Goal: Navigation & Orientation: Find specific page/section

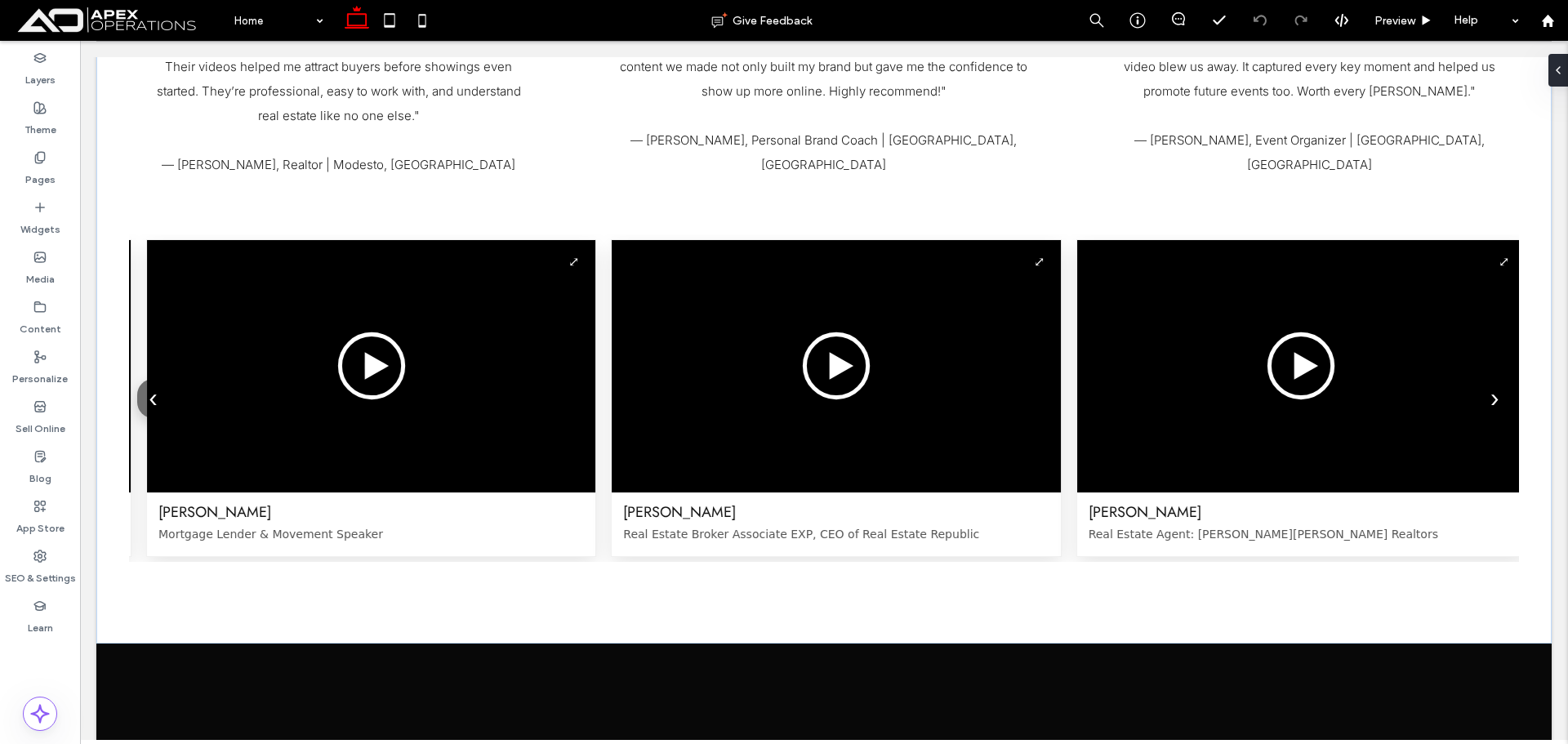
scroll to position [3682, 0]
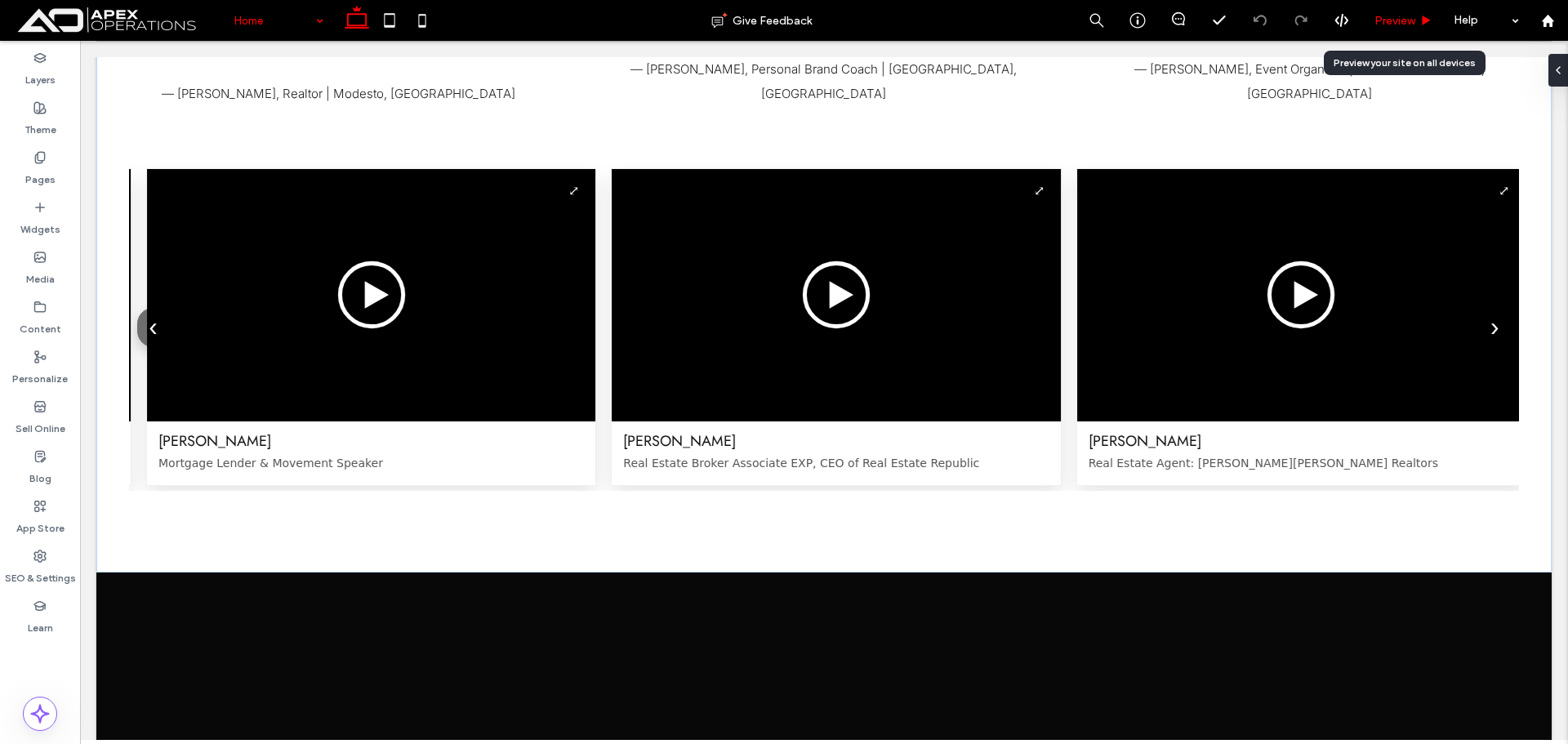
click at [1373, 19] on div "Preview" at bounding box center [1403, 20] width 82 height 14
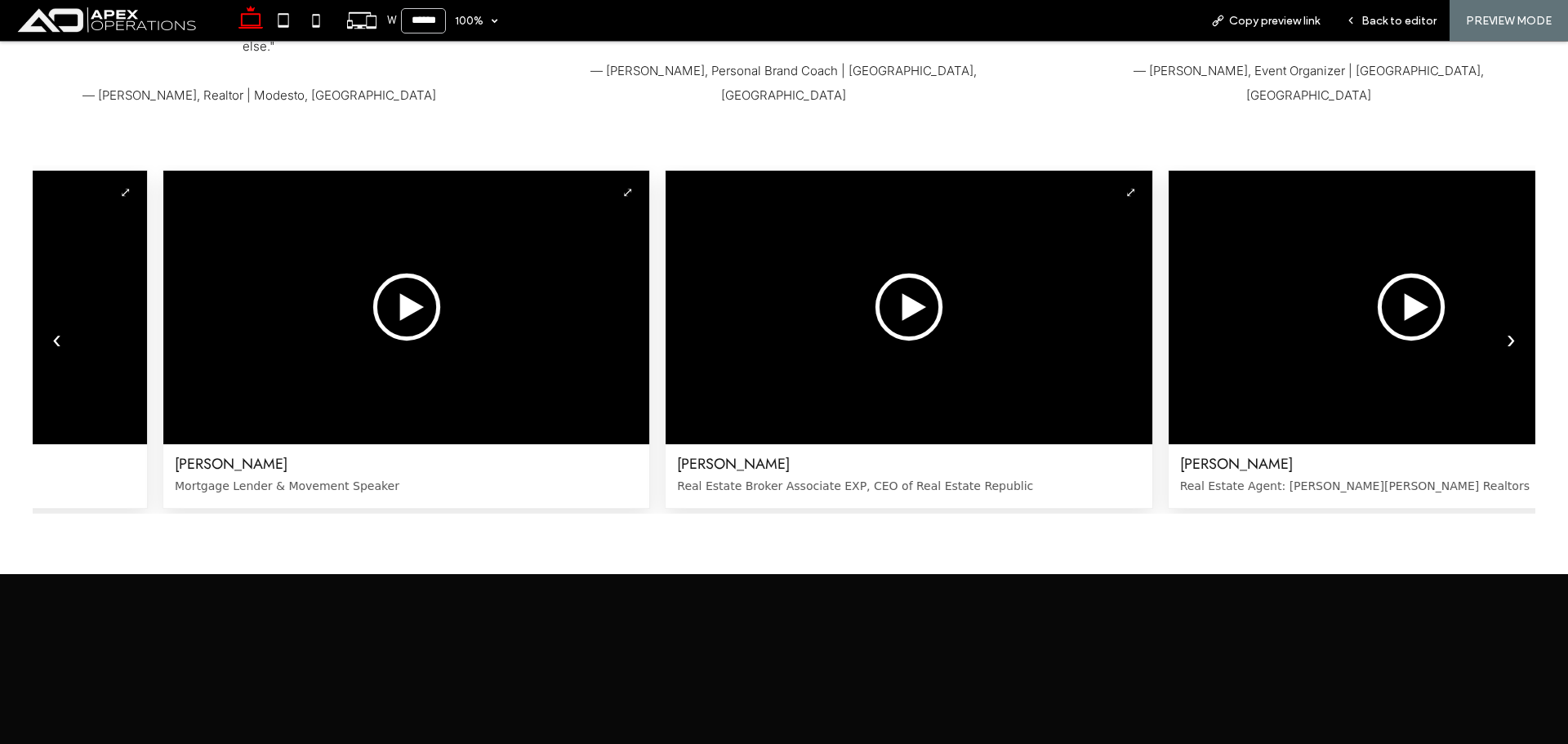
scroll to position [3672, 0]
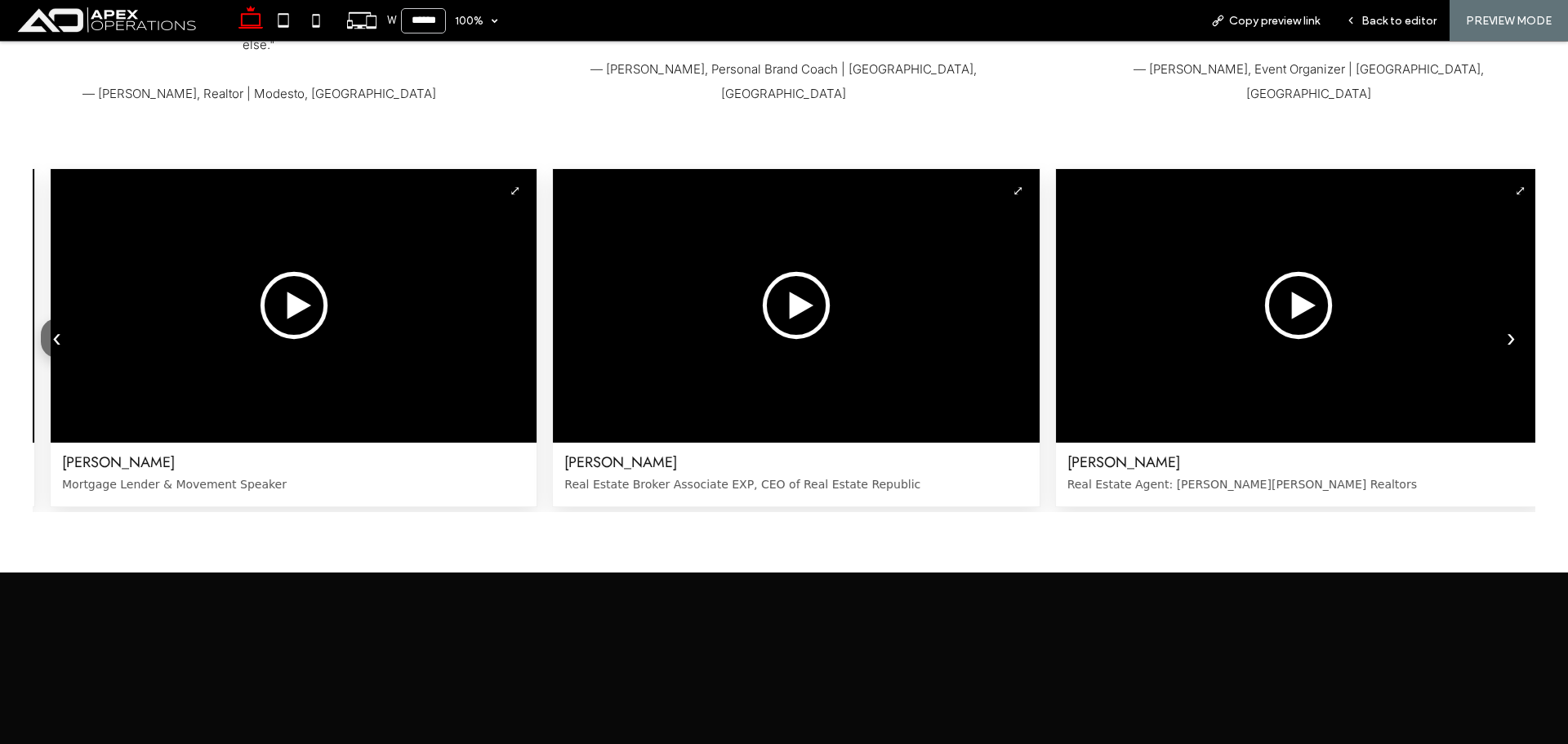
click at [893, 292] on button "Play video" at bounding box center [796, 306] width 486 height 274
click at [848, 358] on video at bounding box center [795, 313] width 495 height 279
click at [777, 418] on button "⏸" at bounding box center [796, 416] width 39 height 33
click at [1409, 29] on div "Back to editor" at bounding box center [1391, 20] width 117 height 41
click at [1405, 14] on span "Back to editor" at bounding box center [1399, 20] width 75 height 14
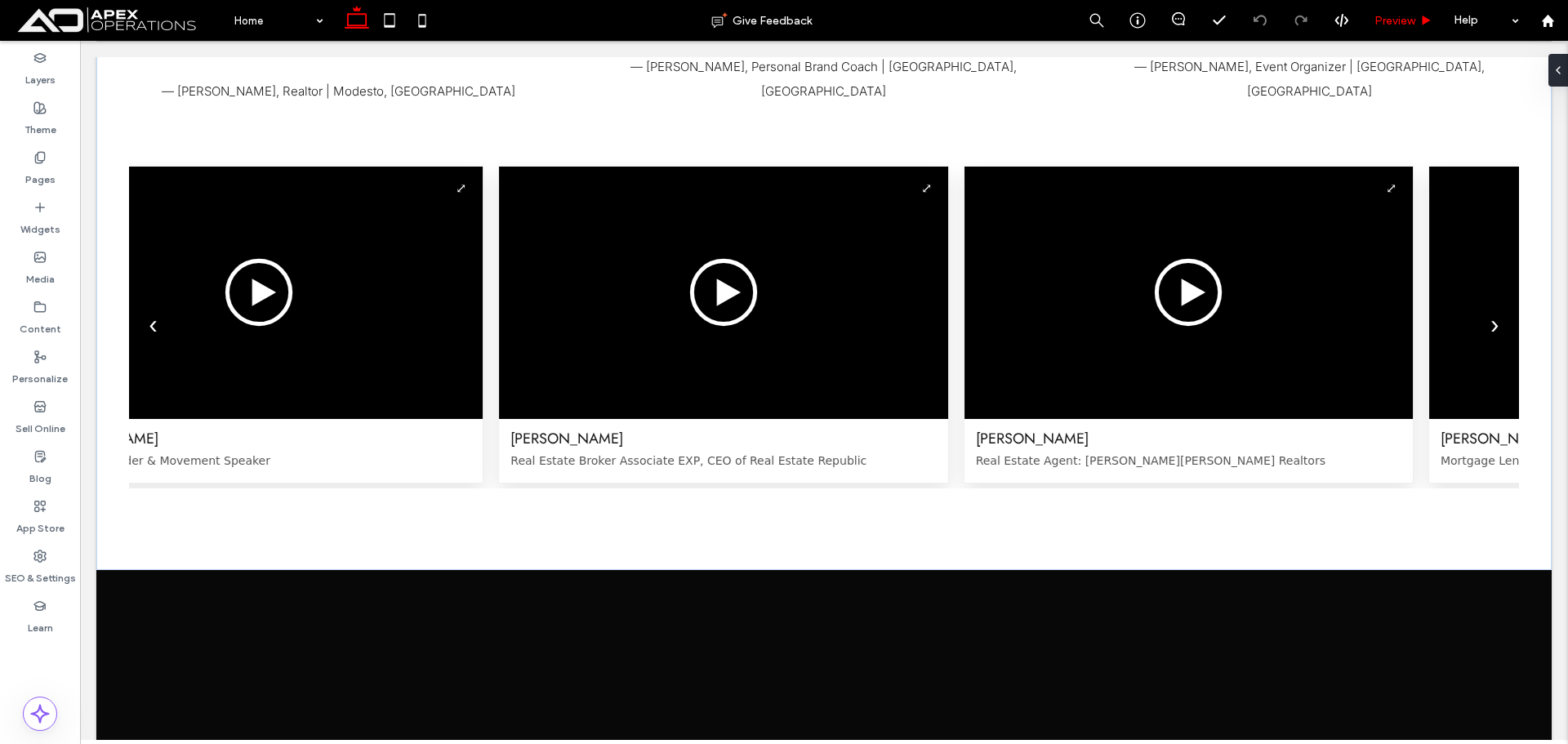
scroll to position [3682, 0]
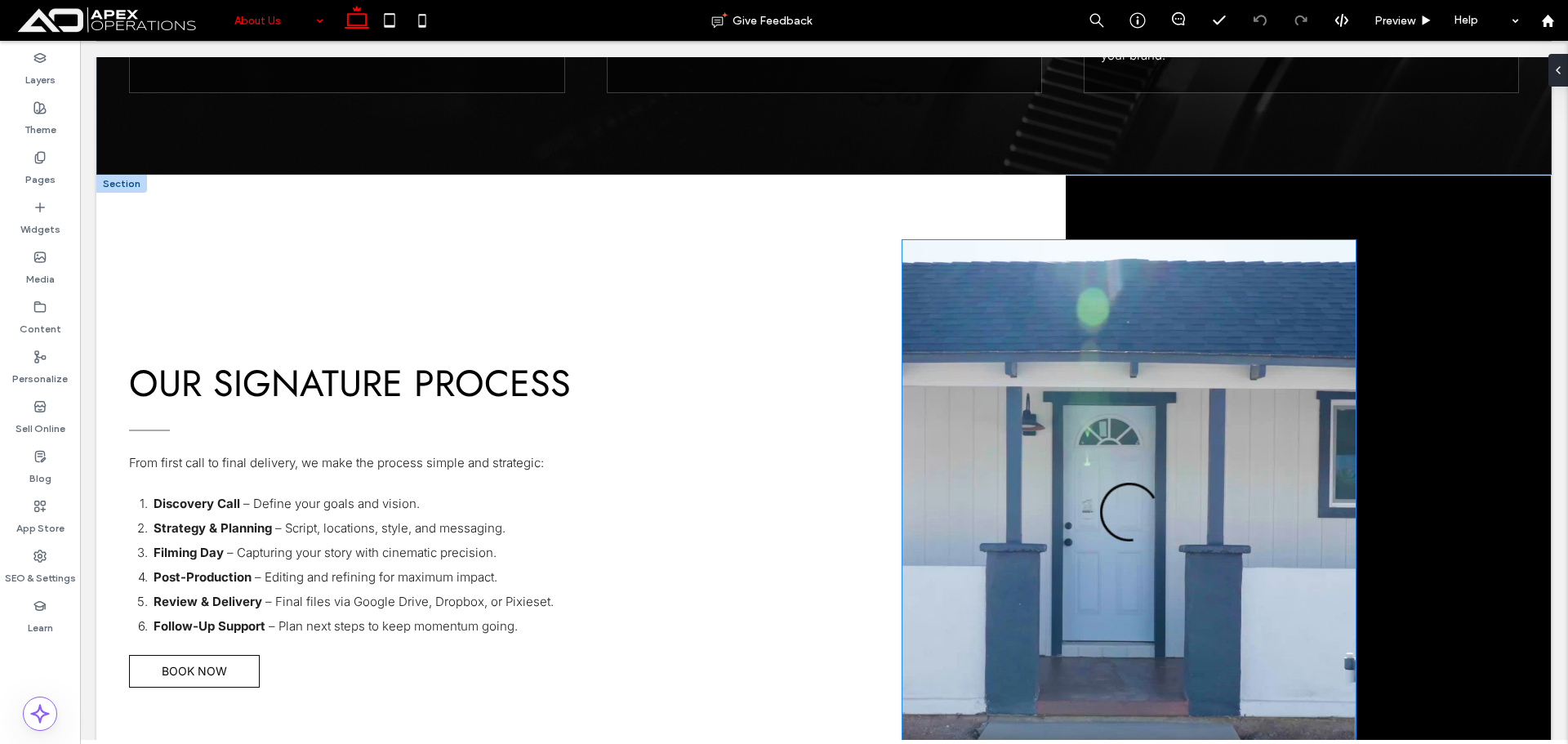
scroll to position [2666, 0]
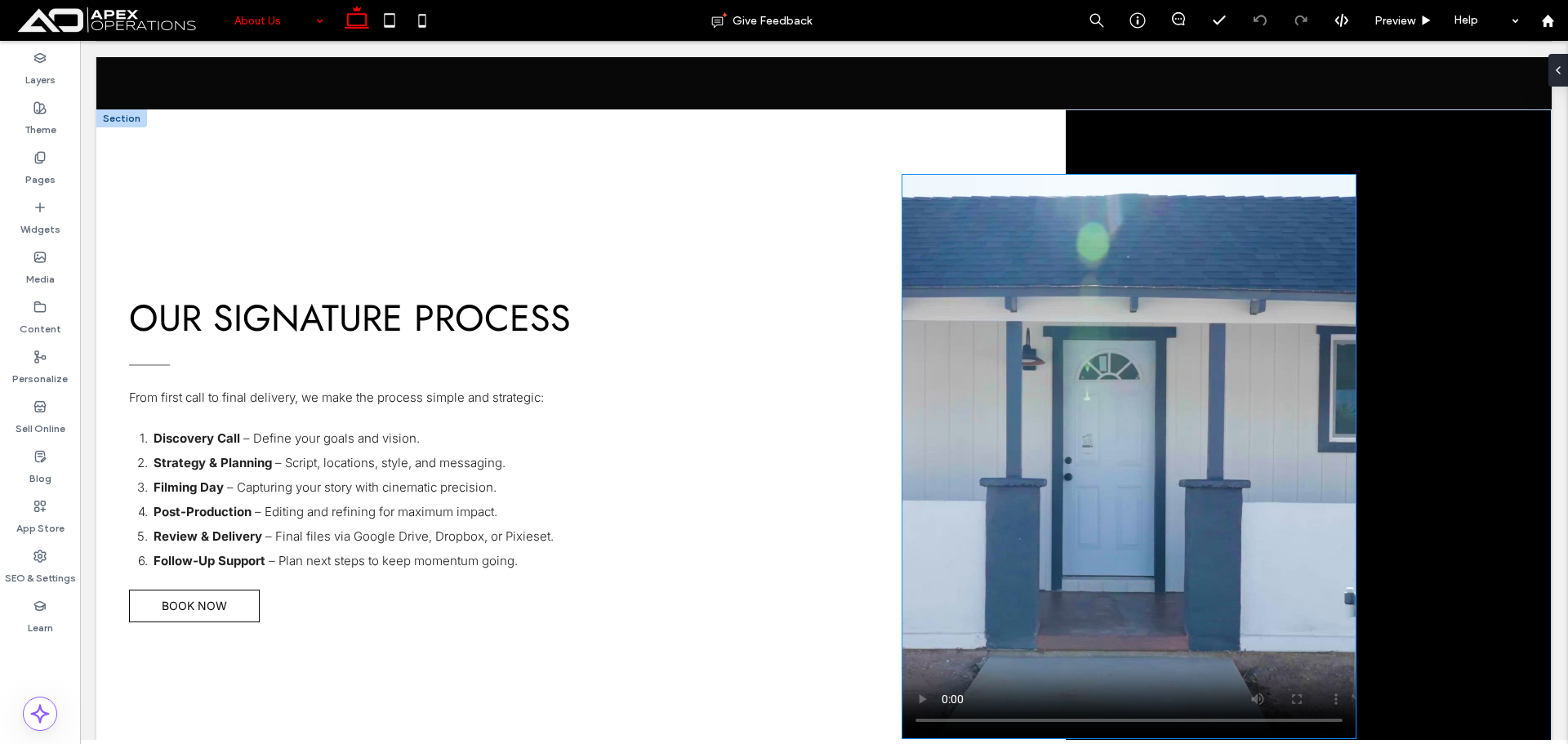
click at [1209, 312] on video at bounding box center [1128, 456] width 453 height 563
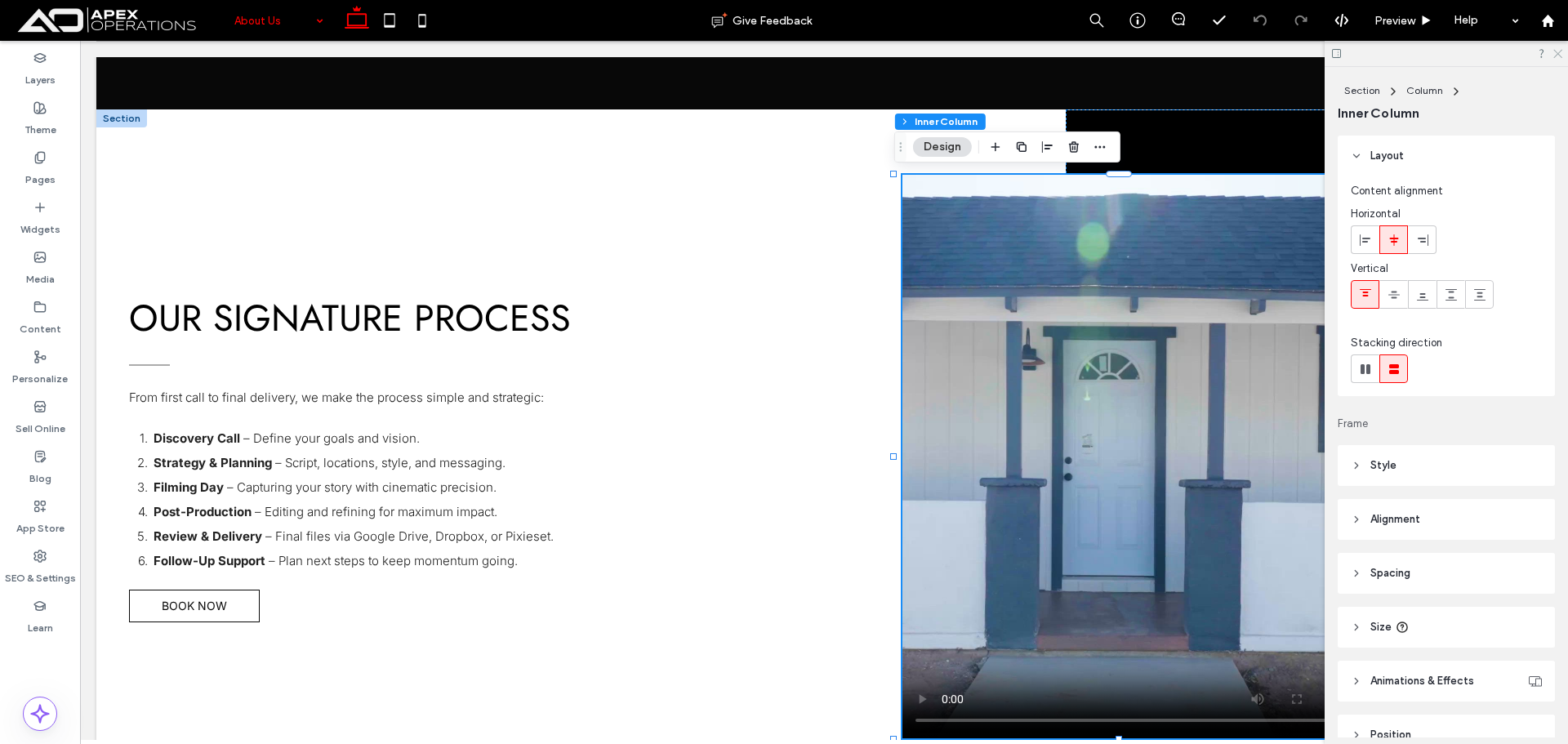
click at [1556, 52] on icon at bounding box center [1557, 53] width 11 height 11
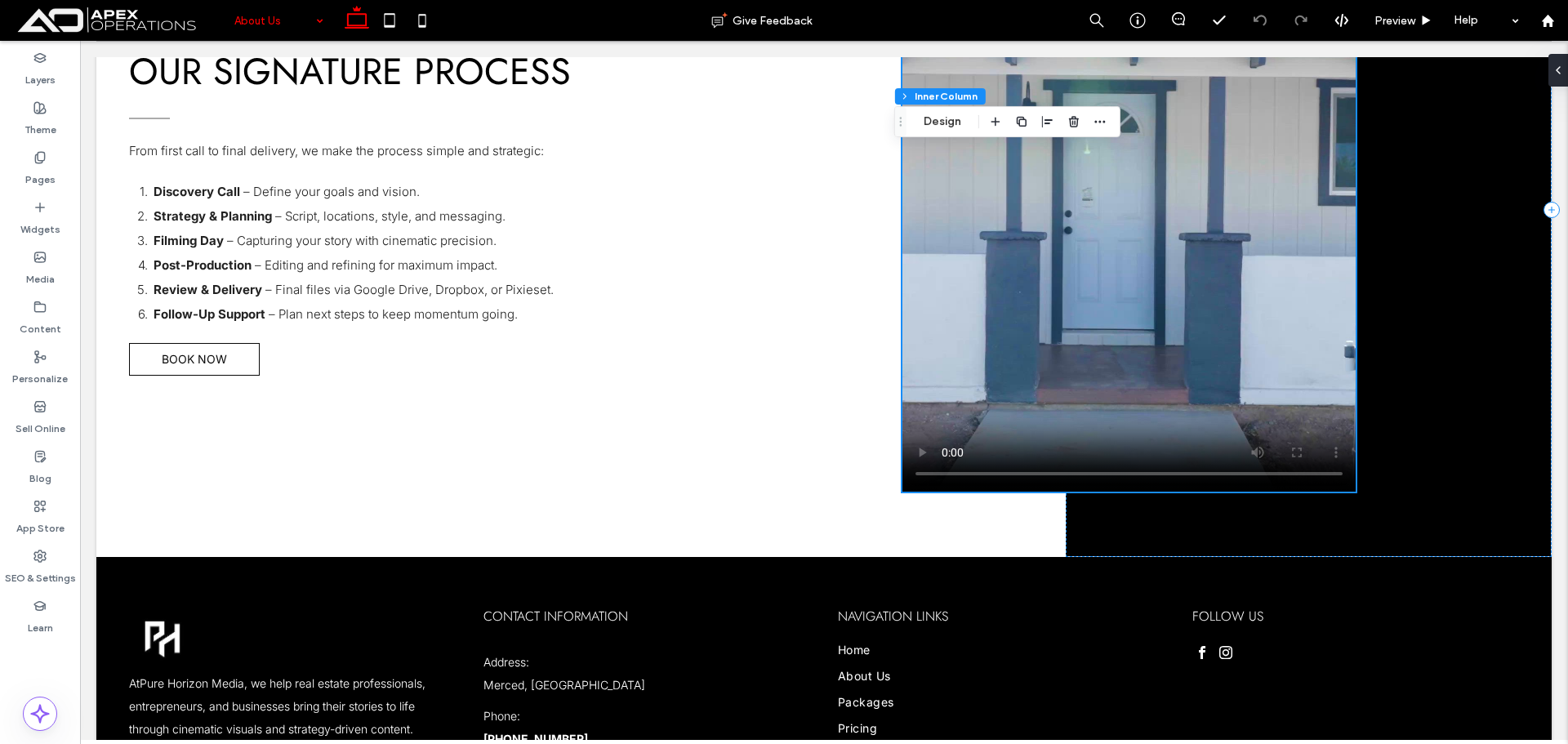
scroll to position [2912, 0]
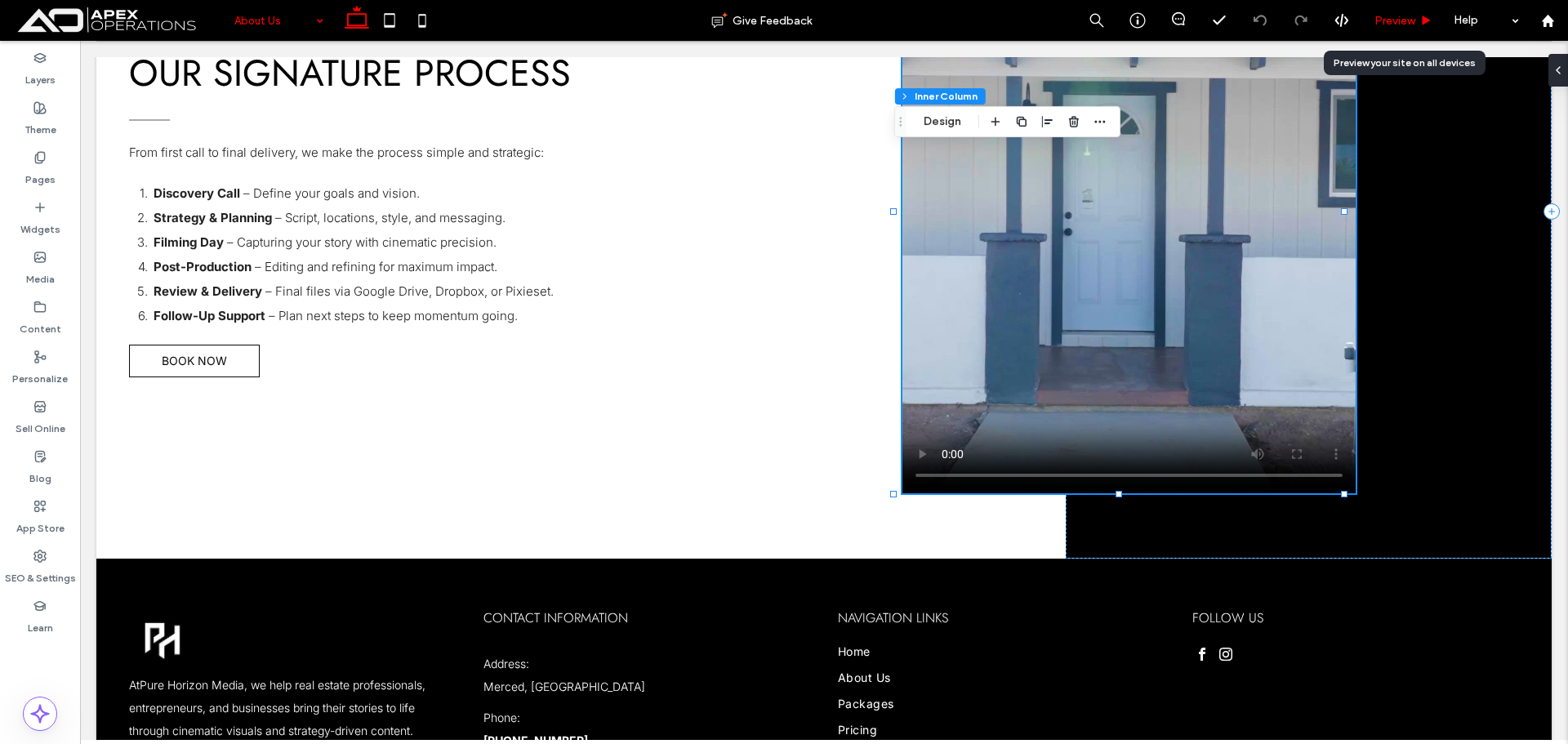
click at [1408, 11] on div "Preview" at bounding box center [1403, 20] width 83 height 41
click at [1409, 24] on span "Preview" at bounding box center [1395, 20] width 41 height 14
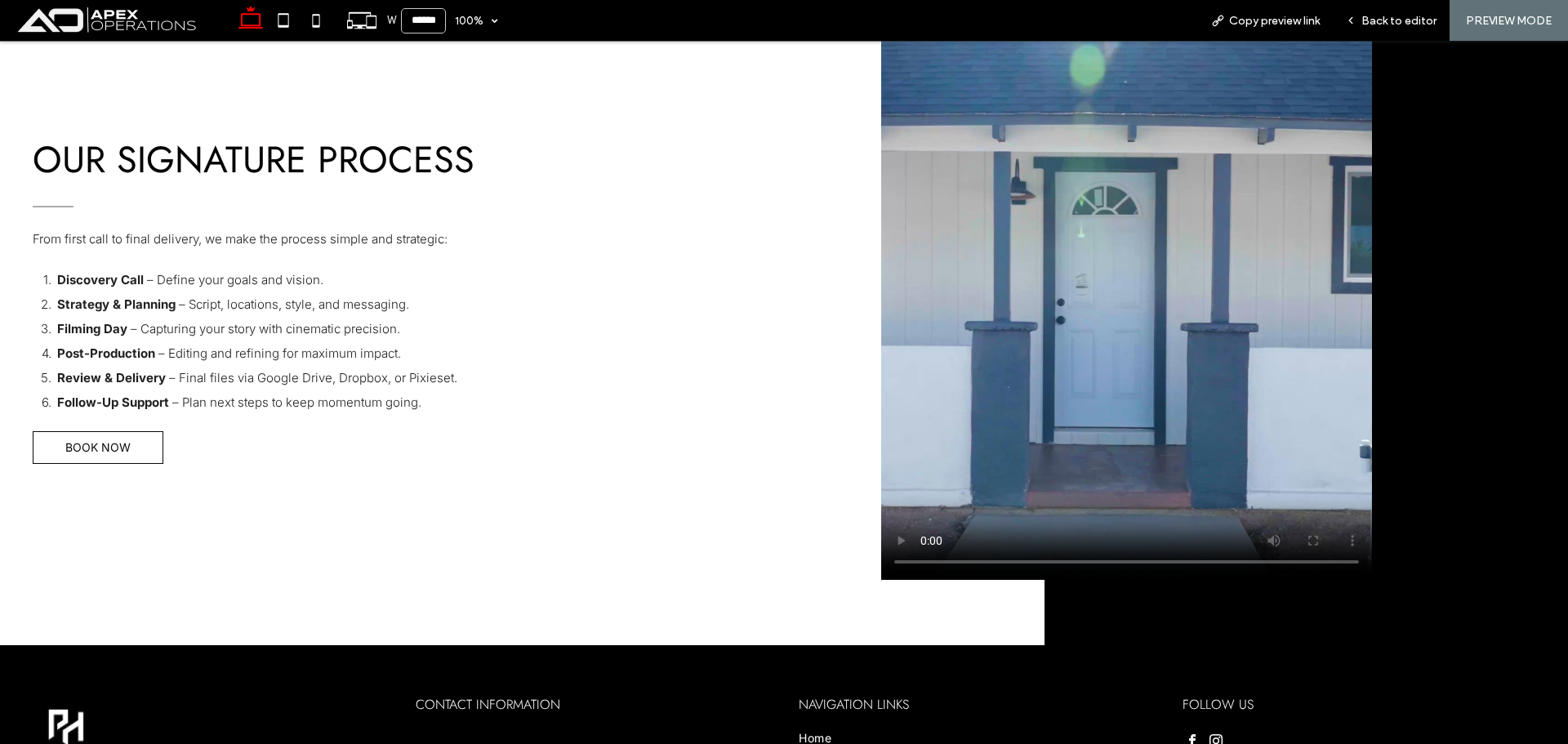
scroll to position [2817, 0]
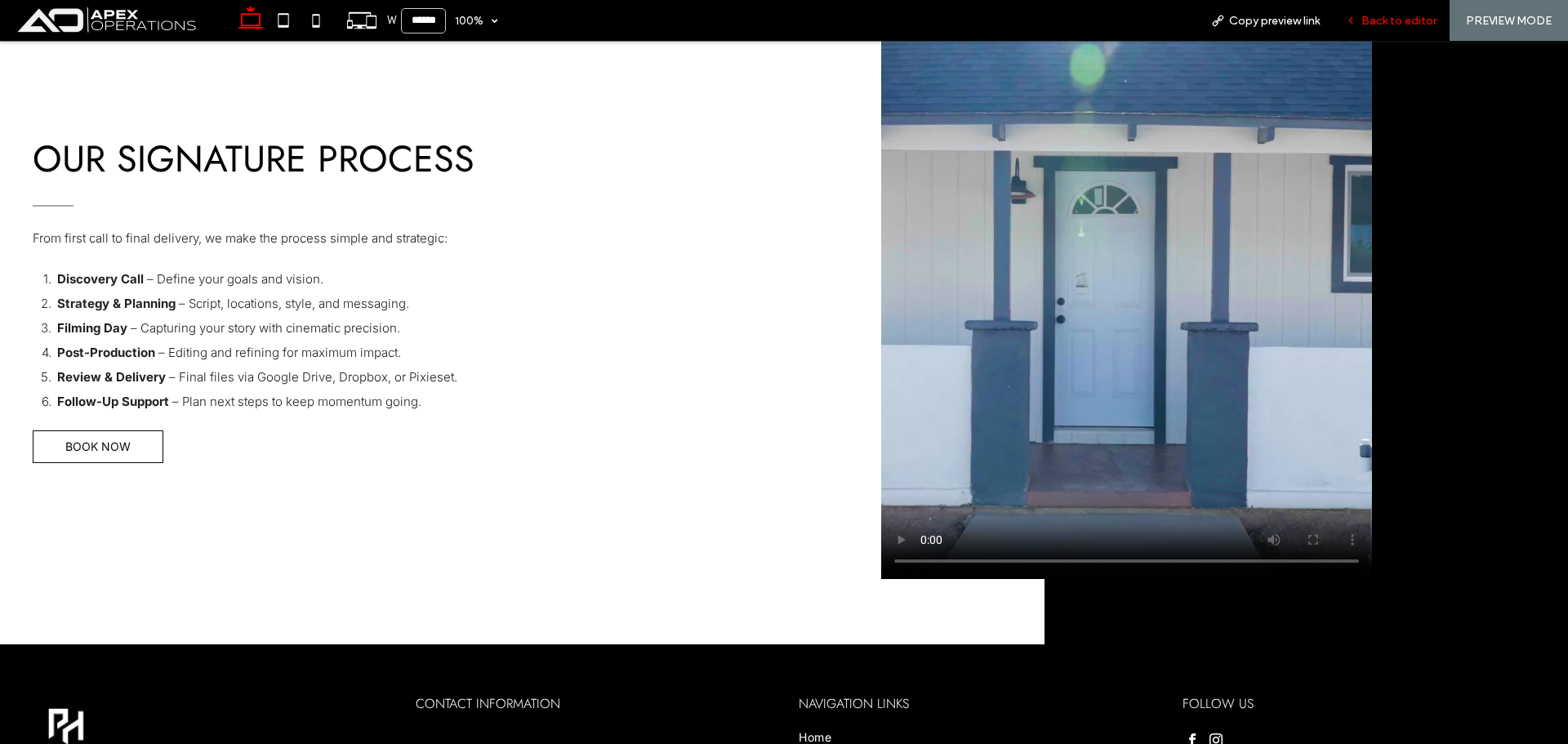
click at [1361, 16] on div "Back to editor" at bounding box center [1390, 20] width 116 height 14
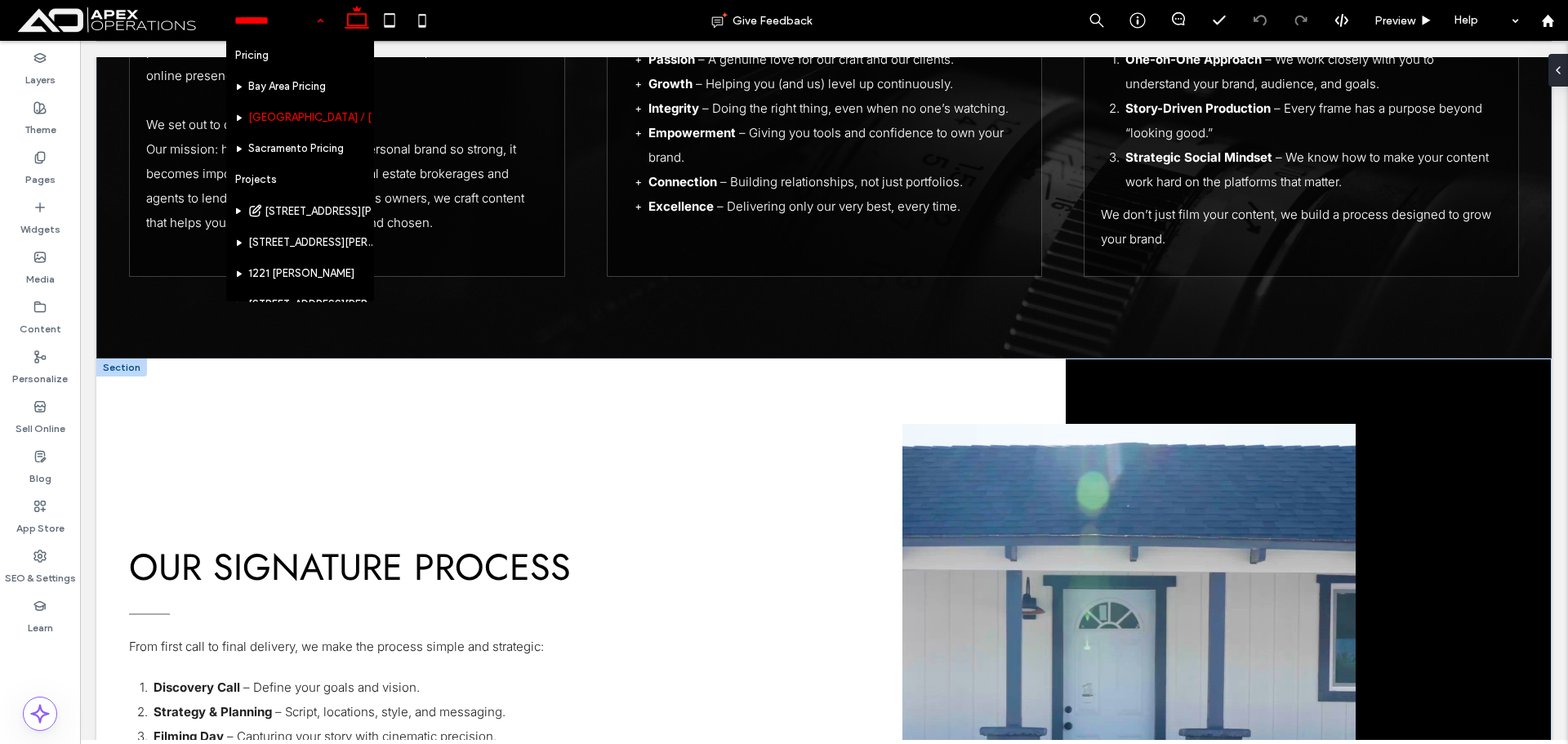
scroll to position [572, 0]
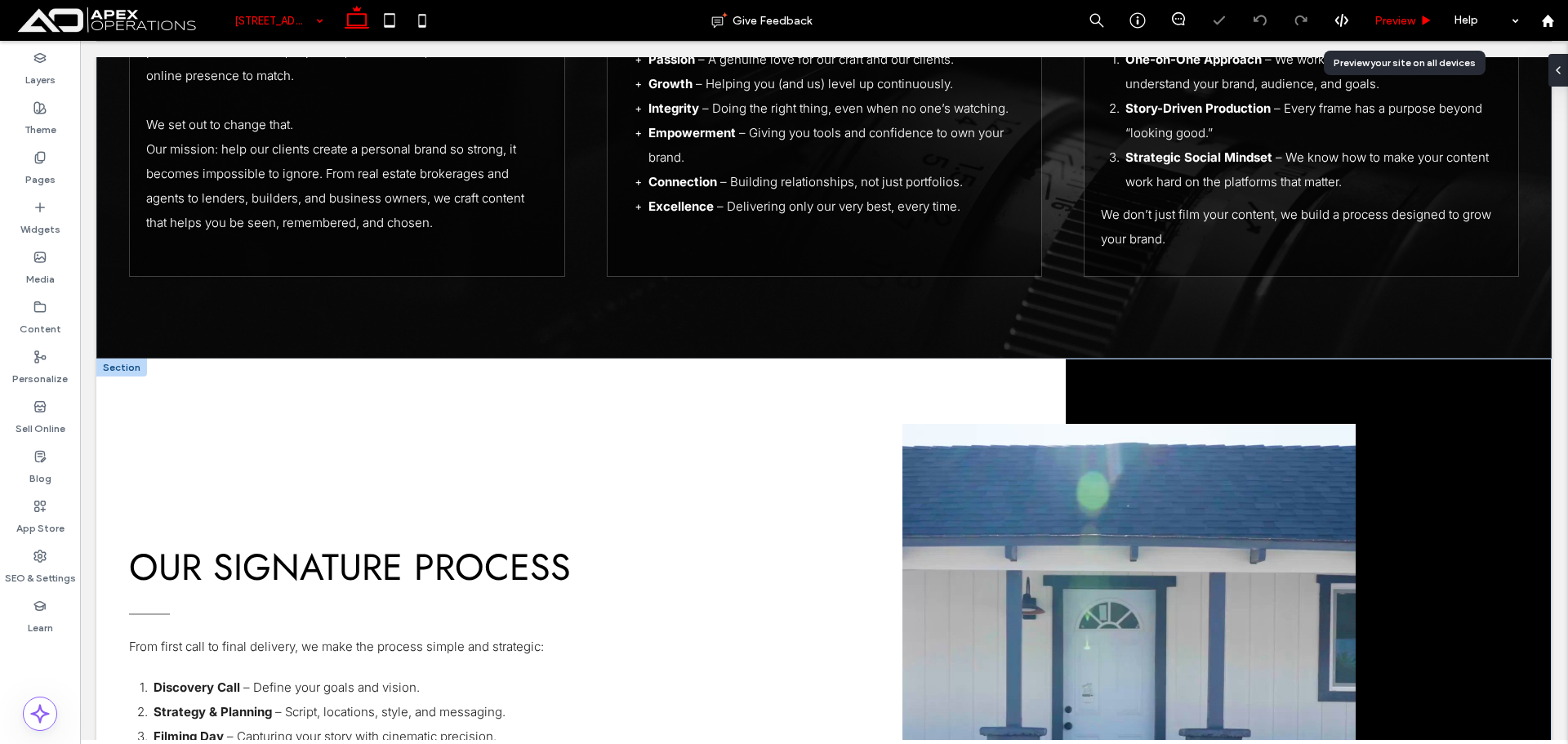
click at [1403, 19] on span "Preview" at bounding box center [1395, 20] width 41 height 14
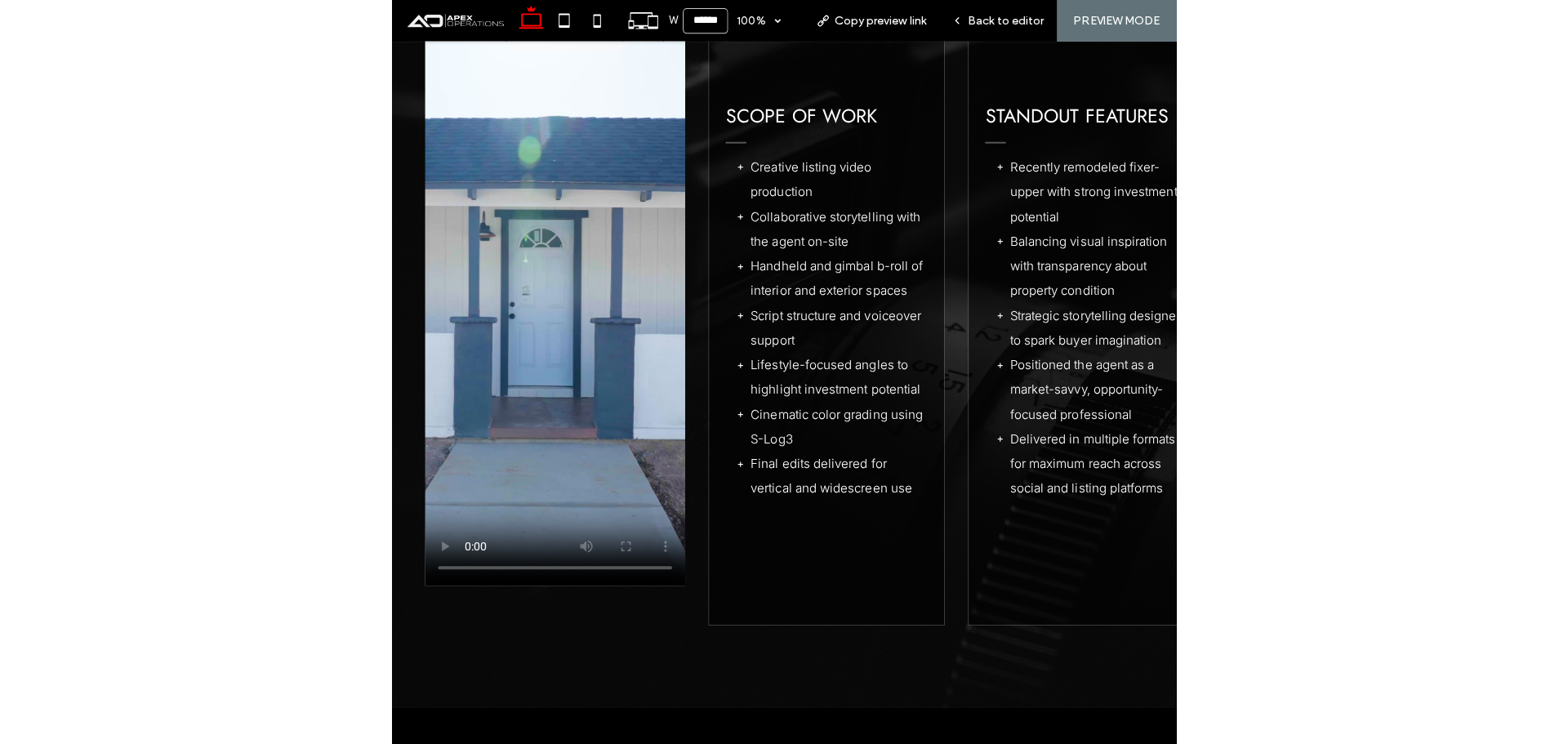
scroll to position [1384, 0]
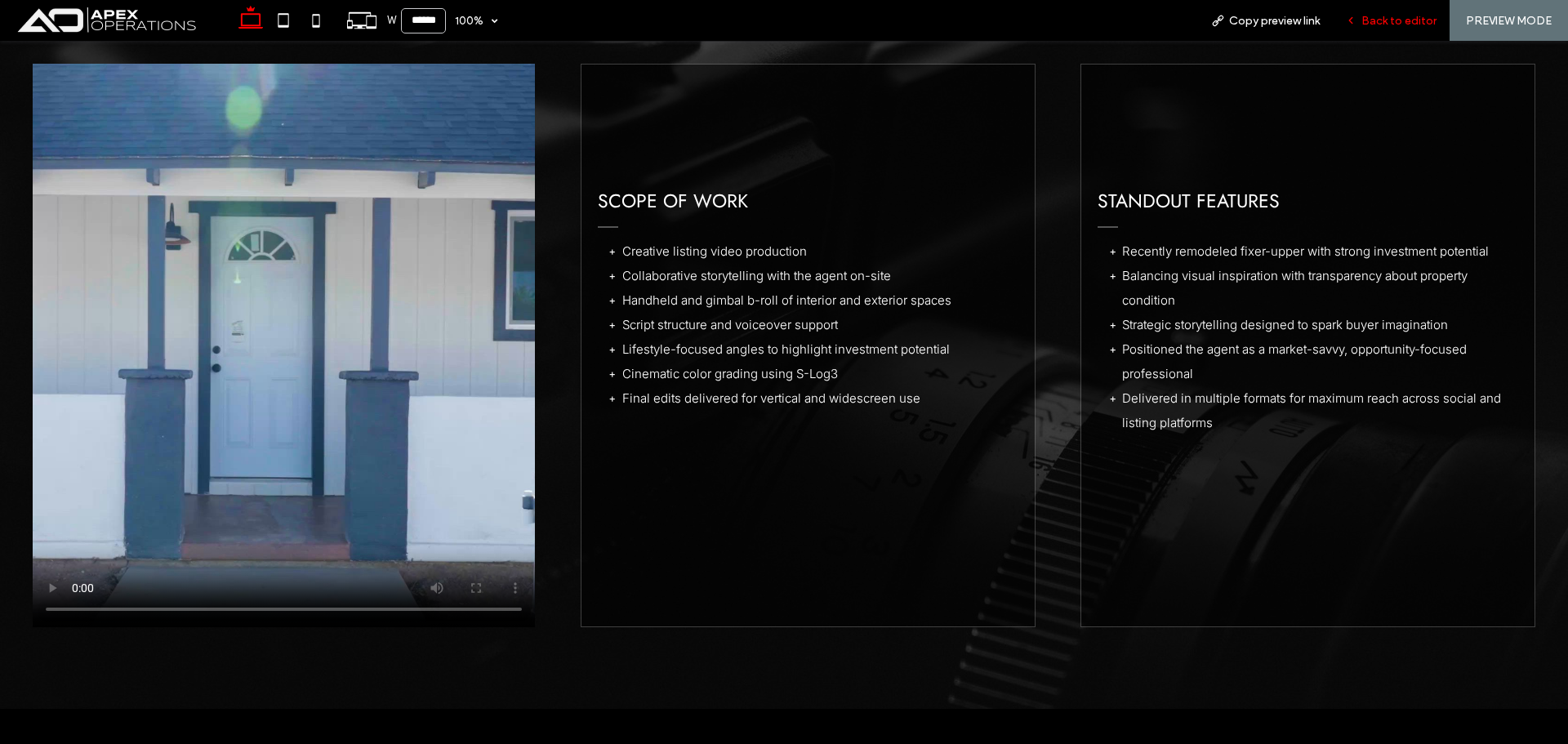
click at [1417, 15] on span "Back to editor" at bounding box center [1399, 20] width 75 height 14
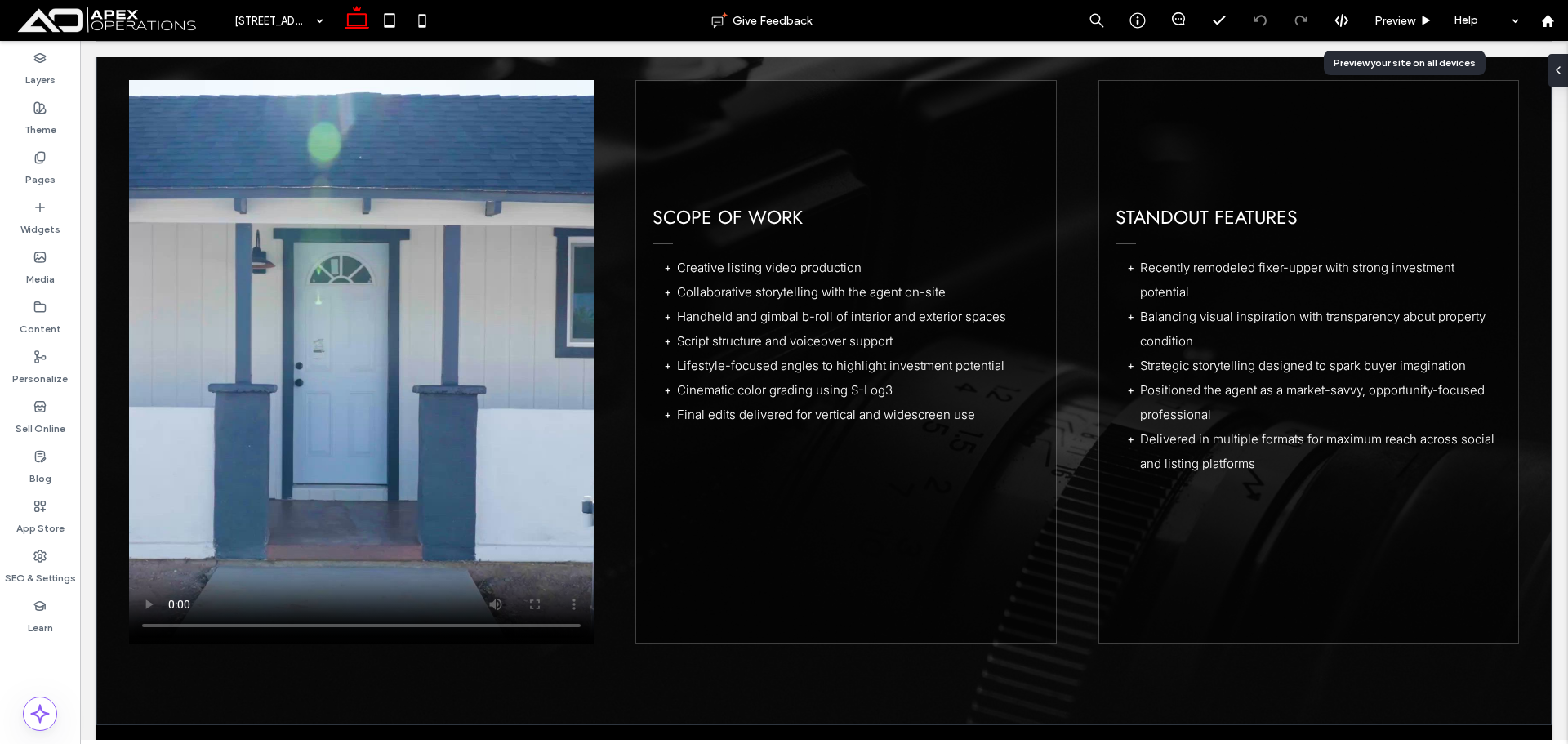
scroll to position [1401, 0]
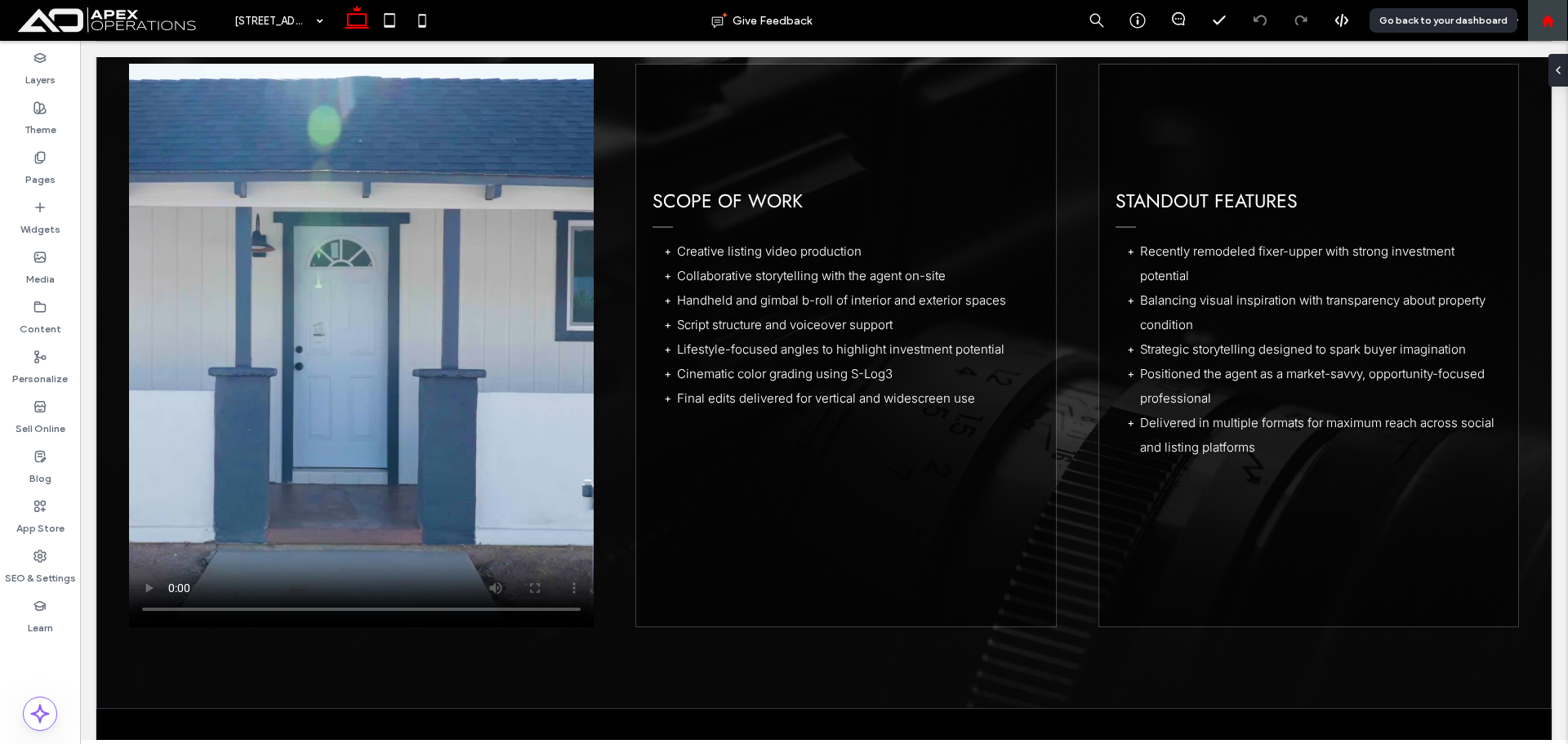
click at [1561, 21] on div at bounding box center [1547, 20] width 39 height 14
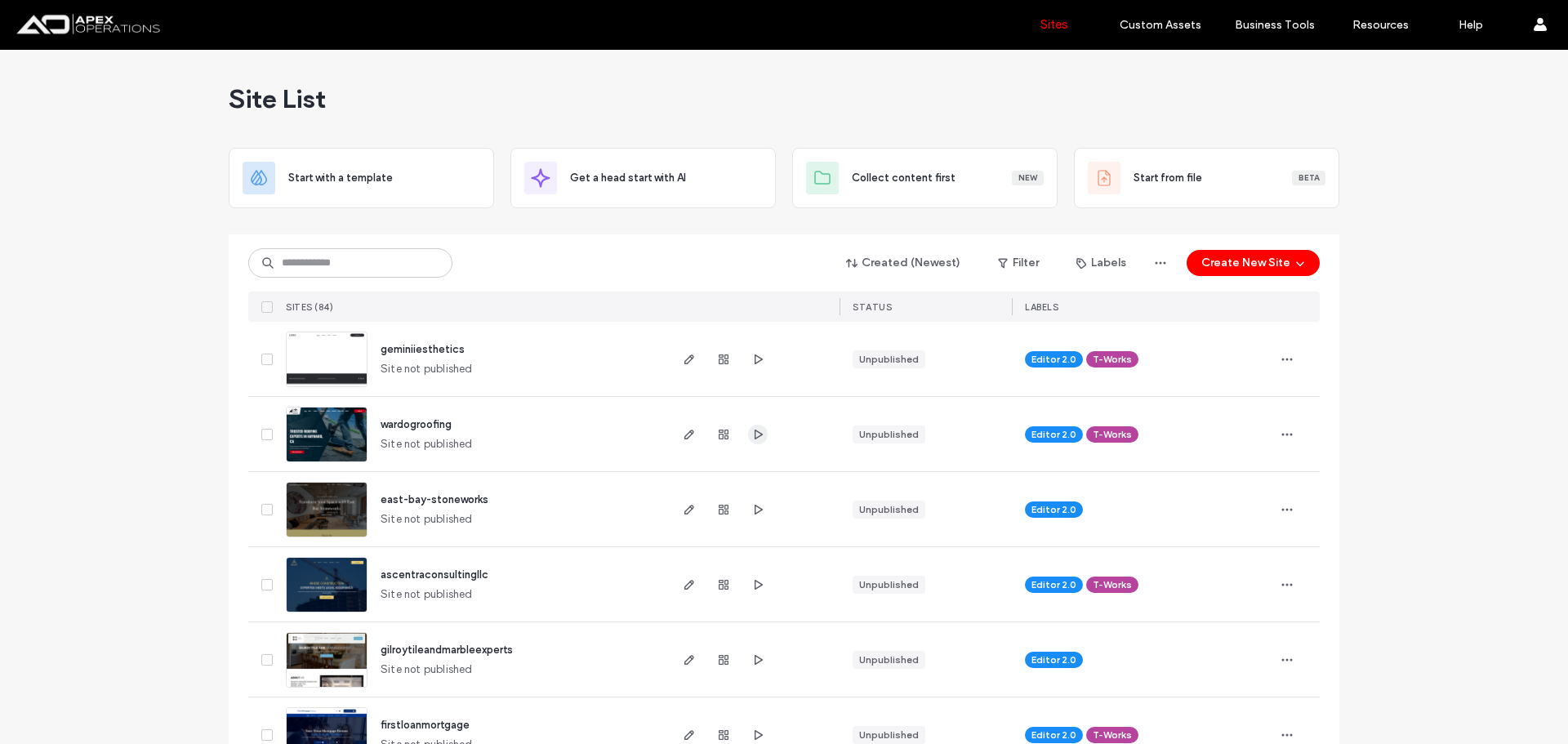
click at [754, 437] on icon "button" at bounding box center [757, 434] width 13 height 13
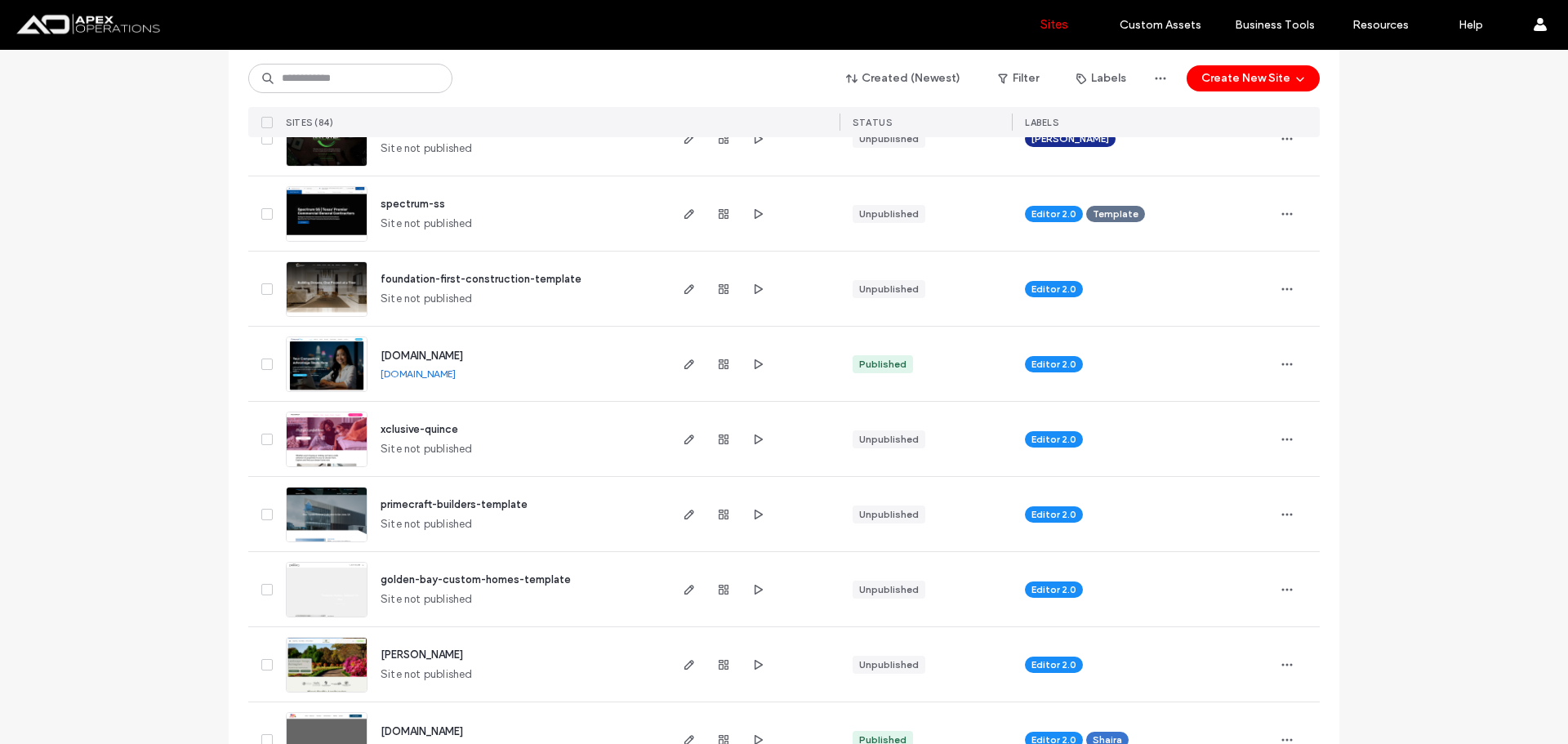
scroll to position [2860, 0]
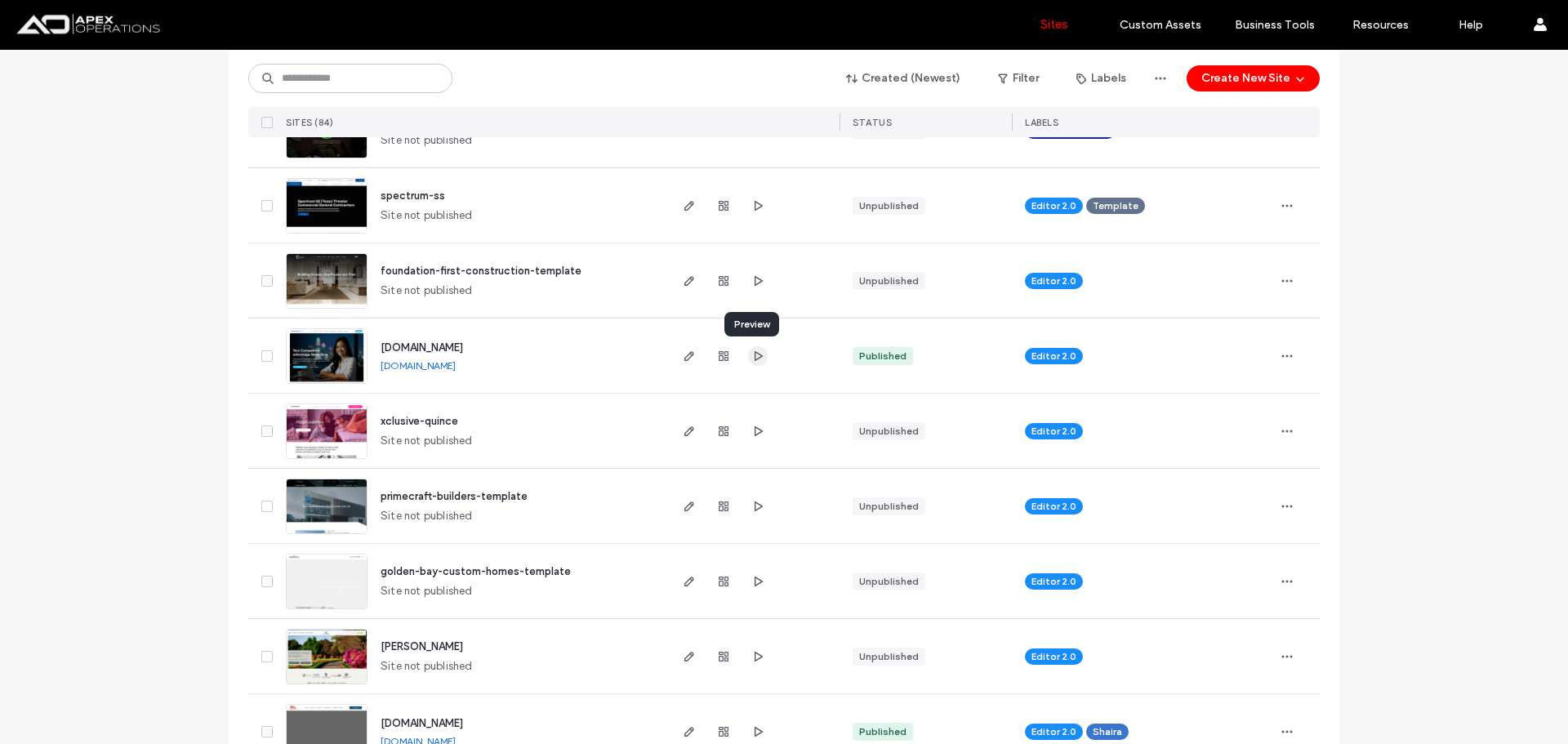
click at [755, 355] on use "button" at bounding box center [758, 356] width 8 height 10
click at [413, 363] on link "[DOMAIN_NAME]" at bounding box center [418, 365] width 75 height 12
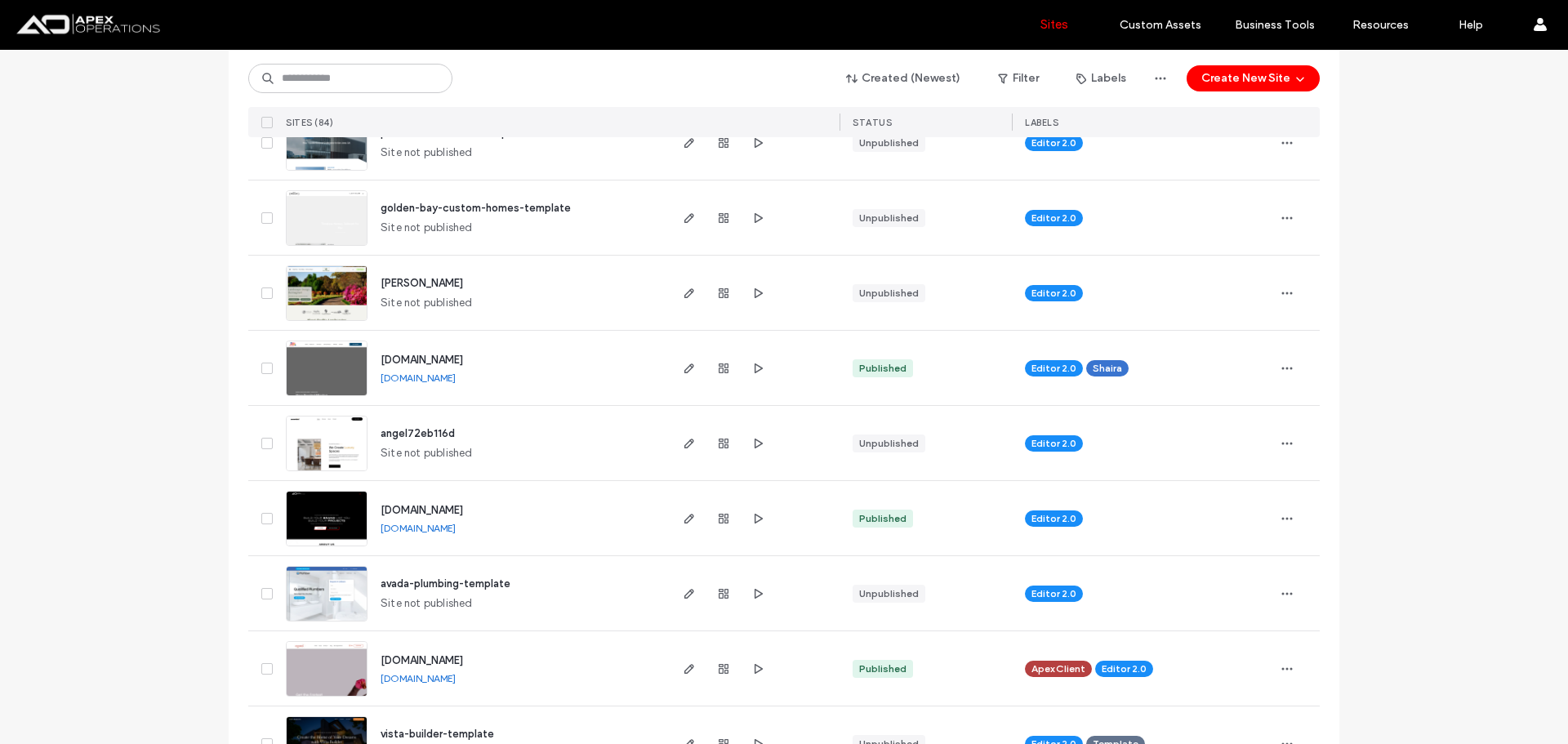
scroll to position [3186, 0]
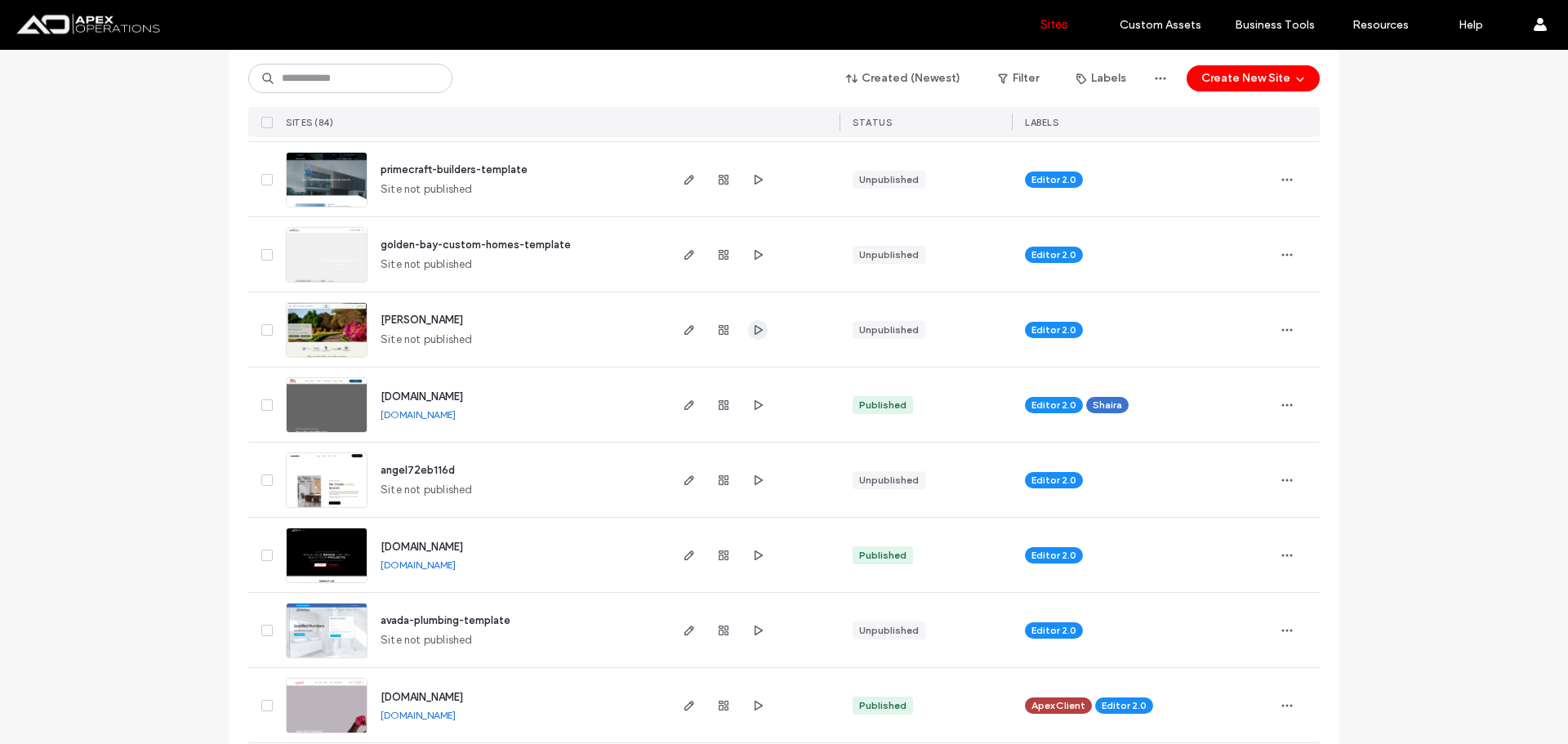
click at [751, 335] on icon "button" at bounding box center [757, 330] width 13 height 13
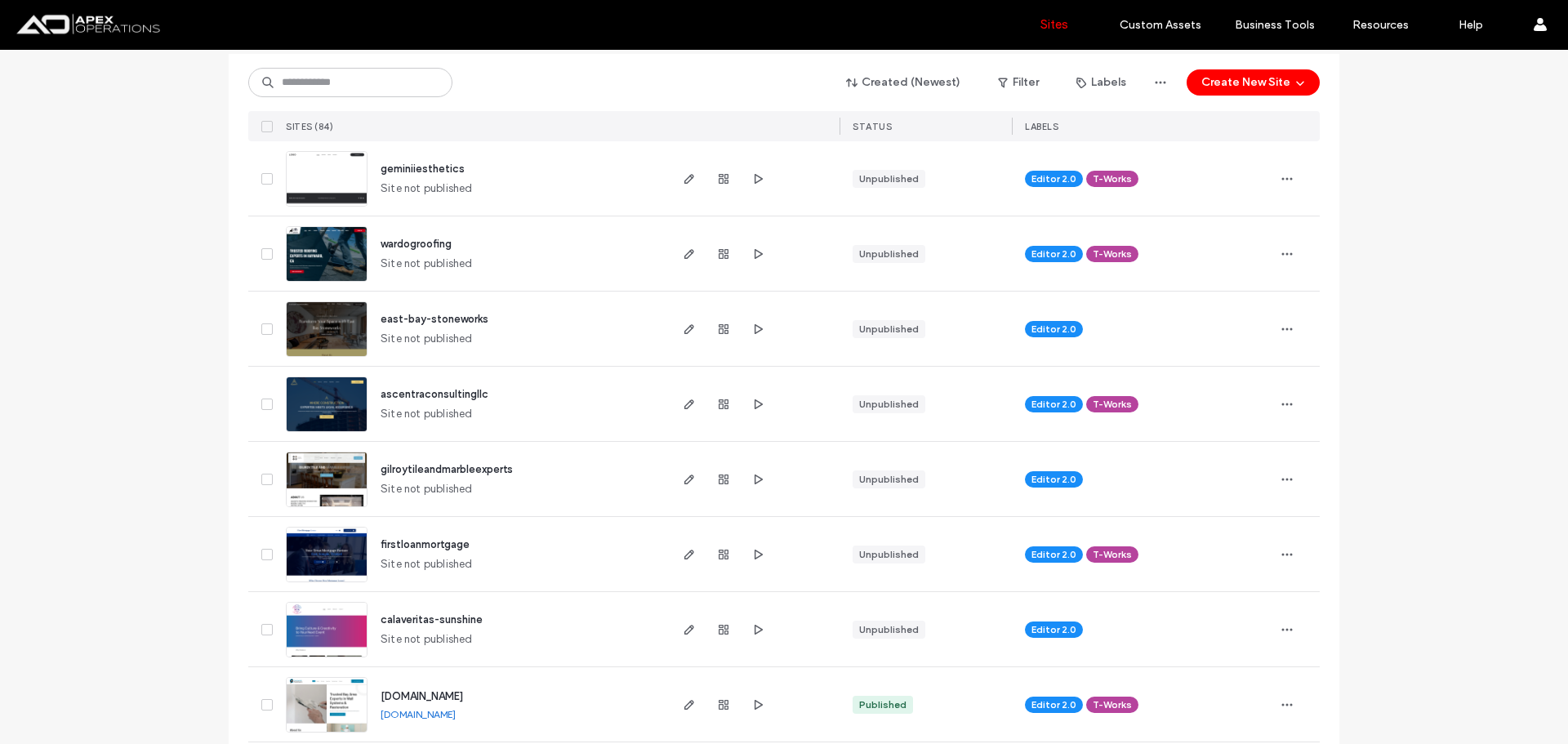
scroll to position [0, 0]
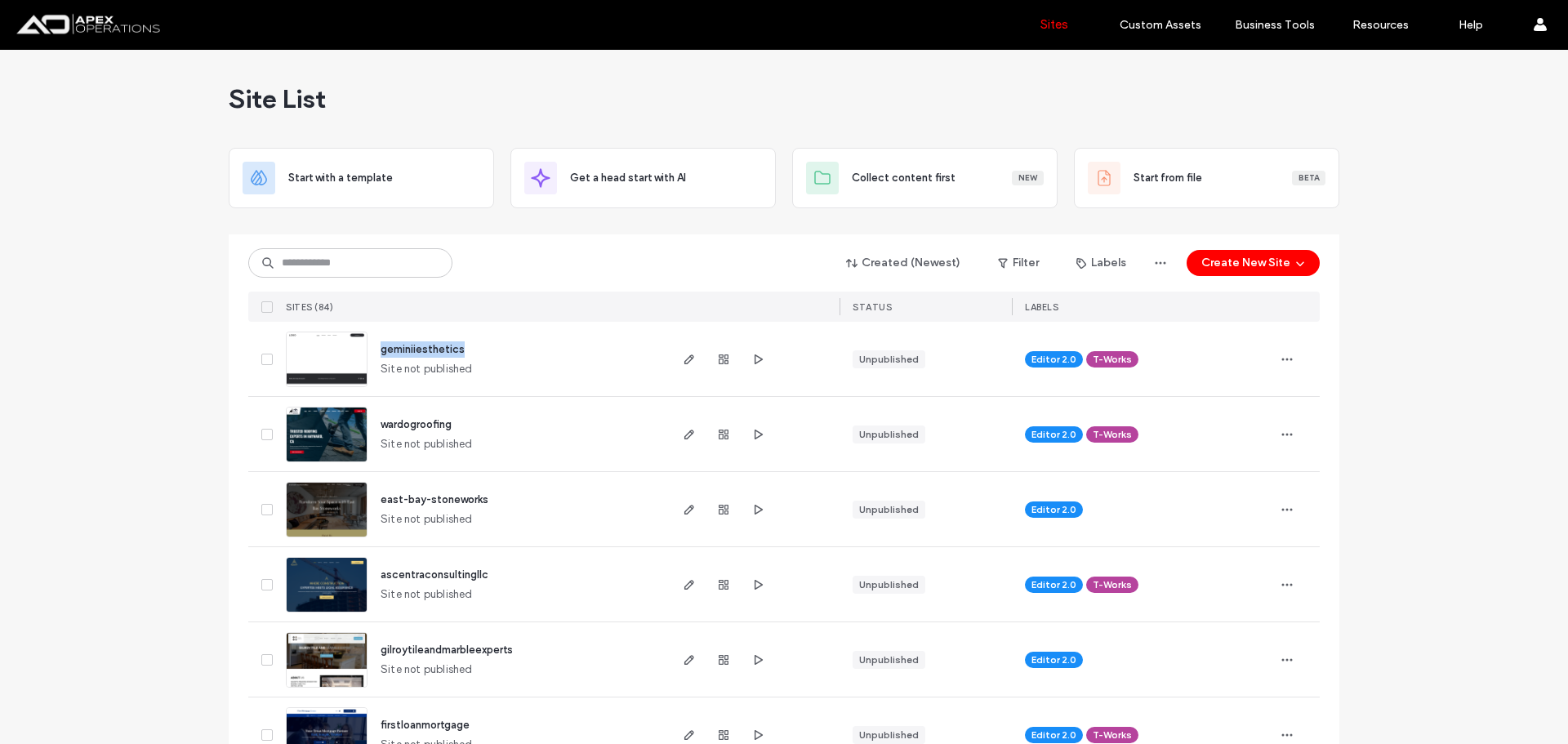
drag, startPoint x: 452, startPoint y: 343, endPoint x: 376, endPoint y: 353, distance: 76.7
click at [376, 353] on div "geminiiesthetics Site not published" at bounding box center [517, 358] width 299 height 74
copy span "geminiiesthetics"
click at [755, 438] on use "button" at bounding box center [758, 433] width 8 height 10
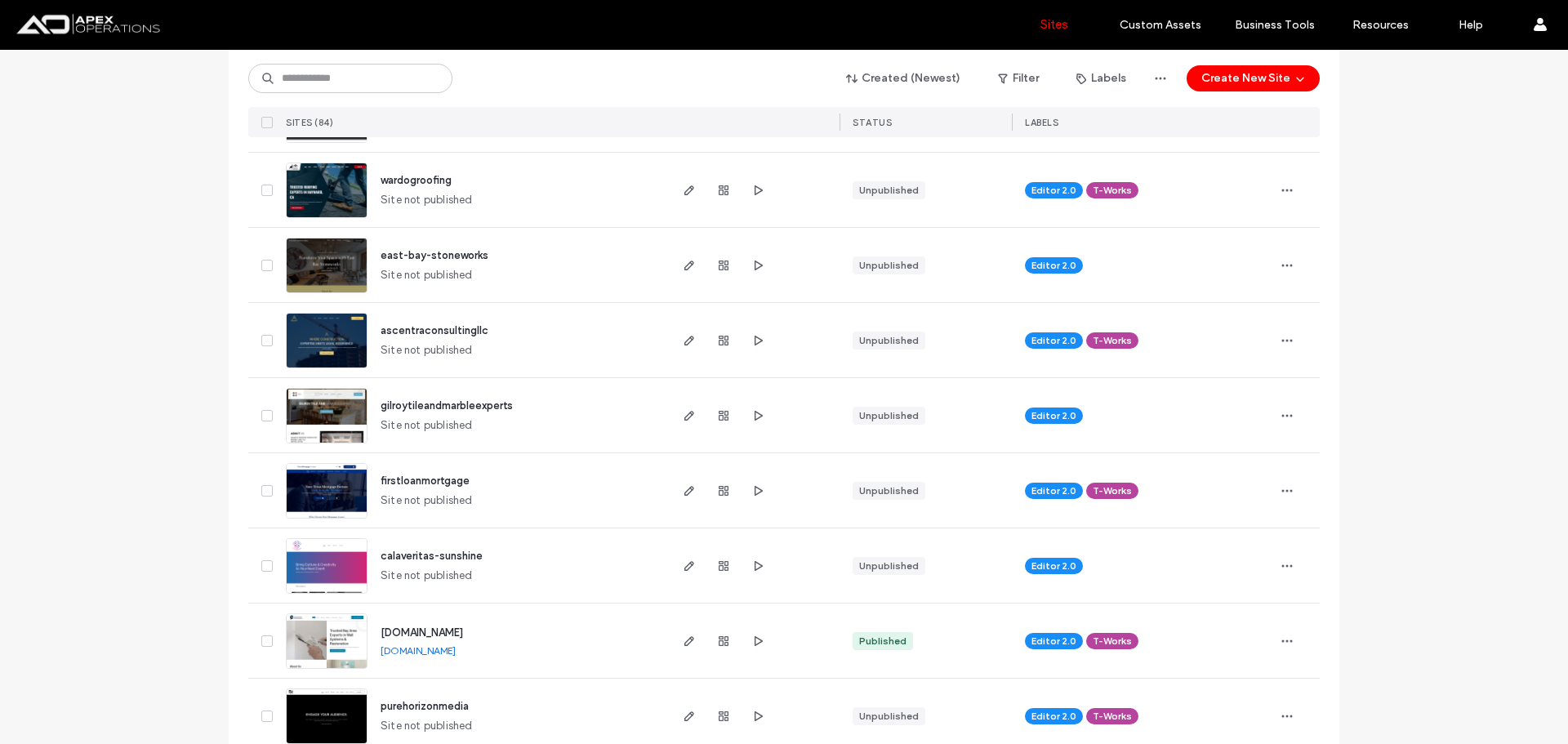
scroll to position [245, 0]
click at [757, 335] on icon "button" at bounding box center [757, 340] width 13 height 13
click at [756, 492] on icon "button" at bounding box center [757, 490] width 13 height 13
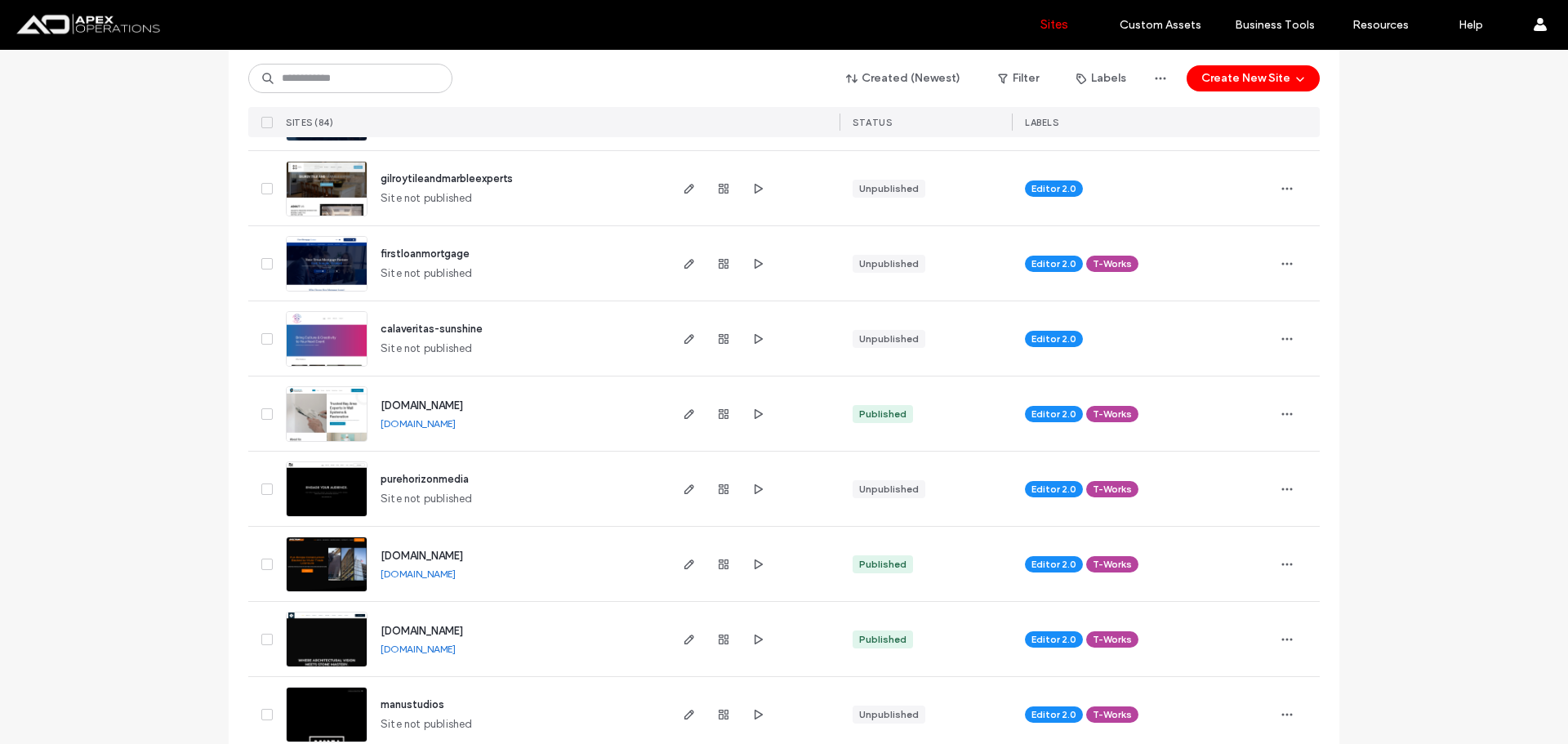
scroll to position [490, 0]
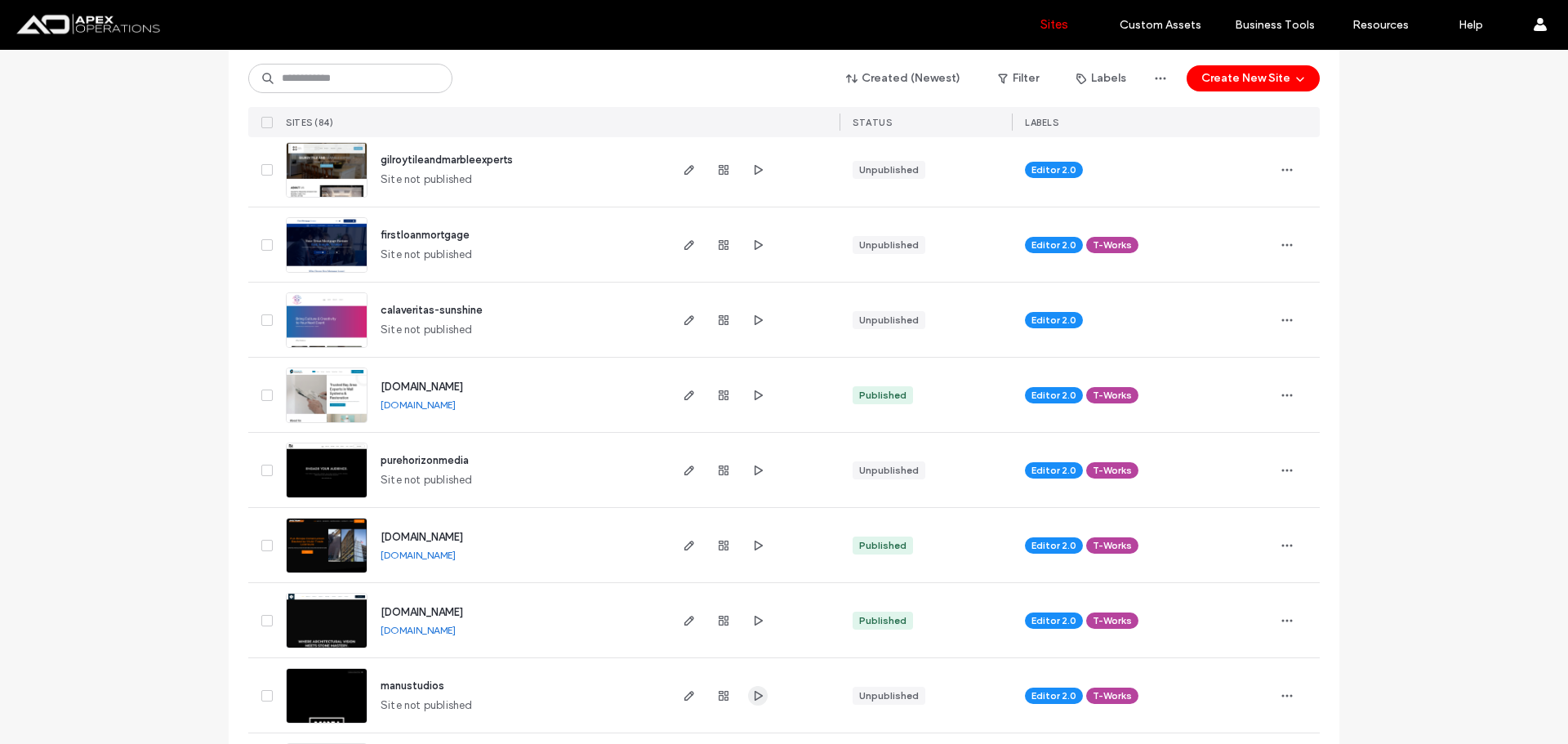
click at [757, 690] on icon "button" at bounding box center [757, 696] width 13 height 13
click at [751, 475] on icon "button" at bounding box center [757, 470] width 13 height 13
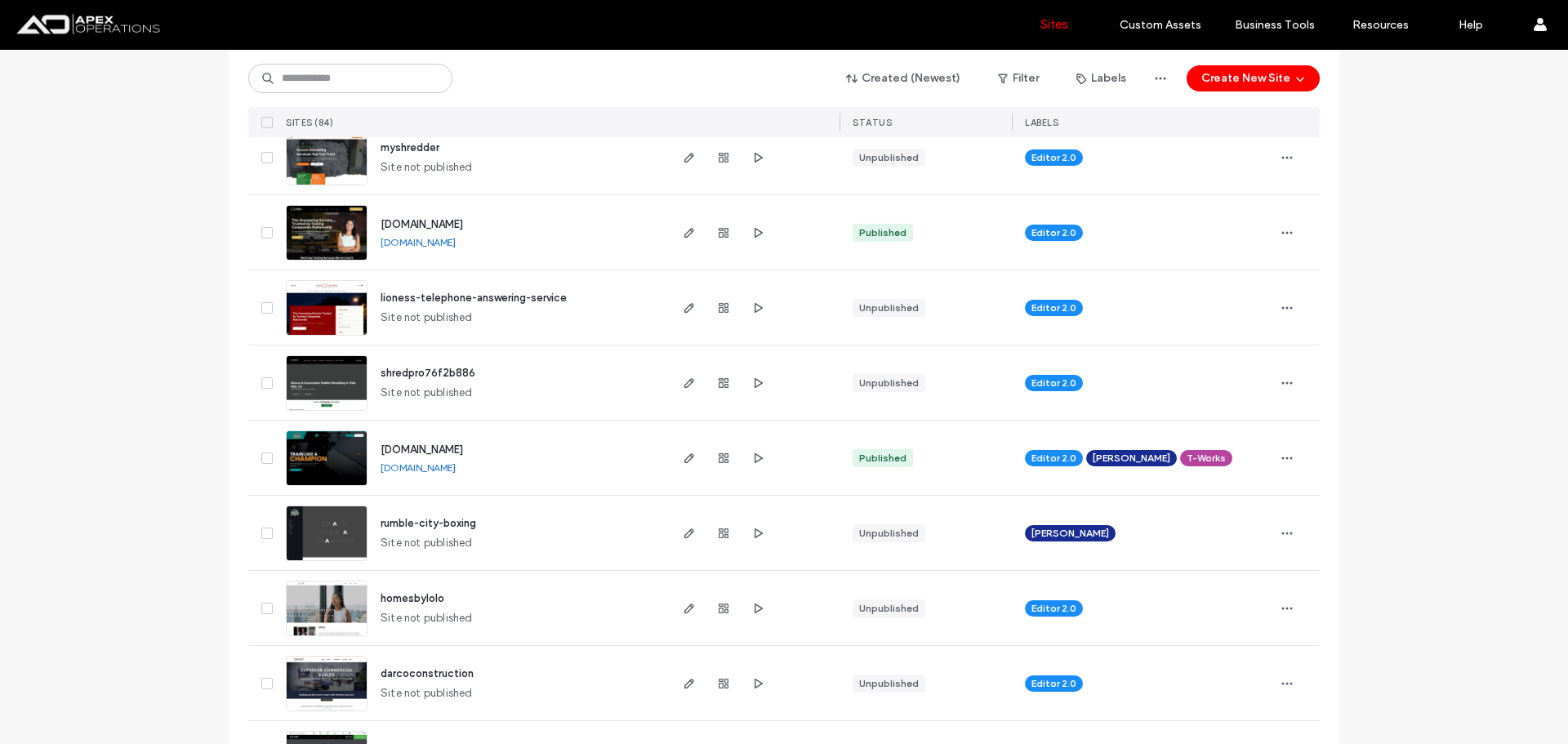
scroll to position [1798, 0]
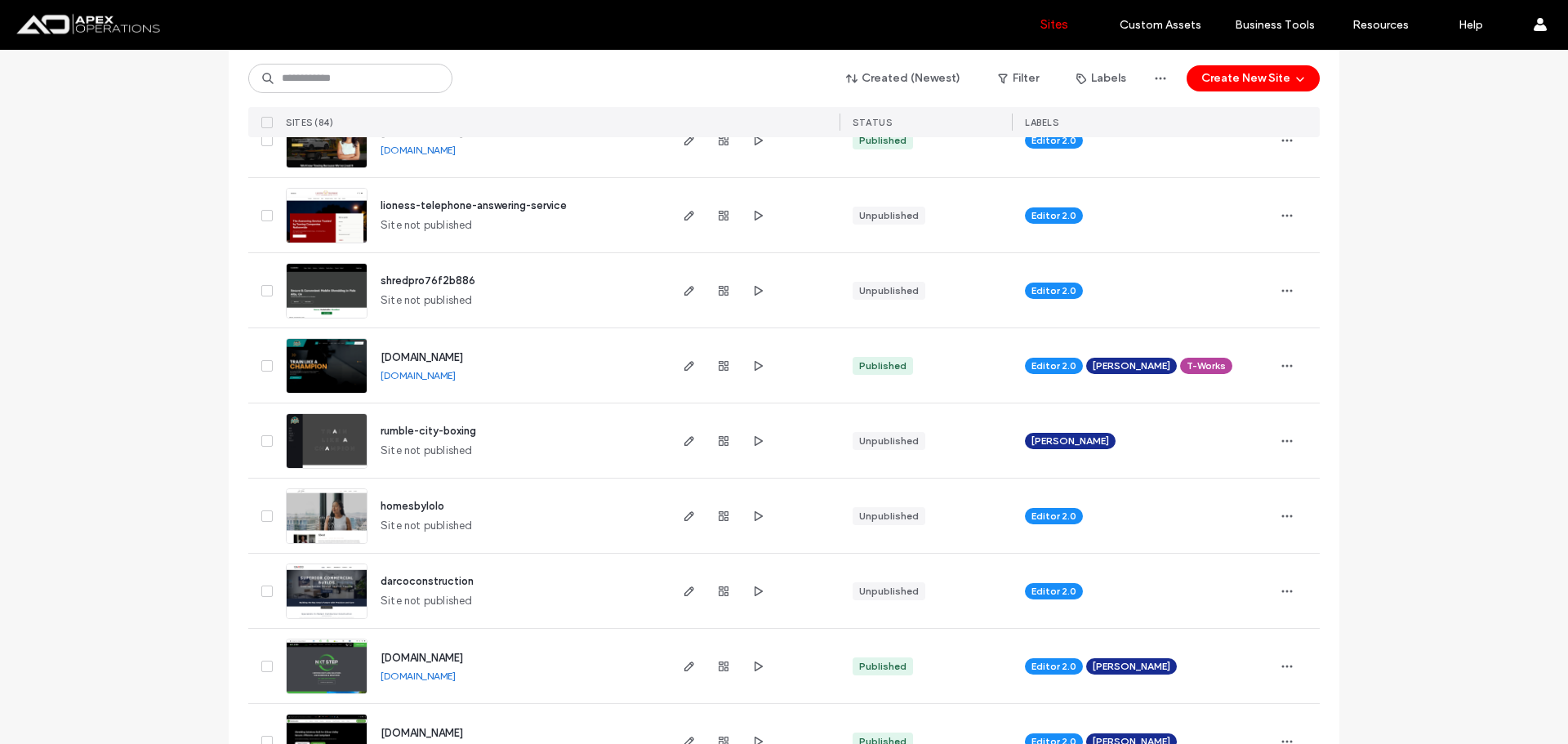
click at [456, 380] on link "[DOMAIN_NAME]" at bounding box center [418, 375] width 75 height 12
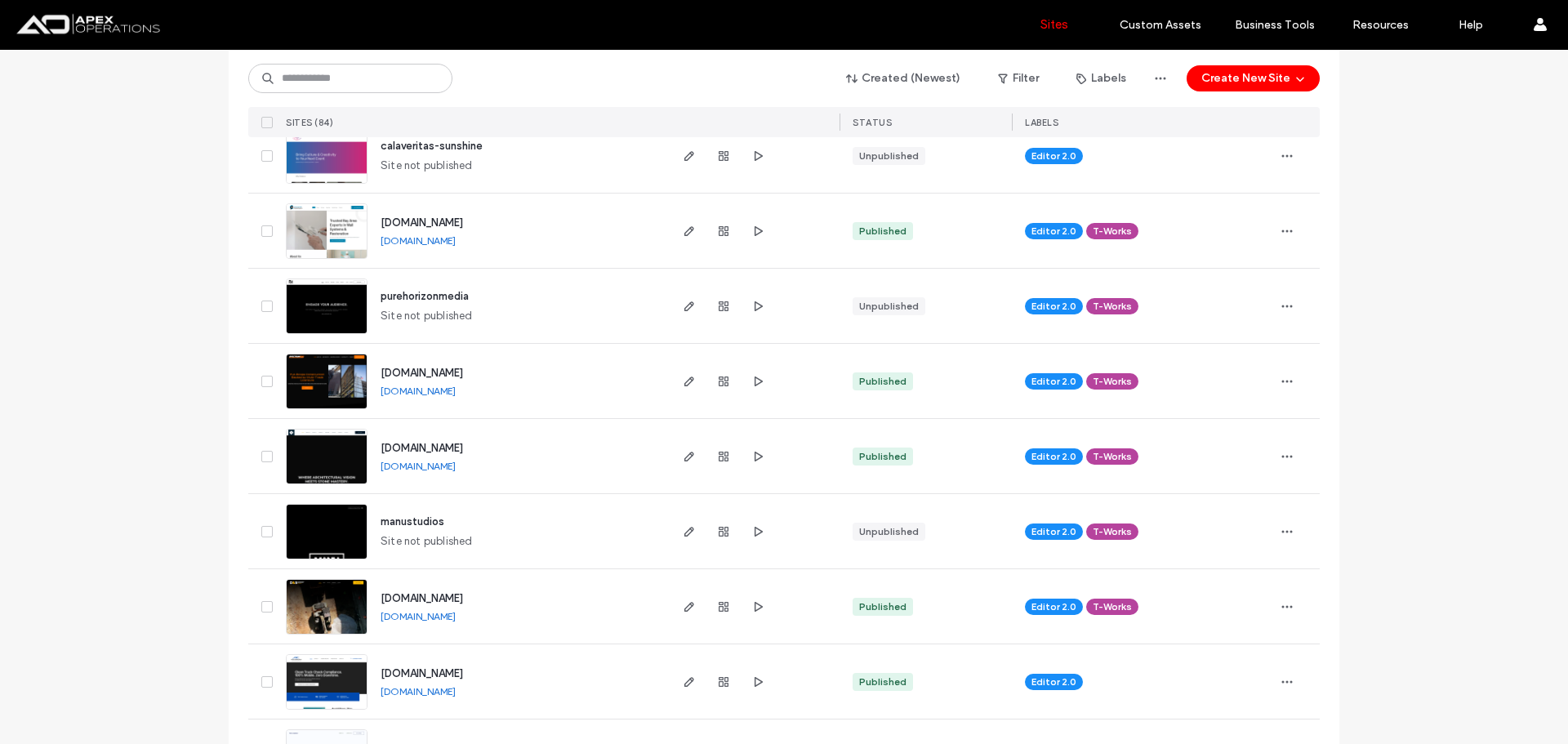
scroll to position [653, 0]
click at [751, 458] on icon "button" at bounding box center [757, 457] width 13 height 13
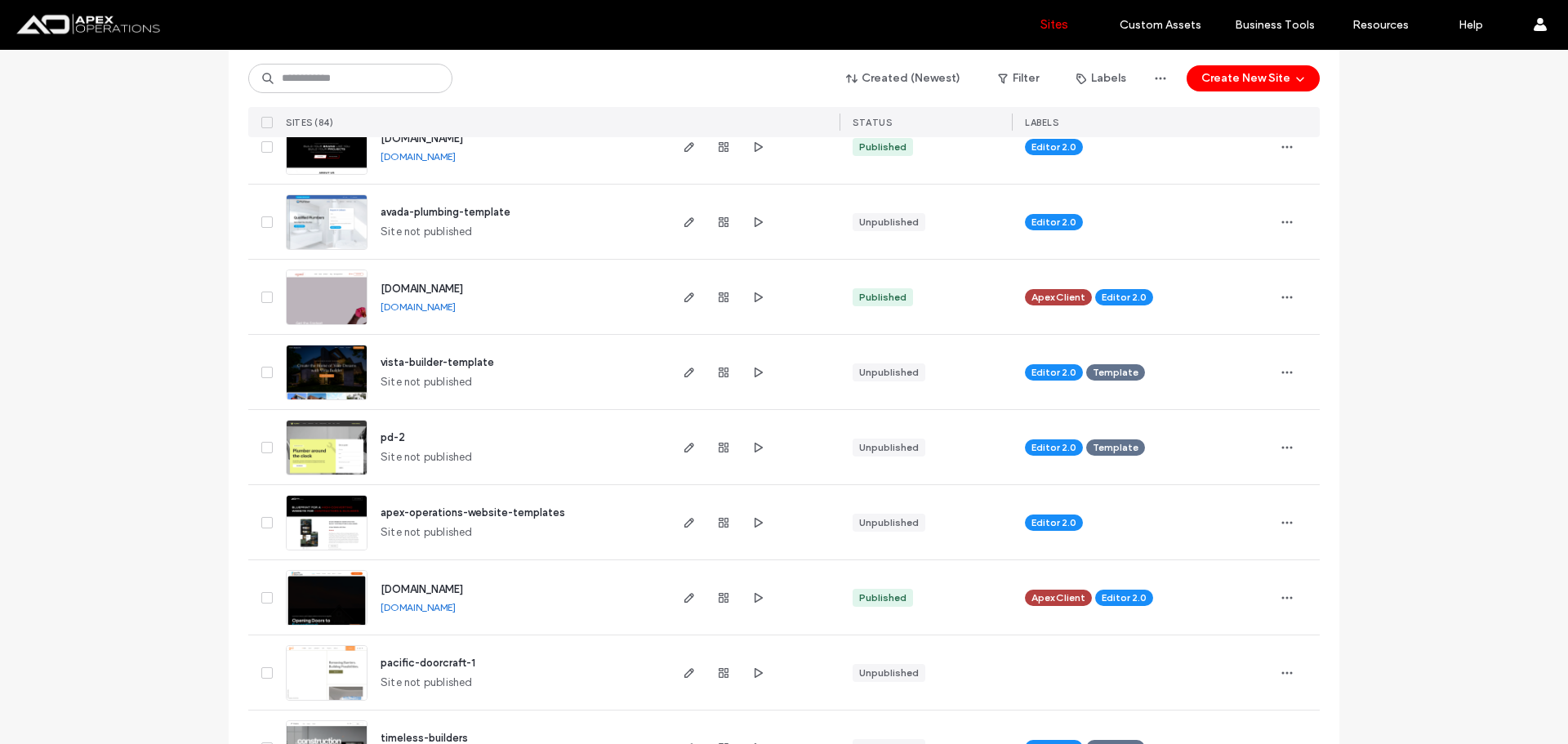
scroll to position [3513, 0]
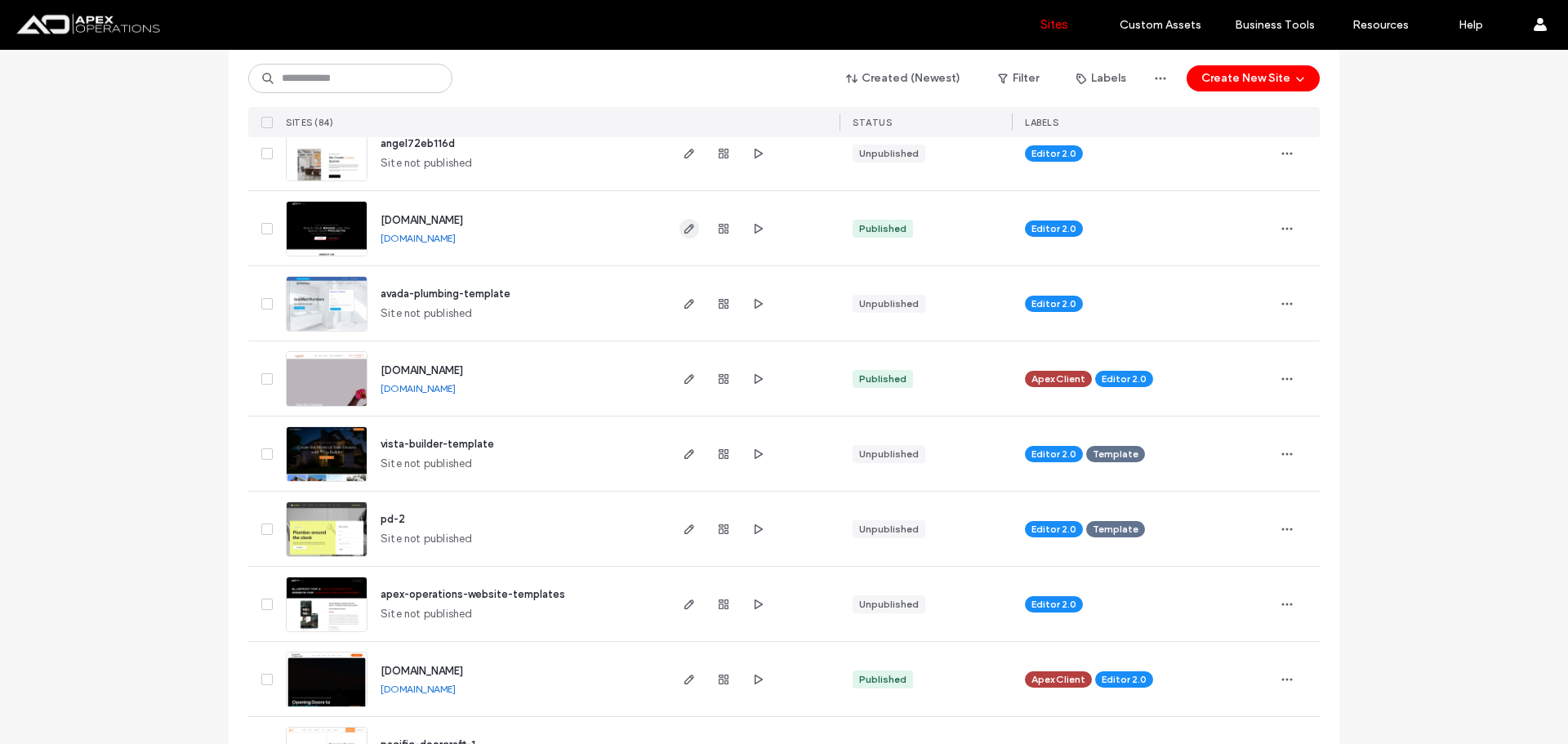
click at [688, 223] on icon "button" at bounding box center [689, 229] width 13 height 13
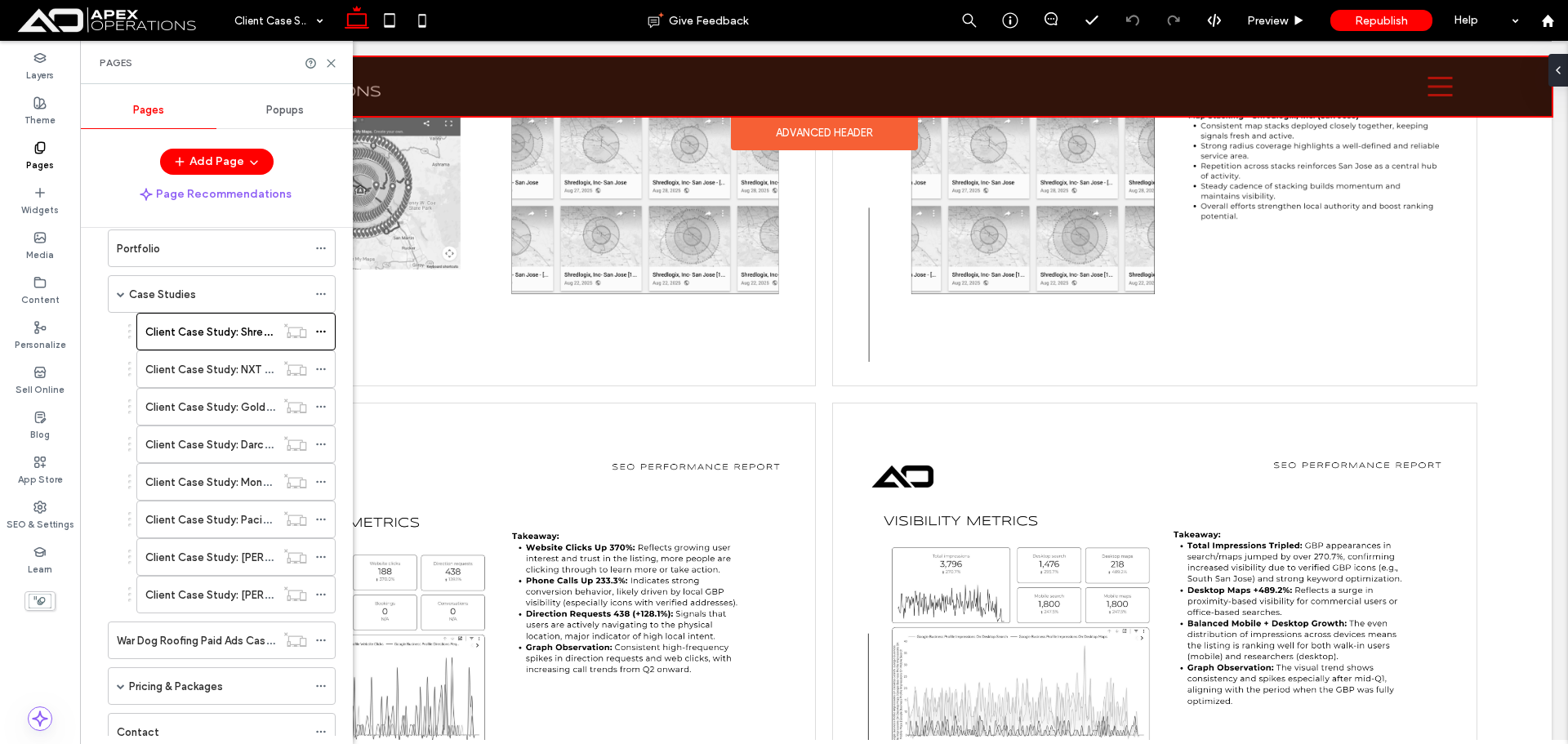
scroll to position [4820, 0]
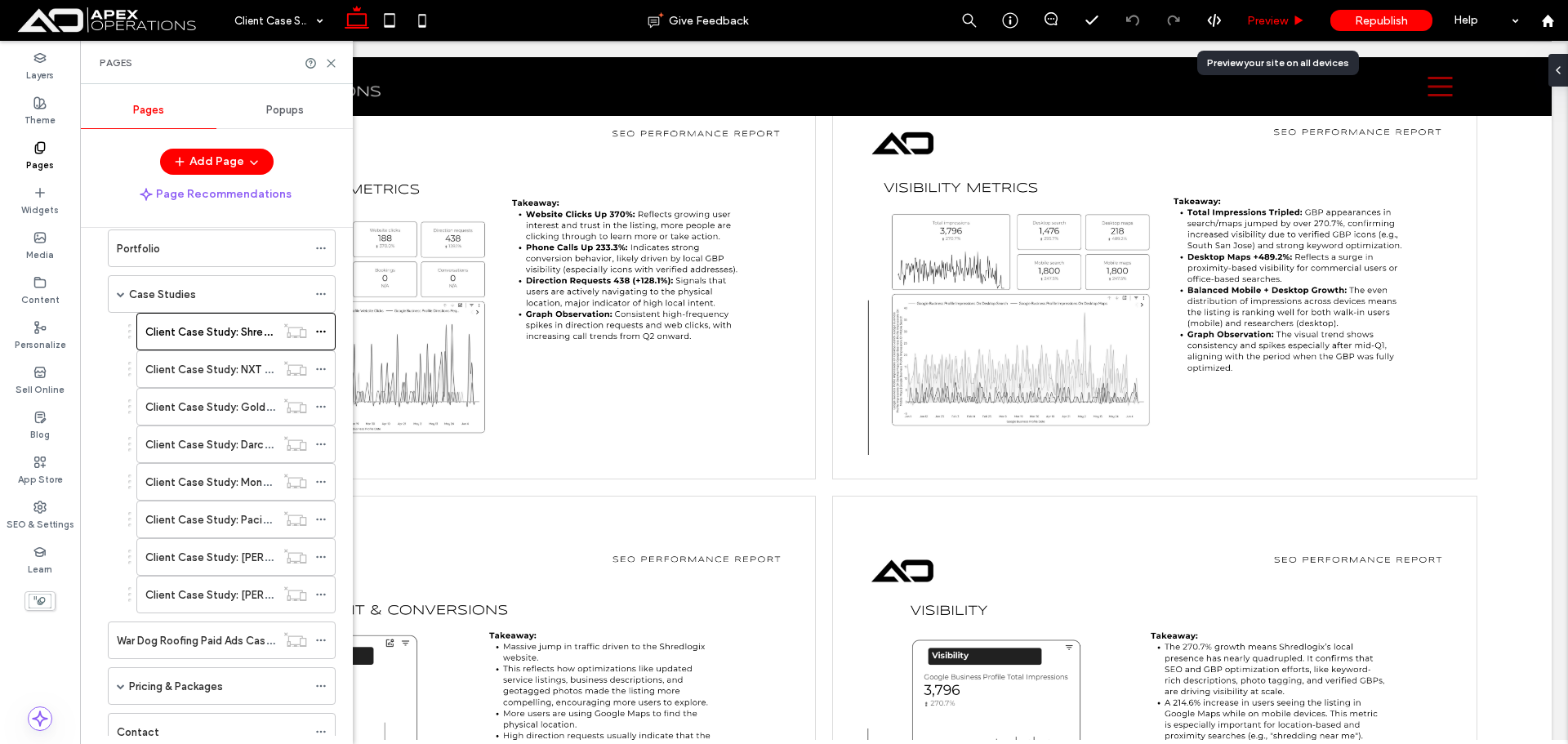
click at [1284, 18] on span "Preview" at bounding box center [1267, 20] width 41 height 14
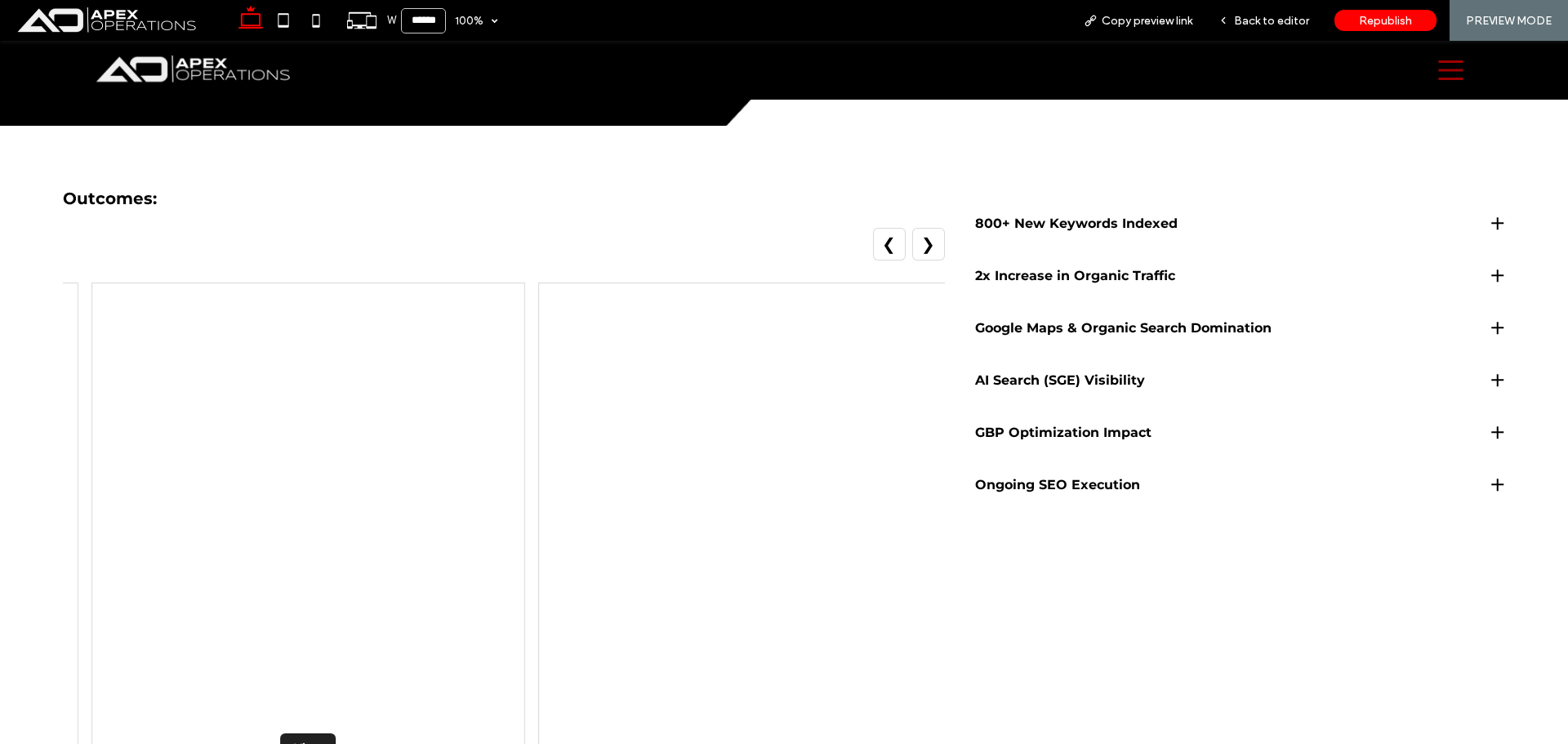
scroll to position [2340, 0]
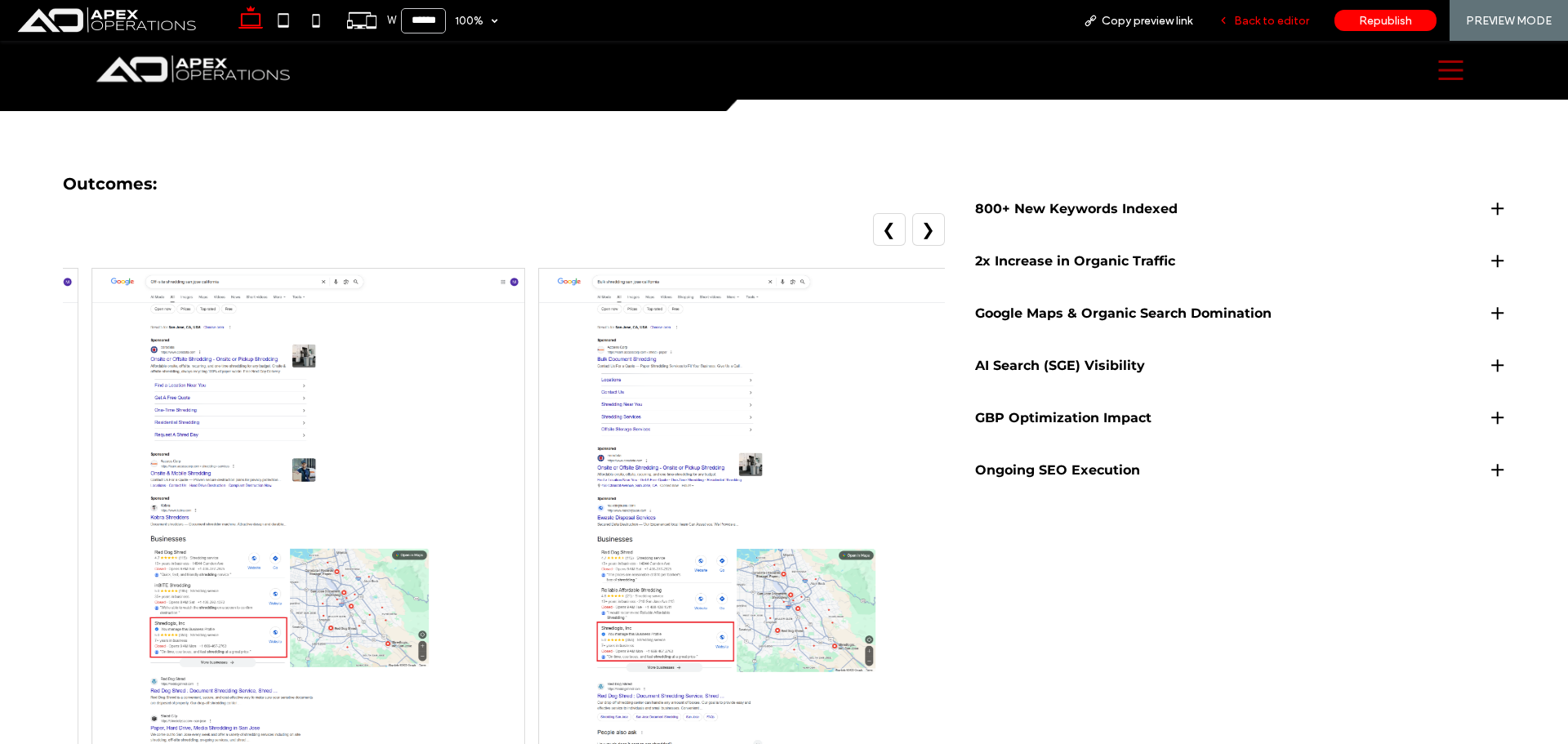
click at [1284, 18] on span "Back to editor" at bounding box center [1271, 20] width 75 height 14
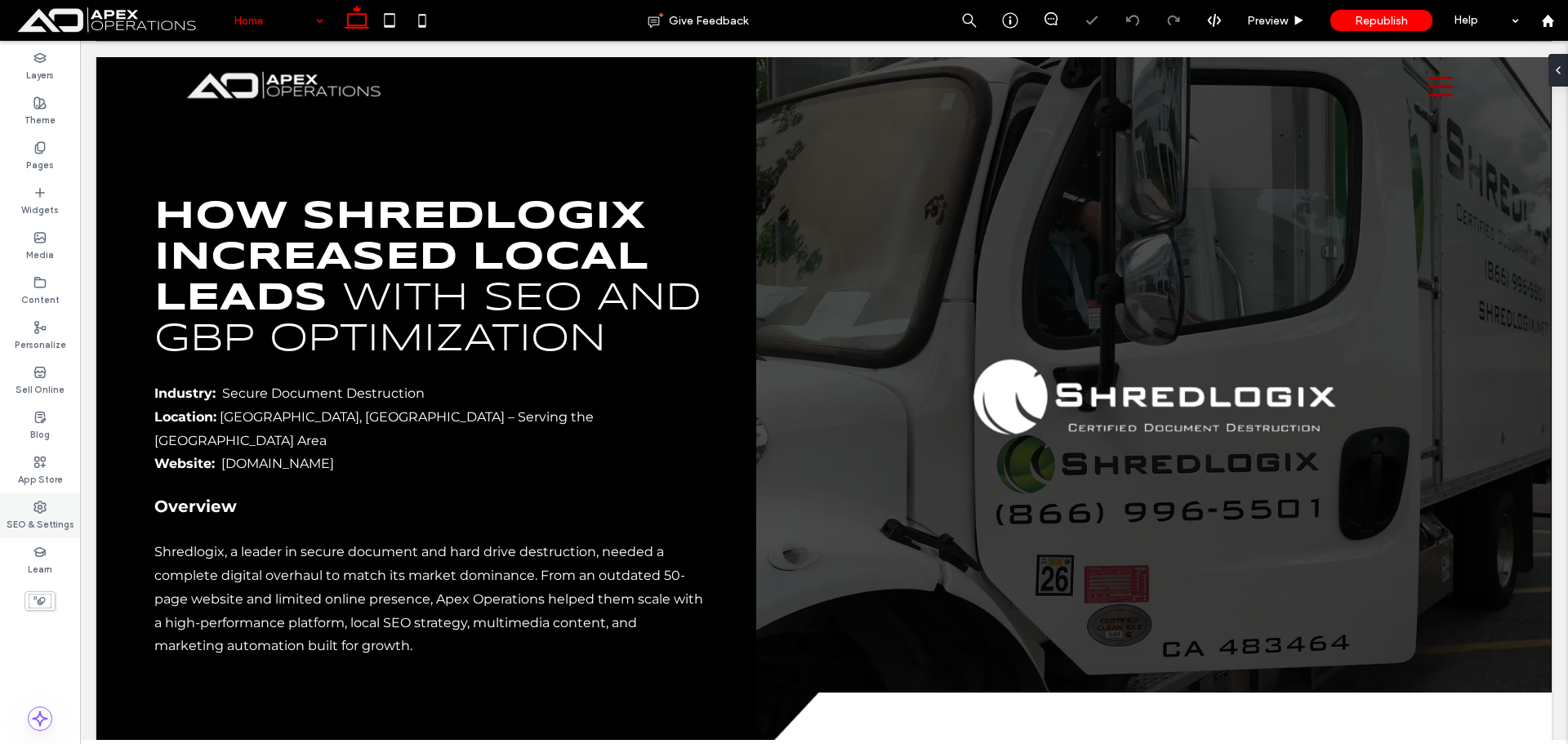
click at [31, 527] on label "SEO & Settings" at bounding box center [40, 523] width 68 height 18
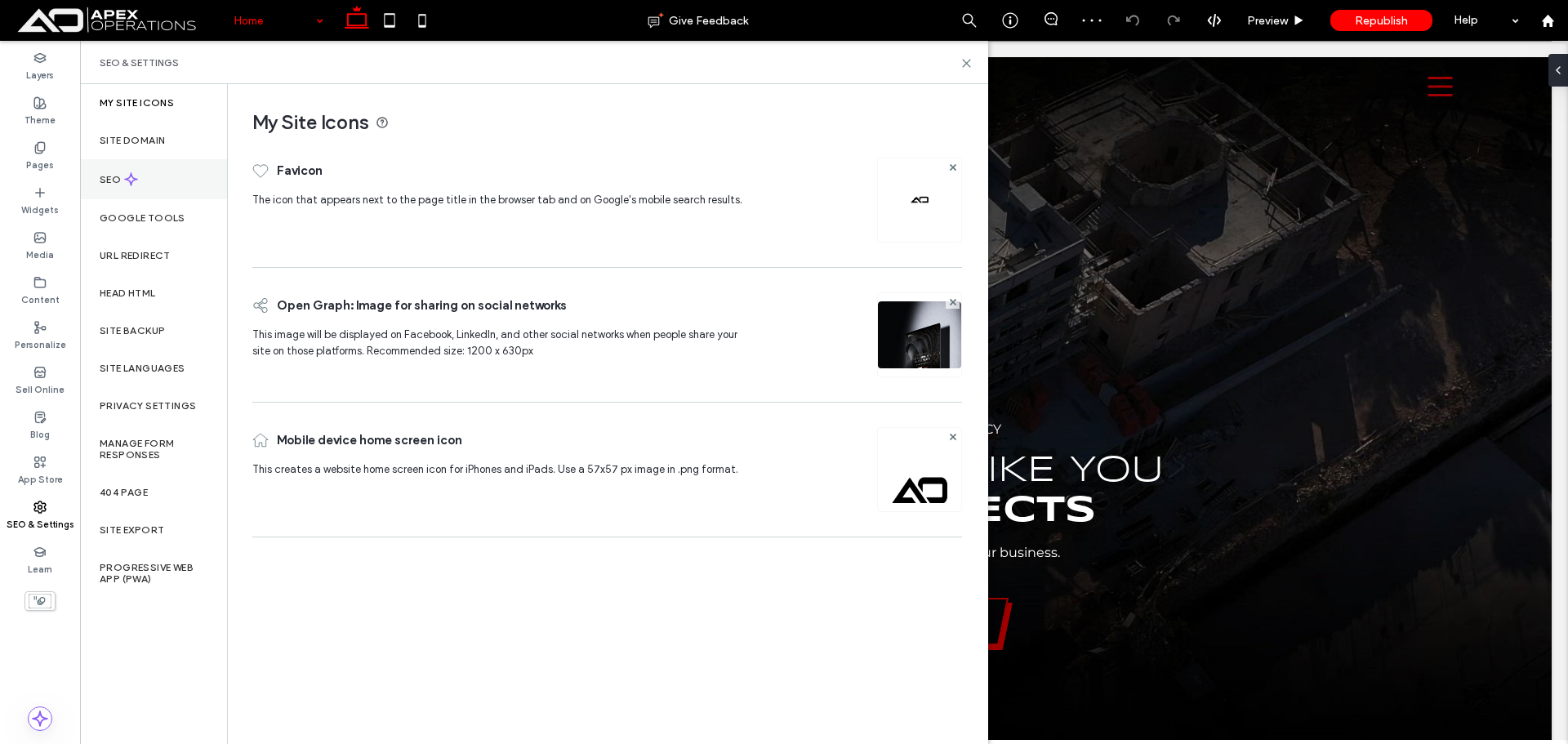
click at [138, 178] on div "SEO" at bounding box center [153, 180] width 147 height 40
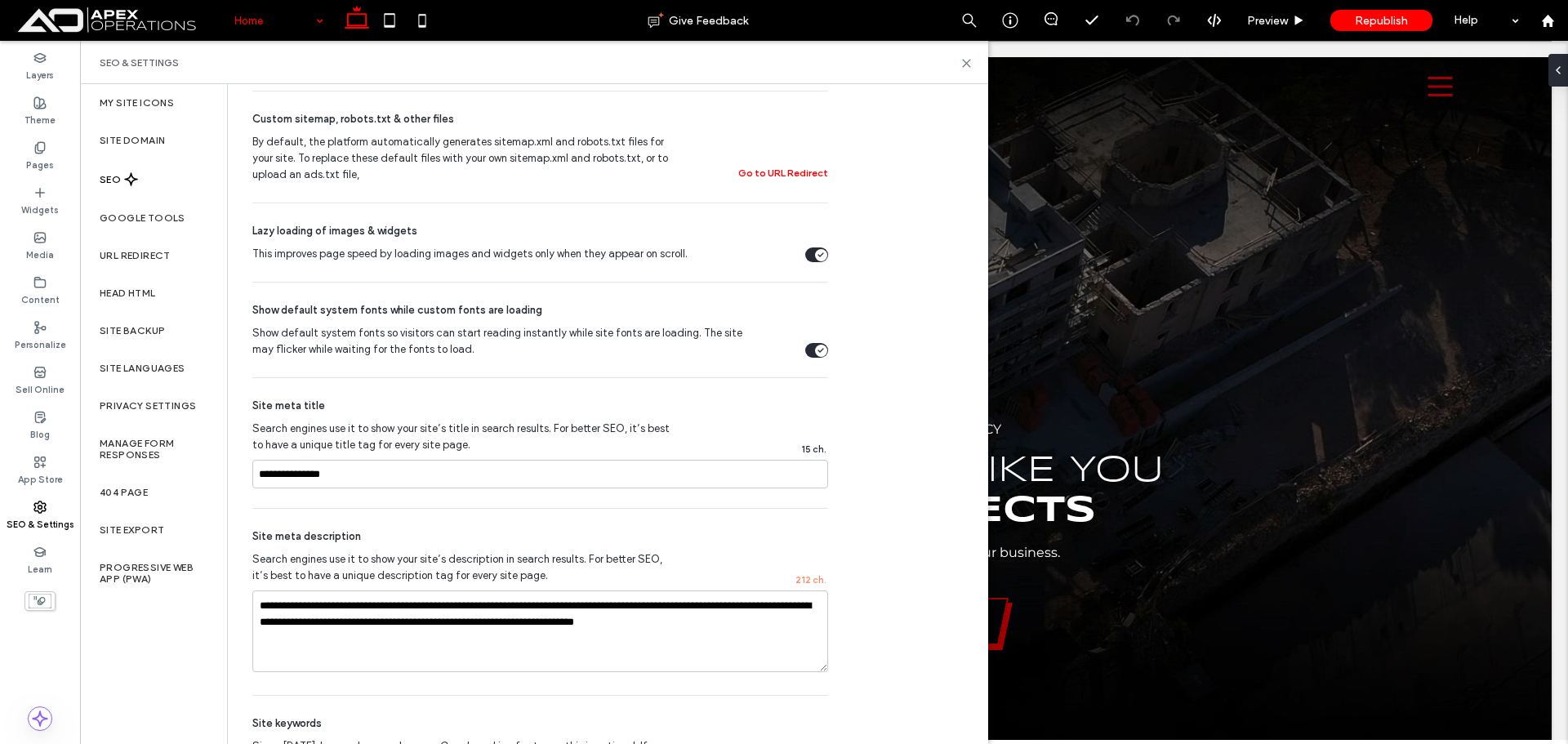
scroll to position [653, 0]
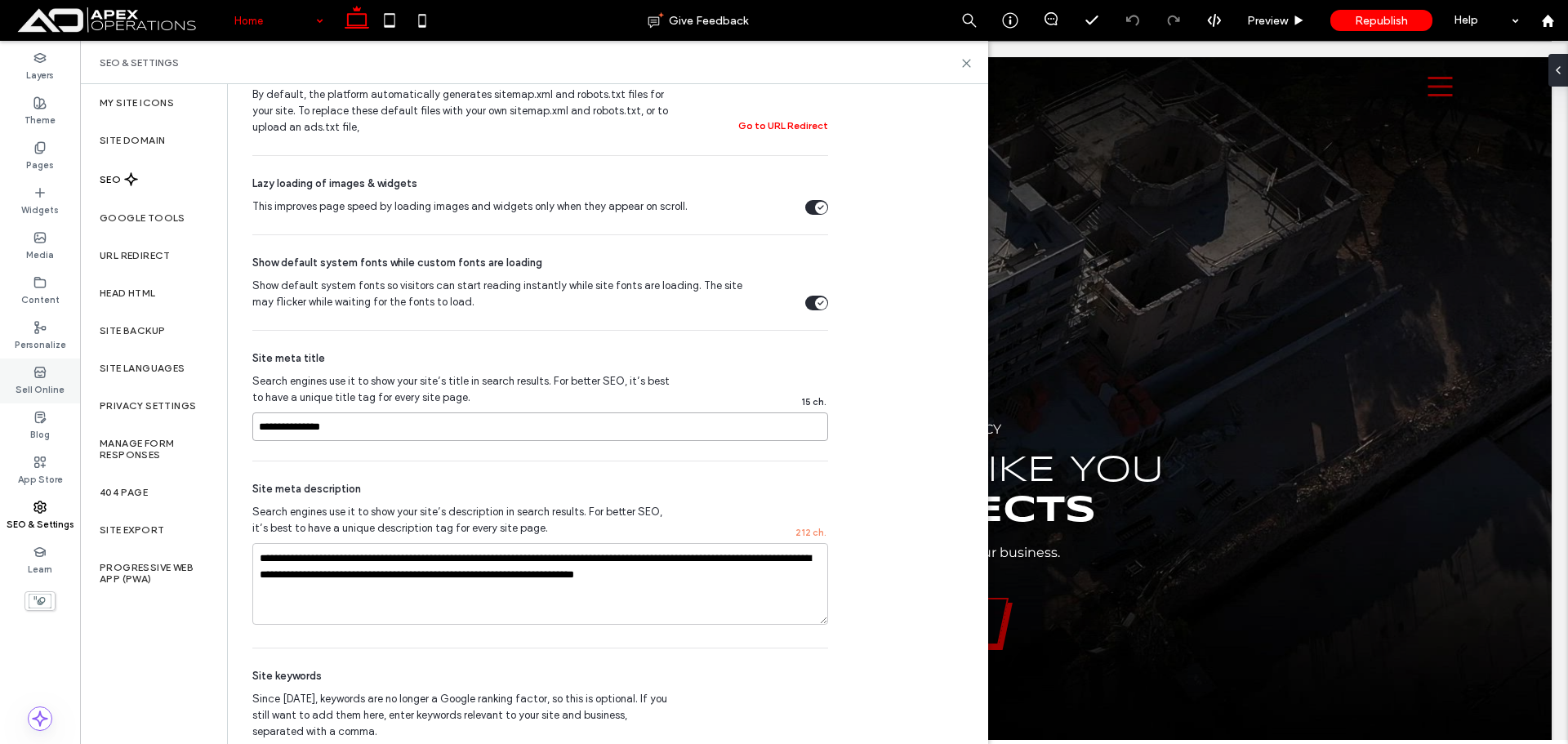
drag, startPoint x: 201, startPoint y: 413, endPoint x: 16, endPoint y: 390, distance: 186.4
click at [51, 394] on div "Layers Theme Pages Widgets Media Content Personalize Sell Online Blog App Store…" at bounding box center [39, 393] width 80 height 704
click at [373, 427] on input "**********" at bounding box center [540, 426] width 576 height 28
type input "**********"
click at [965, 64] on use at bounding box center [966, 63] width 7 height 7
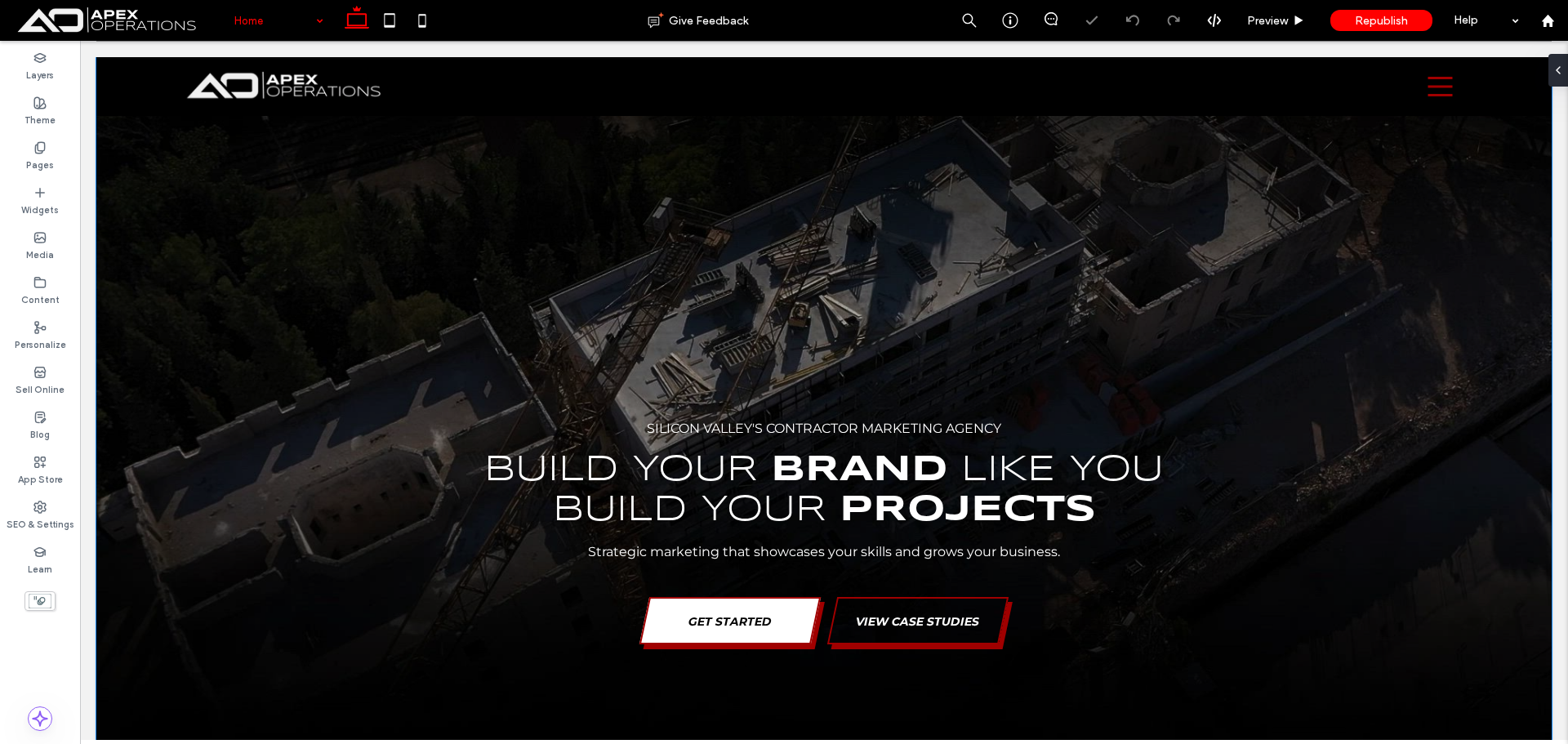
scroll to position [0, 0]
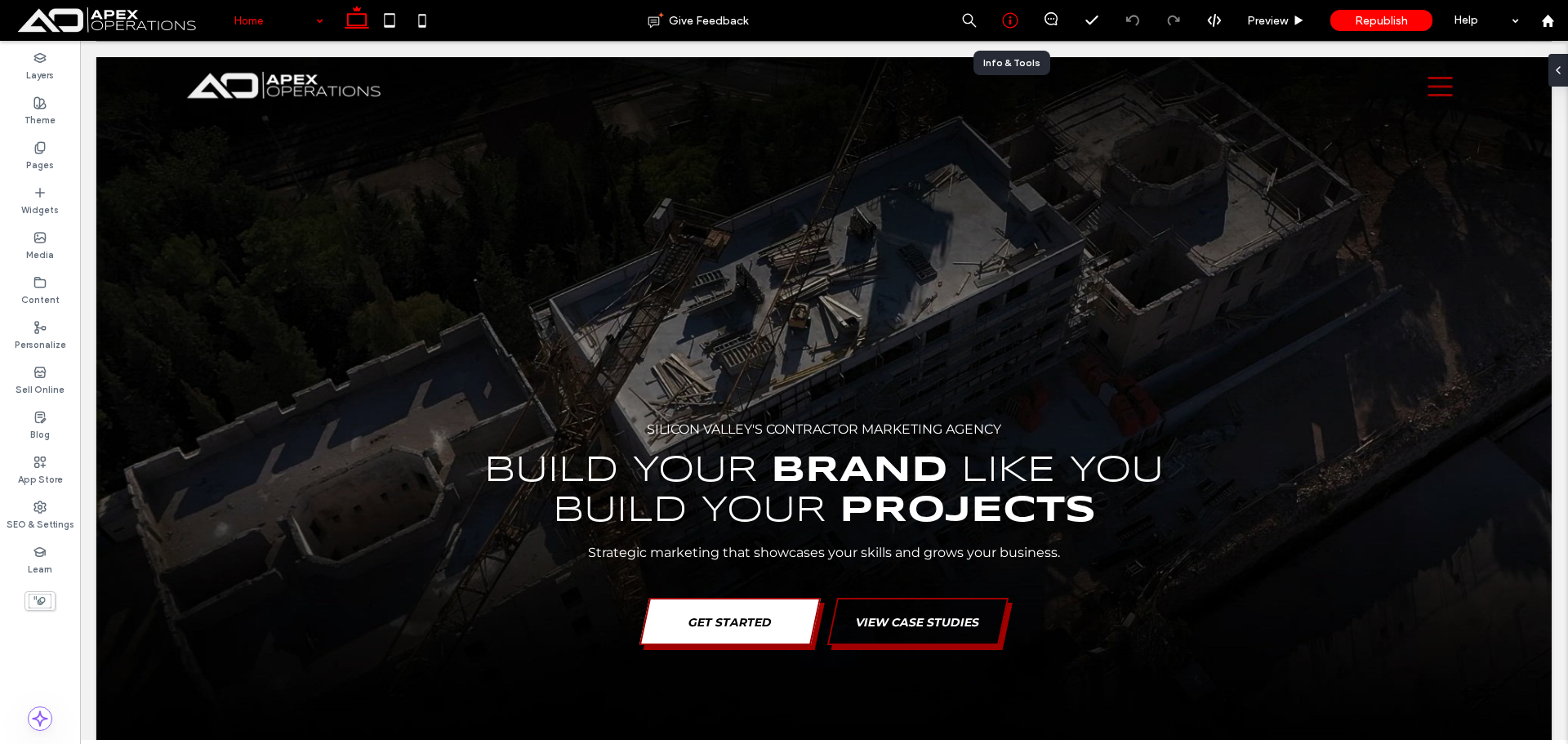
click at [1008, 20] on icon at bounding box center [1010, 20] width 16 height 16
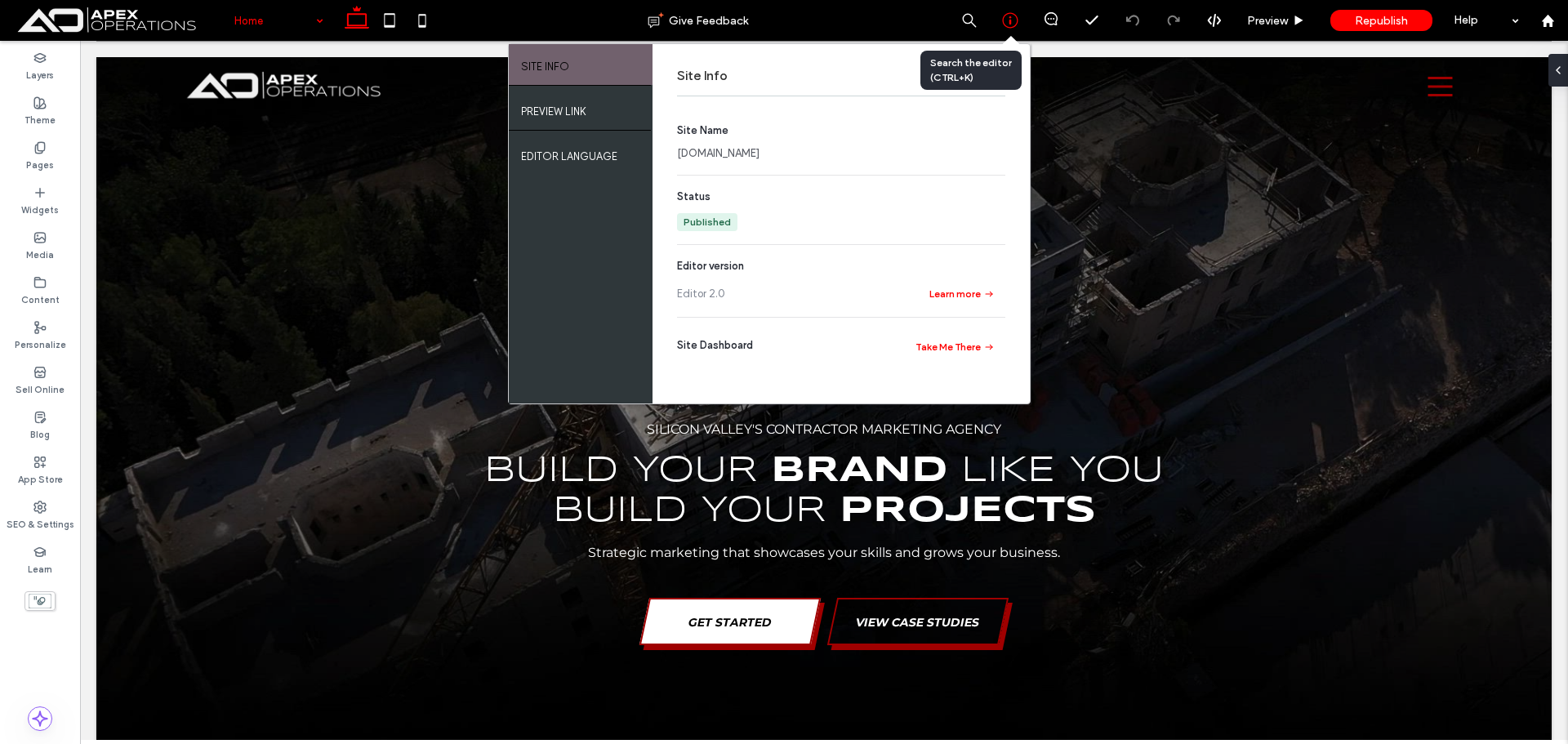
click at [741, 160] on link "[DOMAIN_NAME]" at bounding box center [718, 154] width 82 height 16
click at [1012, 19] on icon at bounding box center [1010, 20] width 16 height 16
click at [1013, 60] on use at bounding box center [1011, 57] width 8 height 8
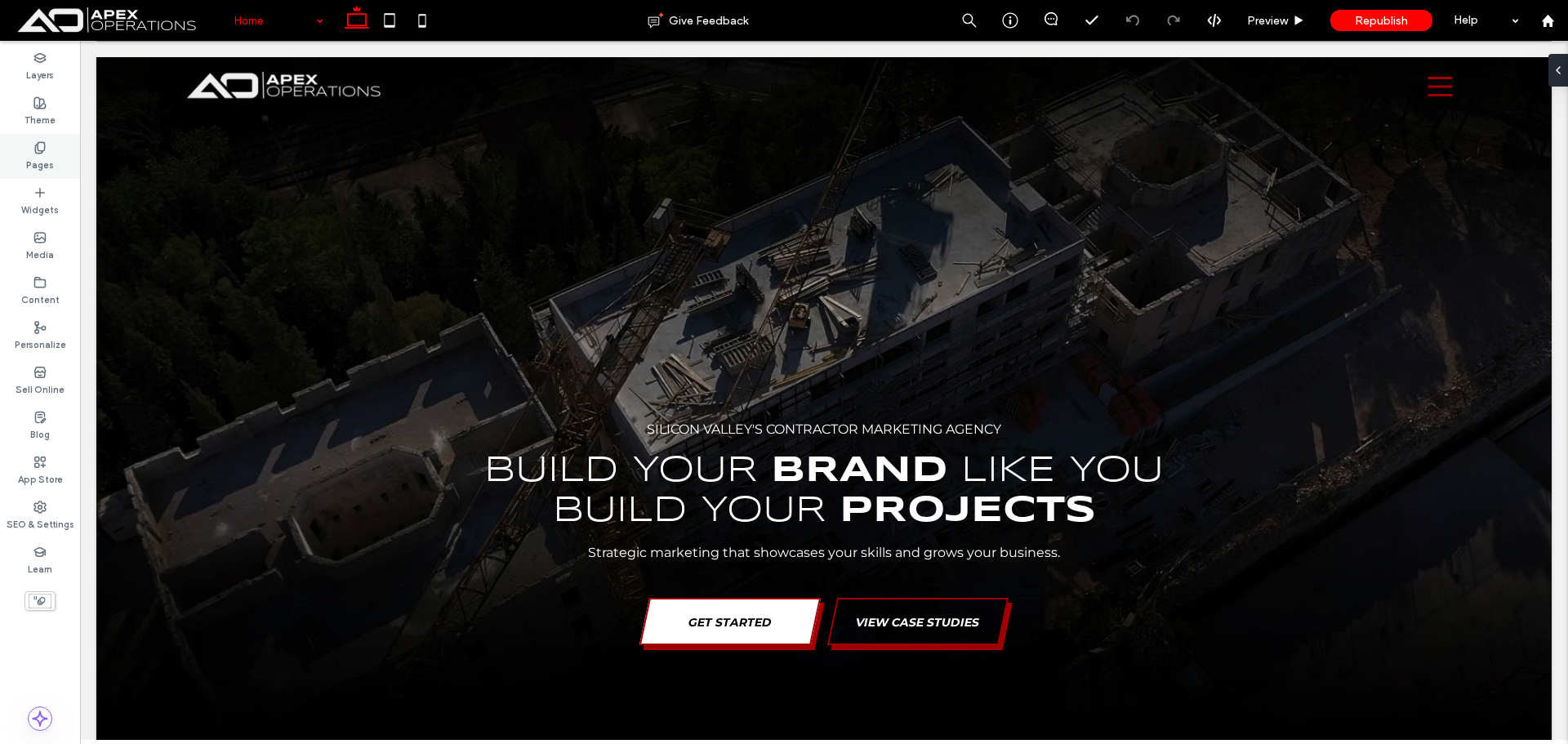
click at [44, 155] on label "Pages" at bounding box center [40, 164] width 27 height 18
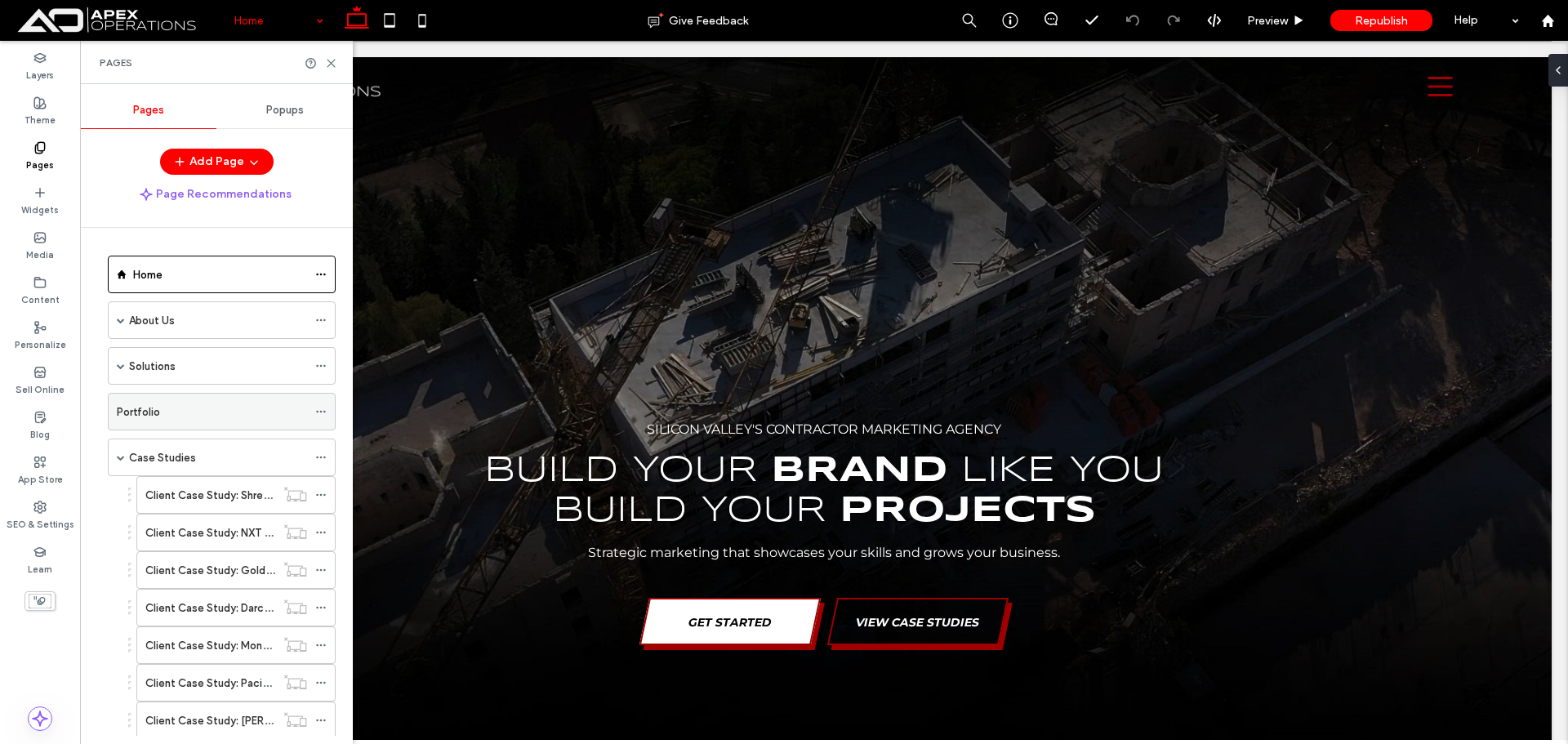
click at [166, 426] on div "Portfolio" at bounding box center [212, 411] width 191 height 36
click at [332, 65] on icon at bounding box center [331, 62] width 12 height 12
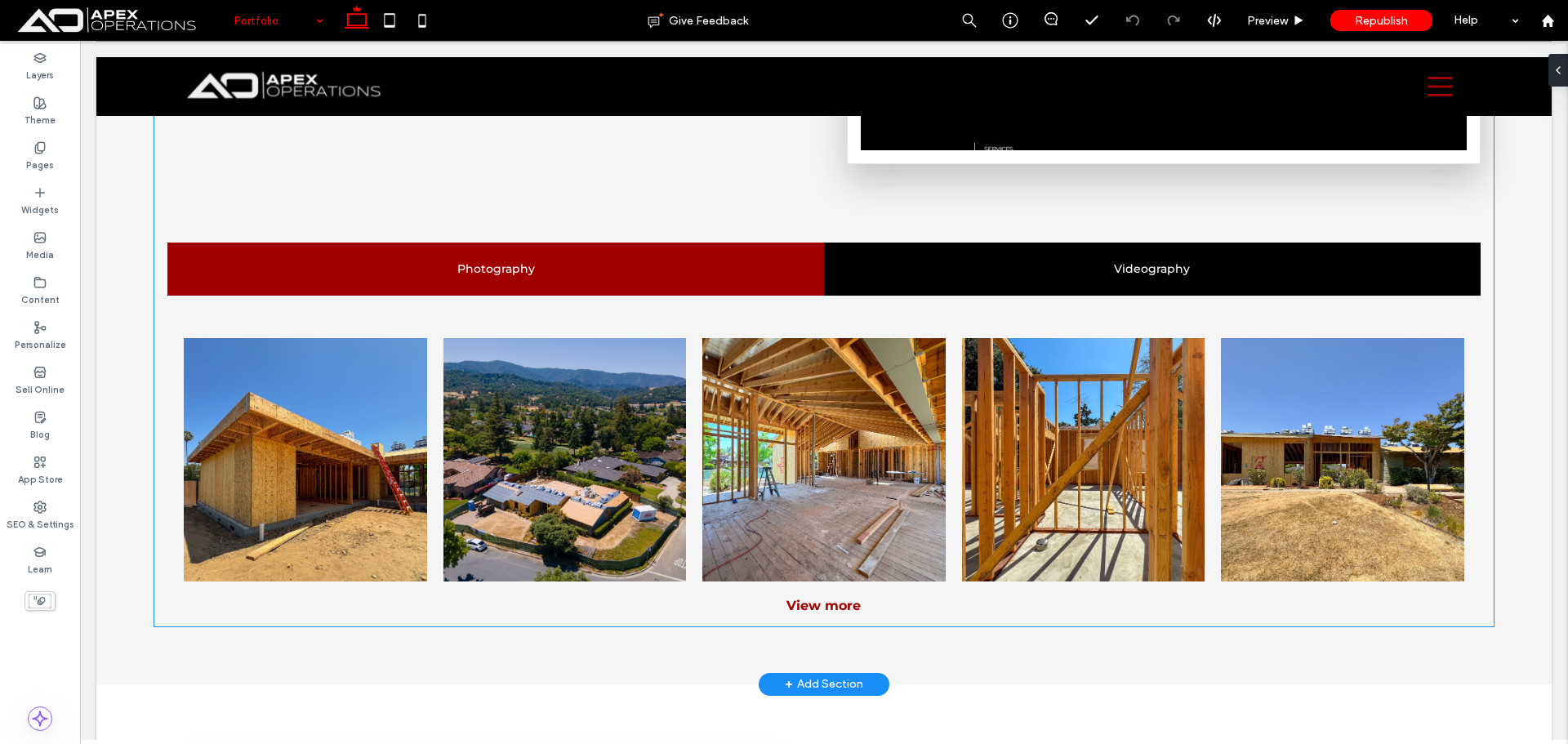
scroll to position [2533, 0]
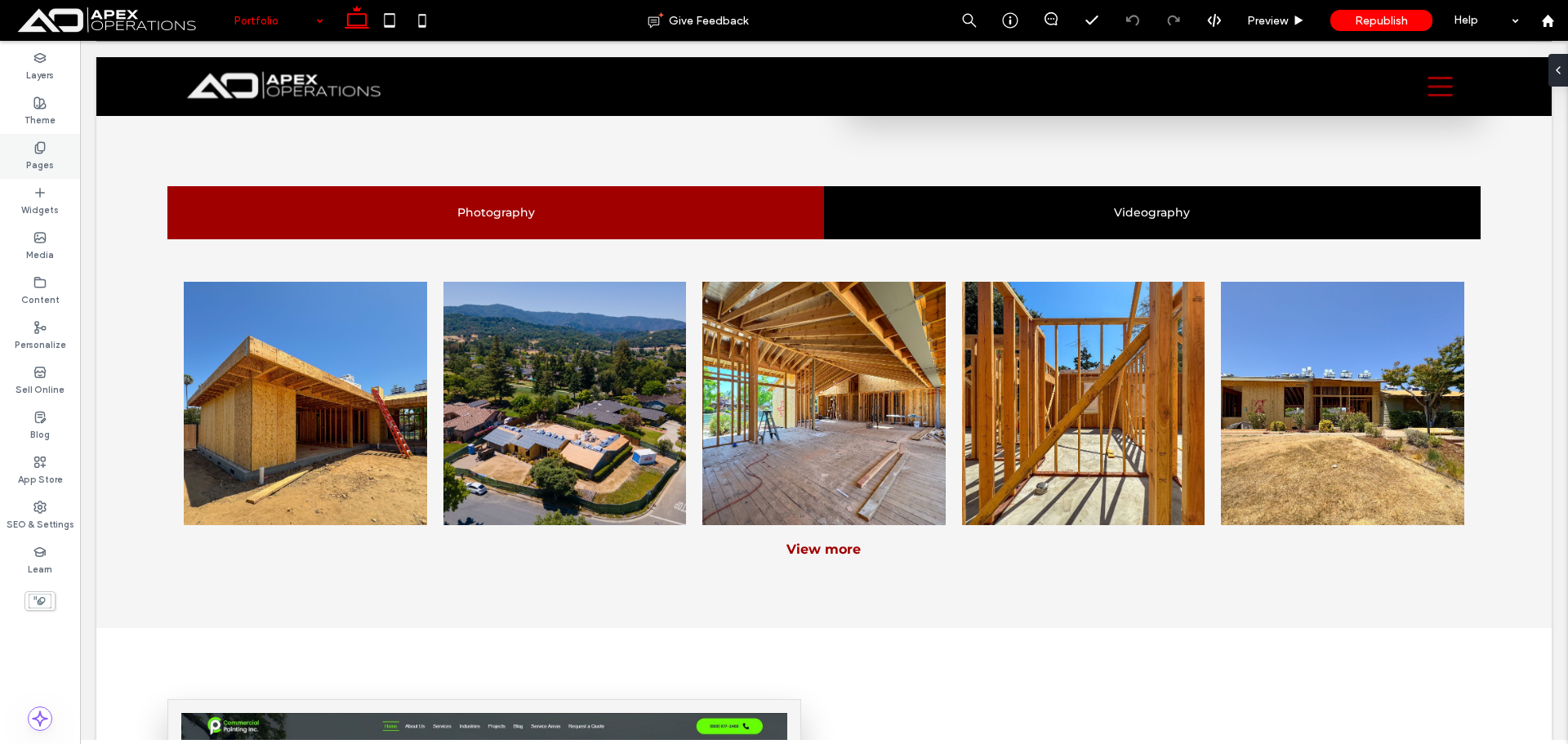
click at [30, 158] on label "Pages" at bounding box center [40, 164] width 27 height 18
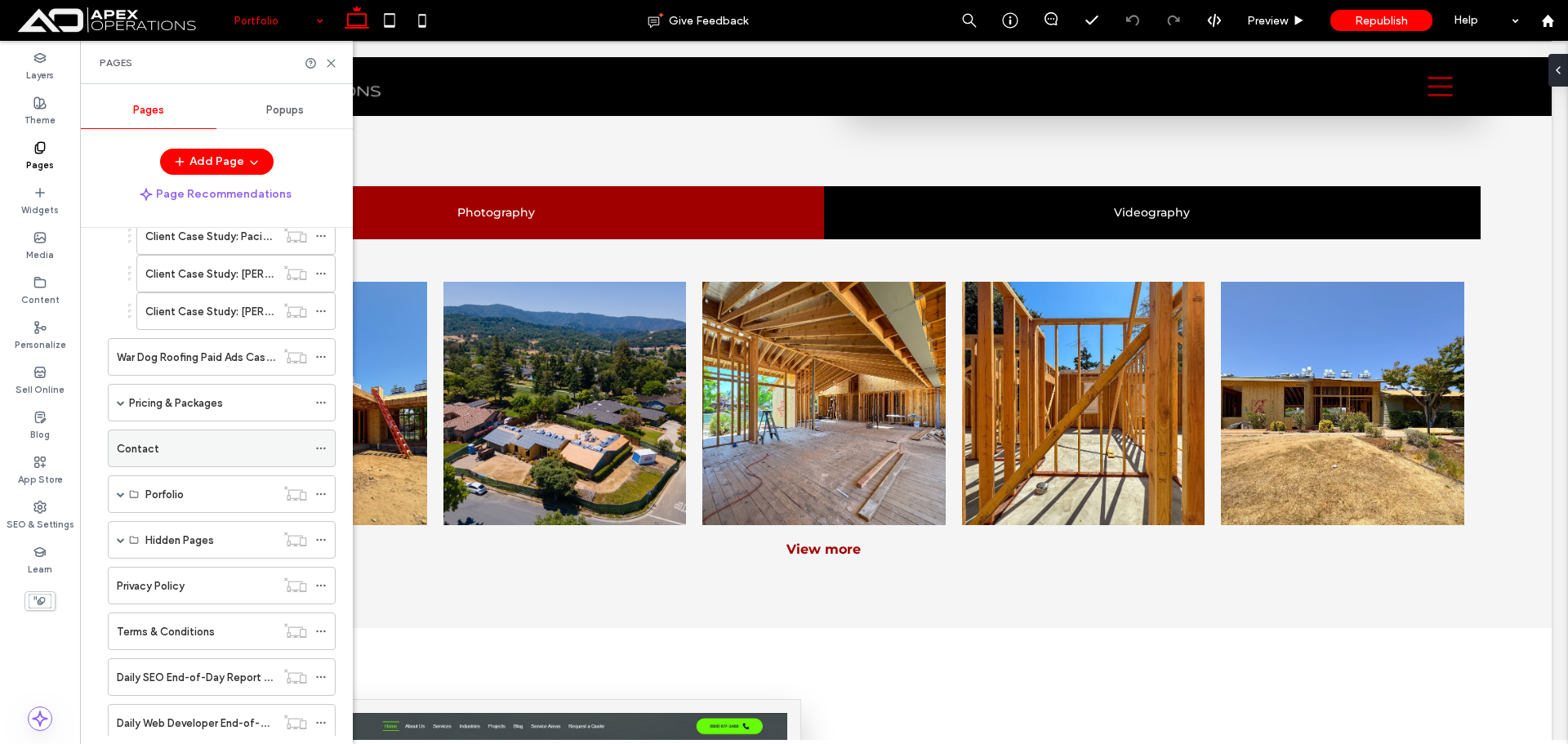
scroll to position [494, 0]
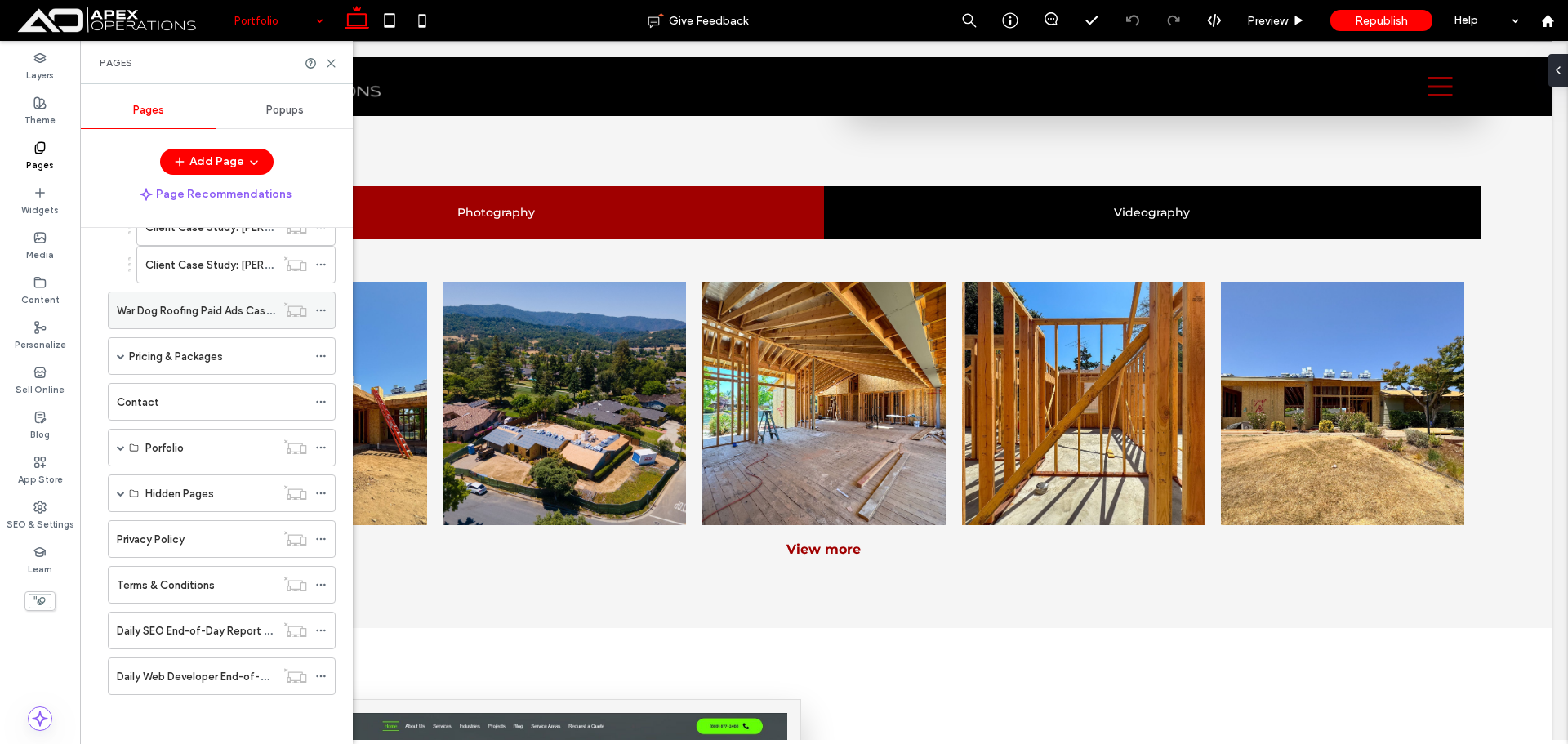
click at [230, 311] on label "War Dog Roofing Paid Ads Case Study" at bounding box center [211, 311] width 187 height 28
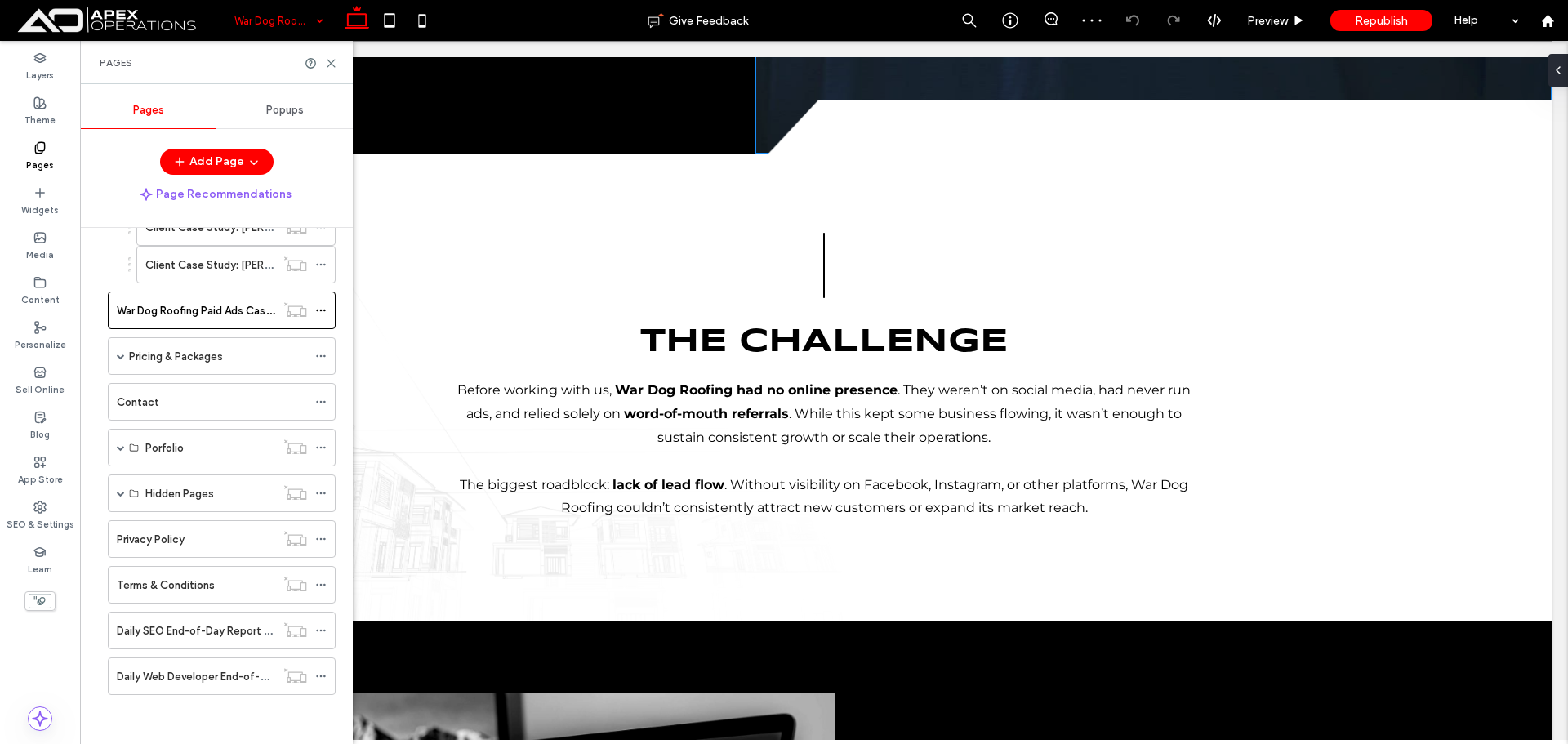
scroll to position [817, 0]
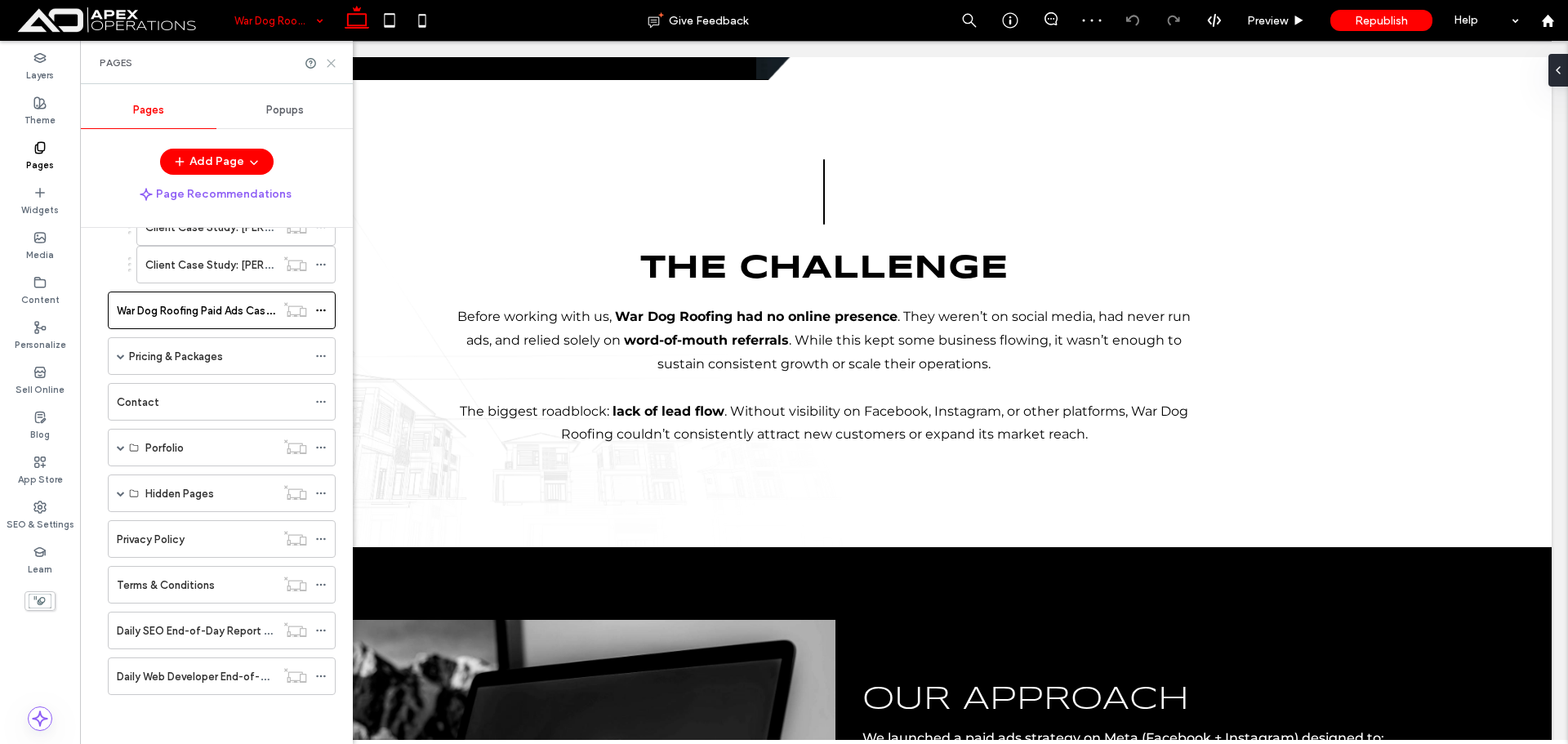
click at [329, 64] on use at bounding box center [332, 63] width 7 height 7
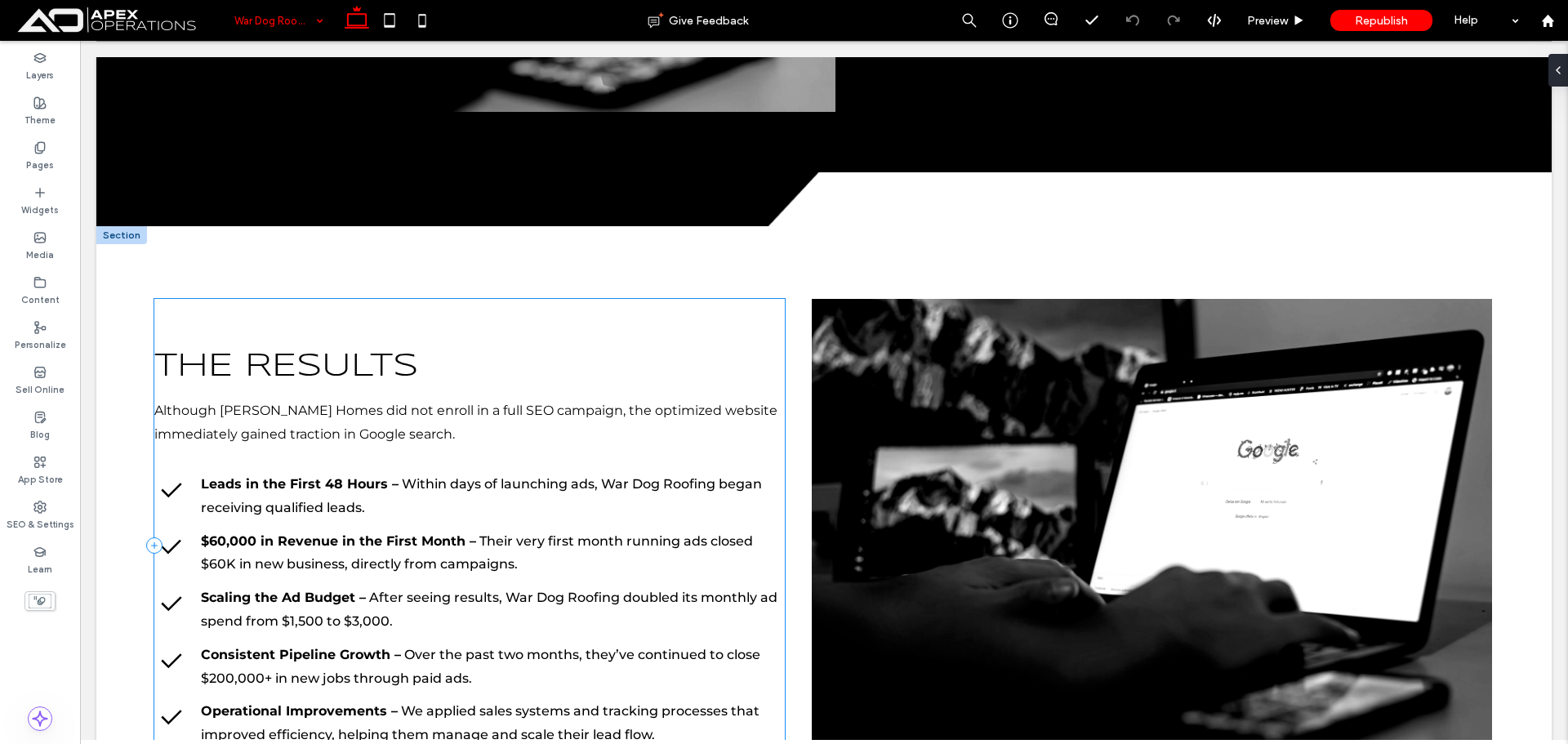
scroll to position [1879, 0]
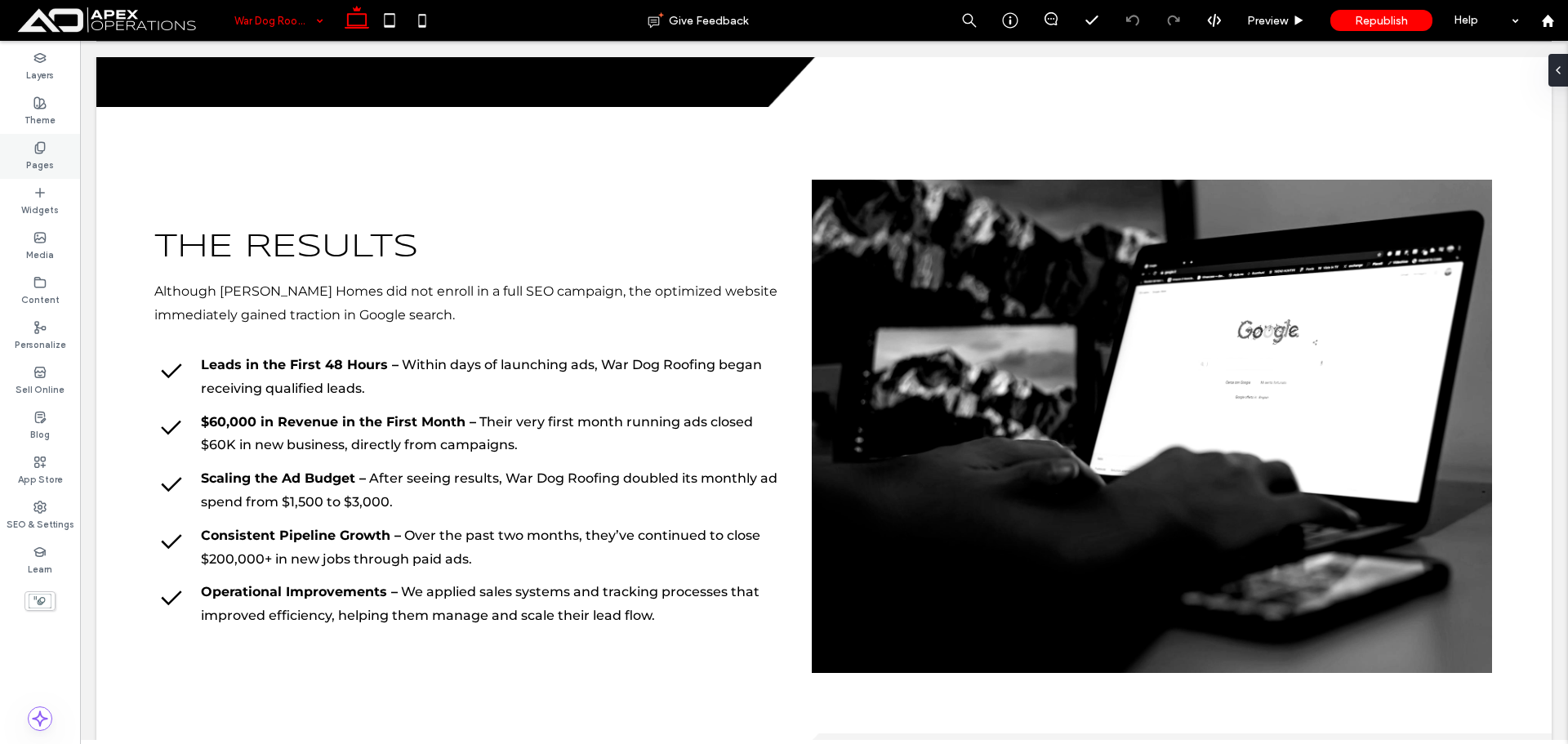
click at [34, 153] on icon at bounding box center [40, 148] width 13 height 13
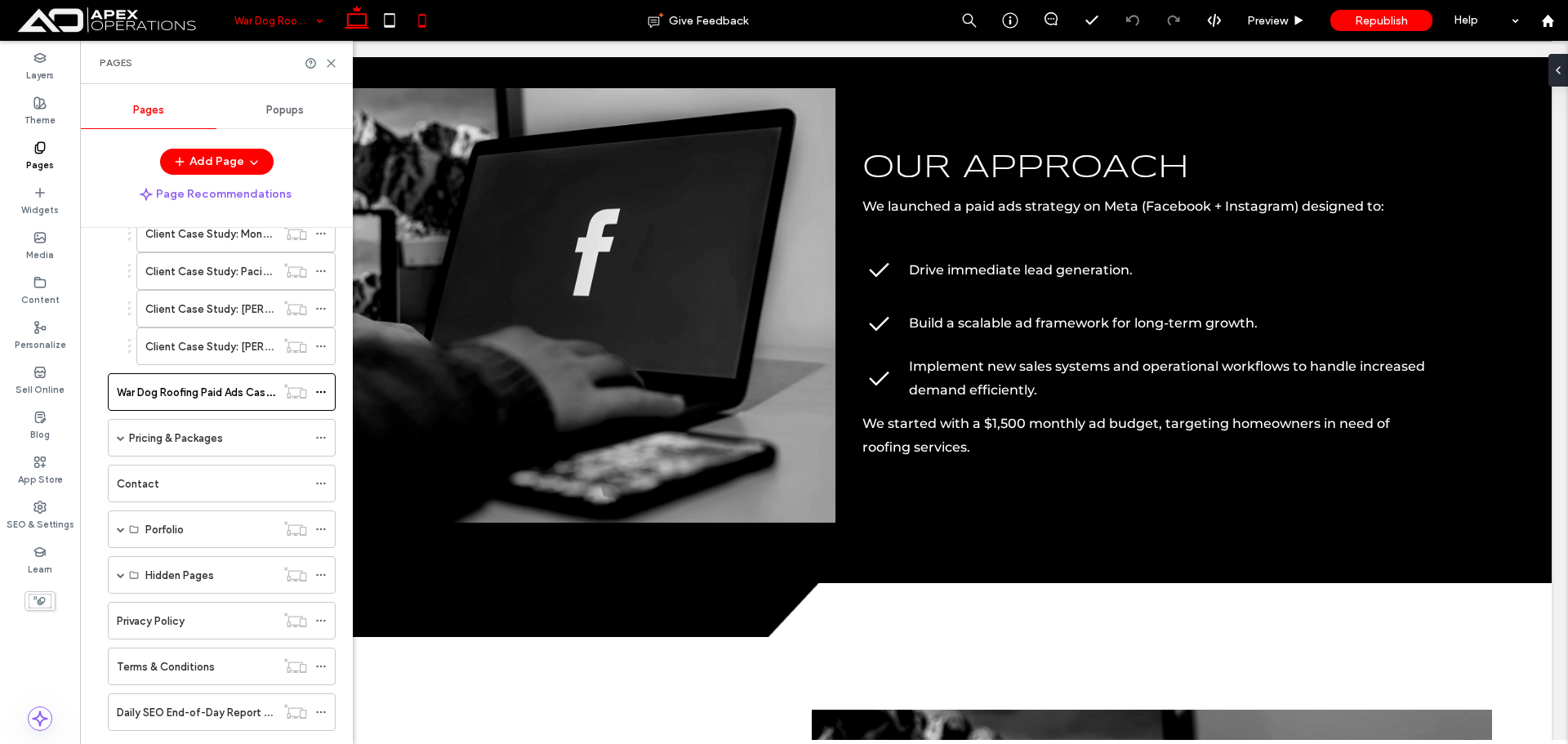
scroll to position [1143, 0]
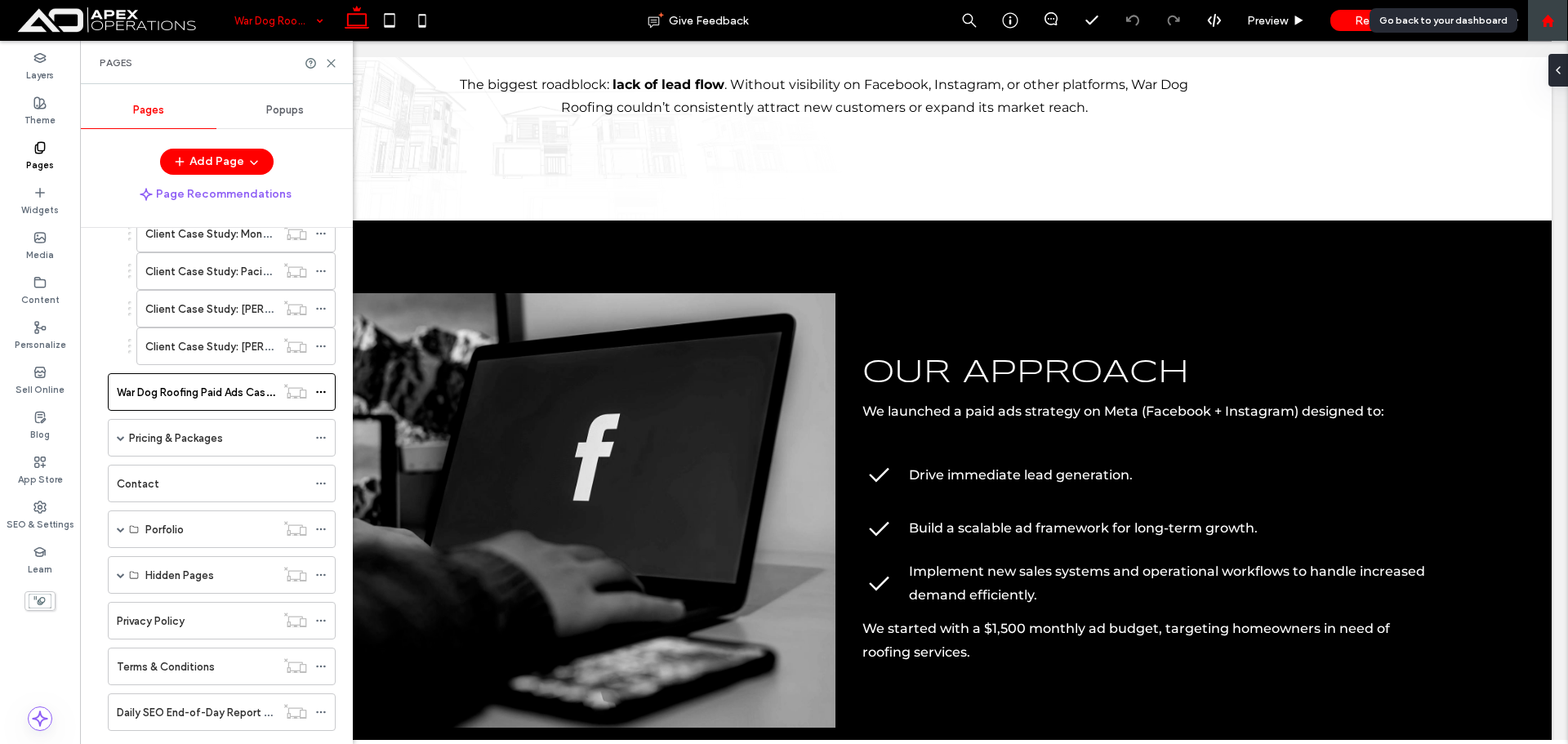
click at [1552, 15] on icon at bounding box center [1547, 20] width 14 height 14
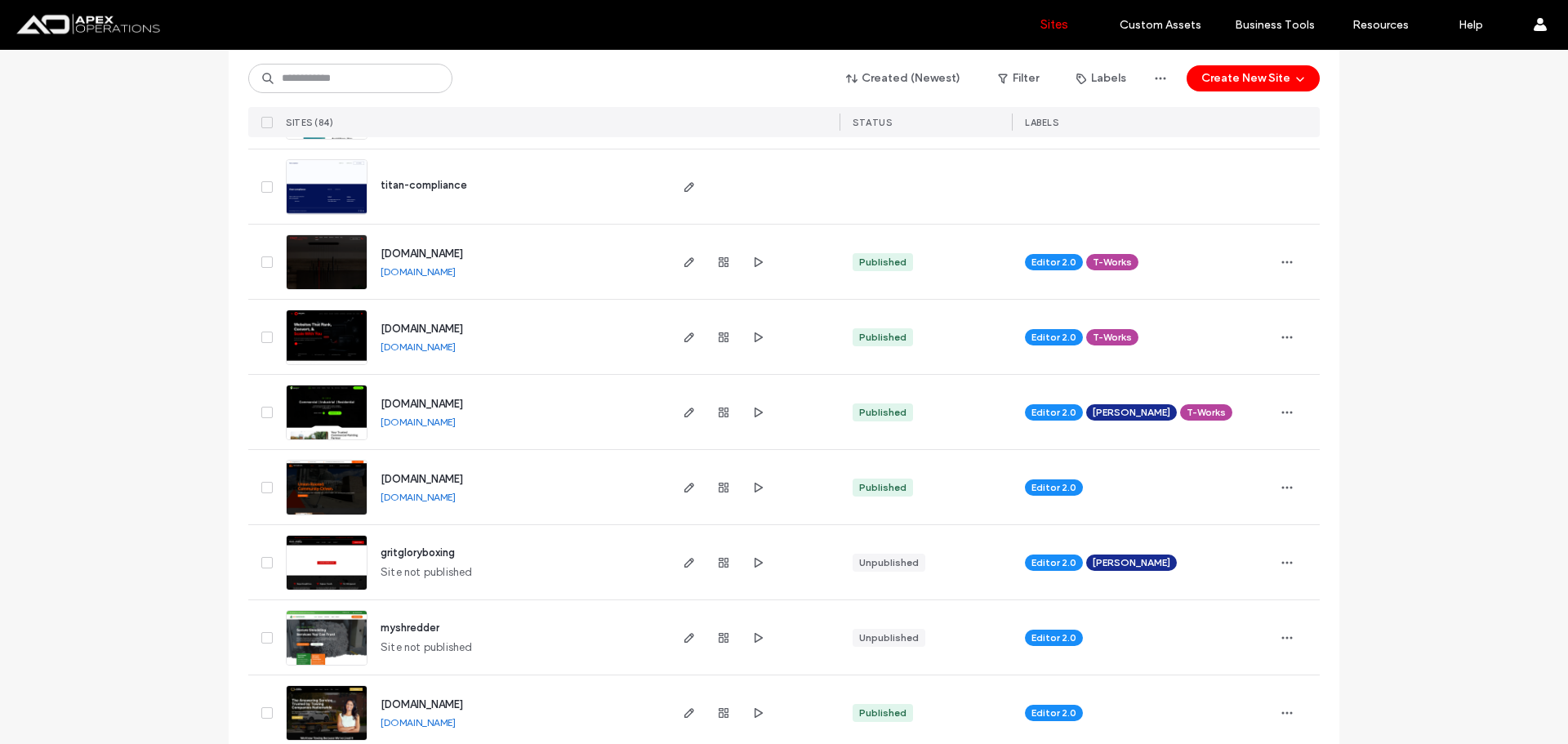
scroll to position [1225, 0]
click at [456, 419] on link "[DOMAIN_NAME]" at bounding box center [418, 421] width 75 height 12
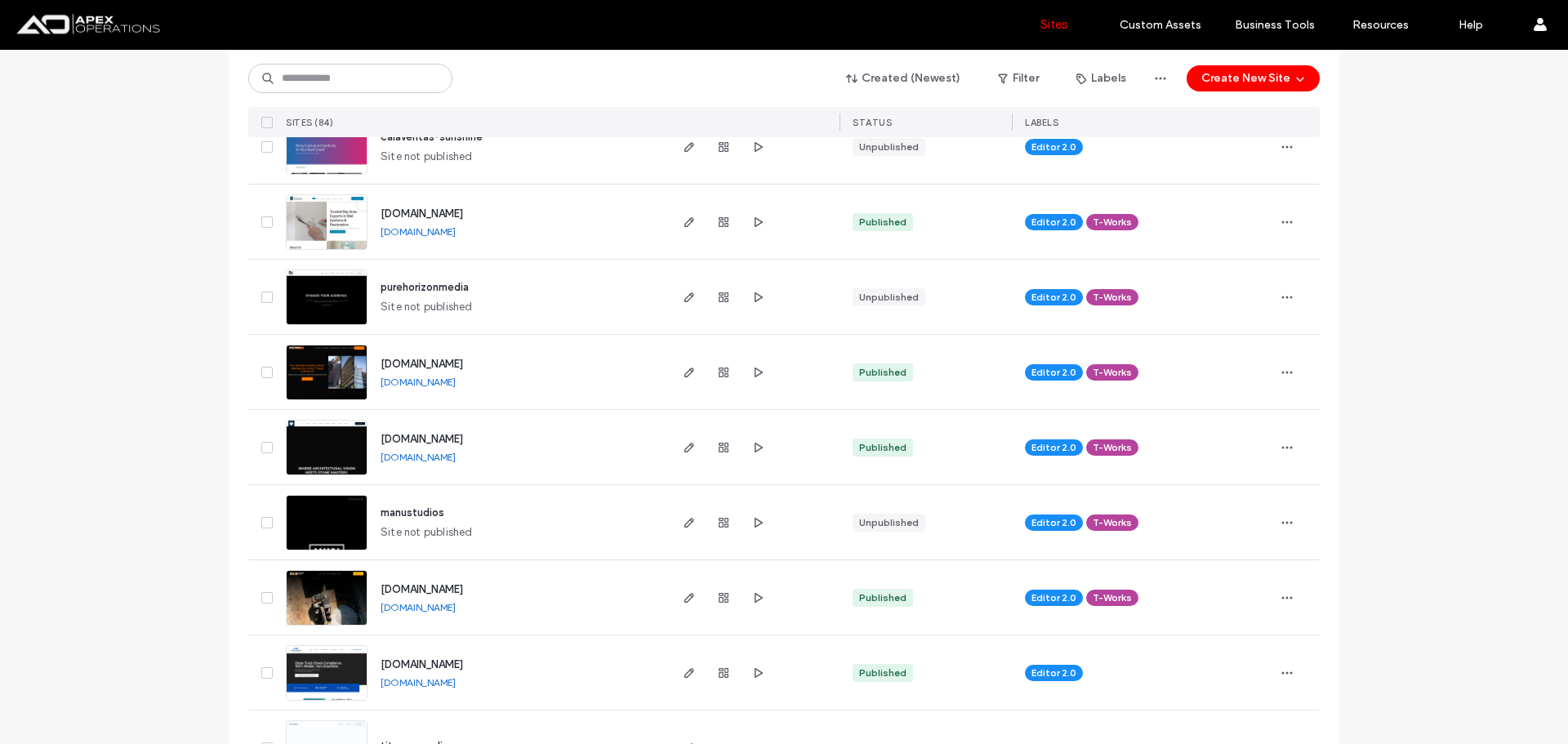
scroll to position [899, 0]
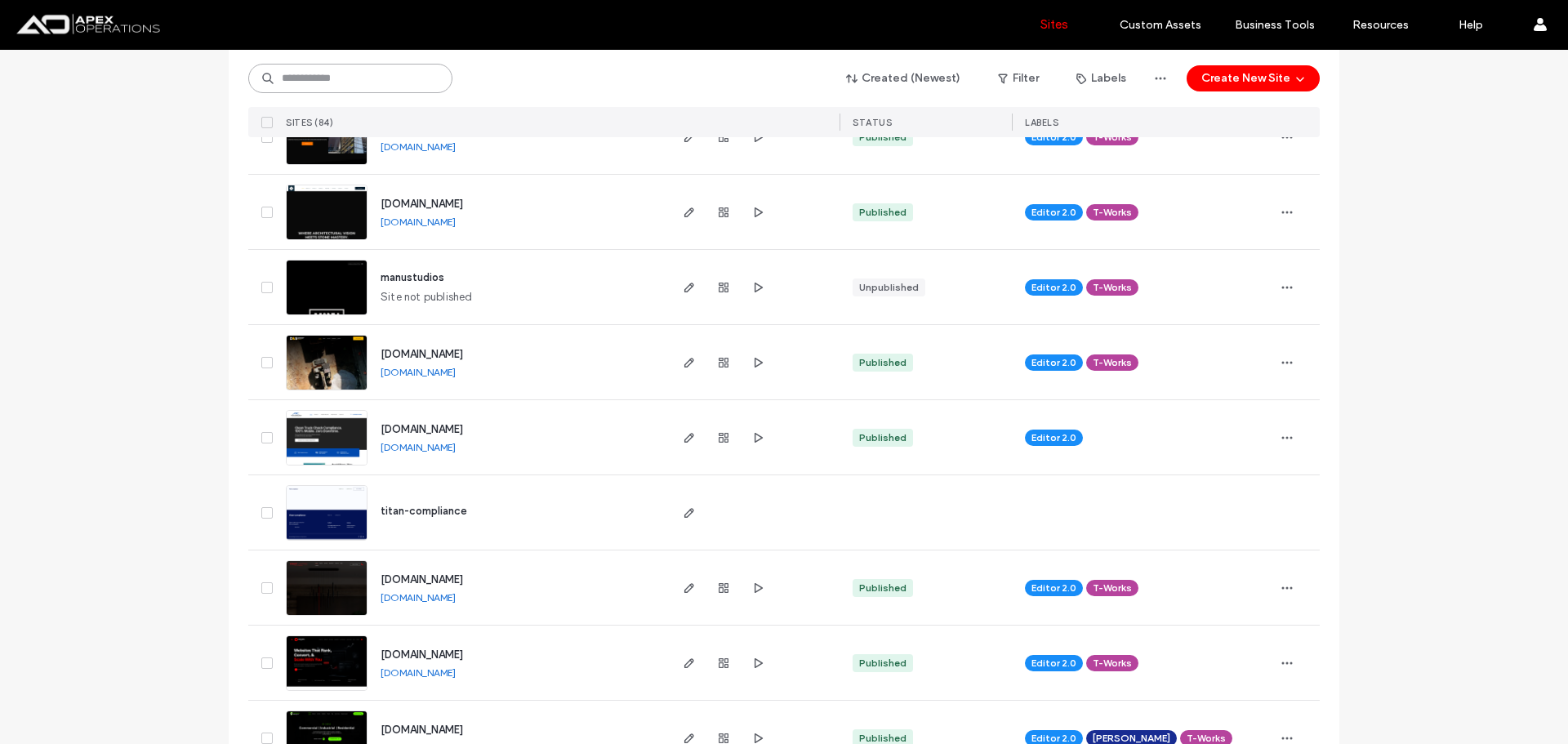
click at [305, 77] on input at bounding box center [350, 79] width 204 height 29
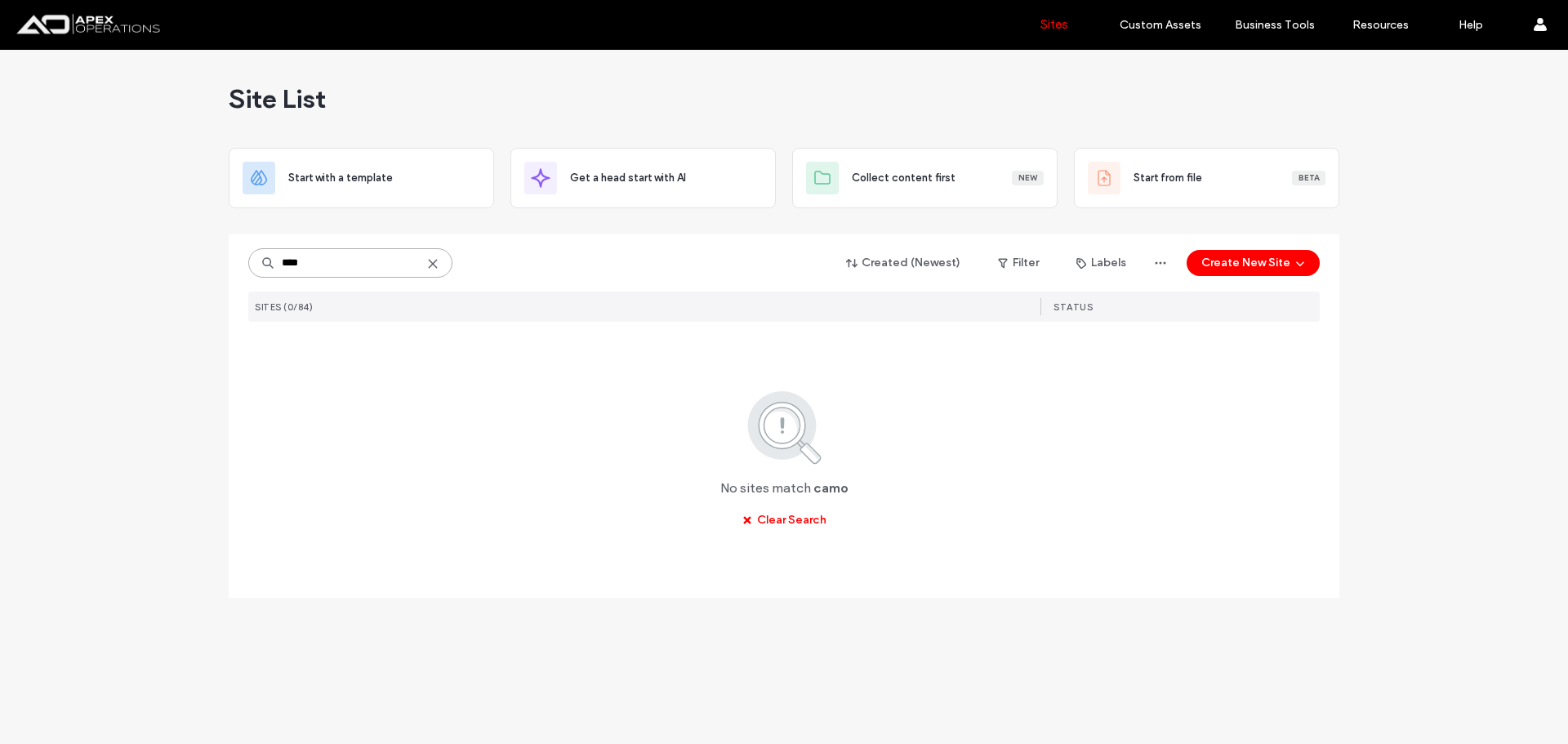
scroll to position [0, 0]
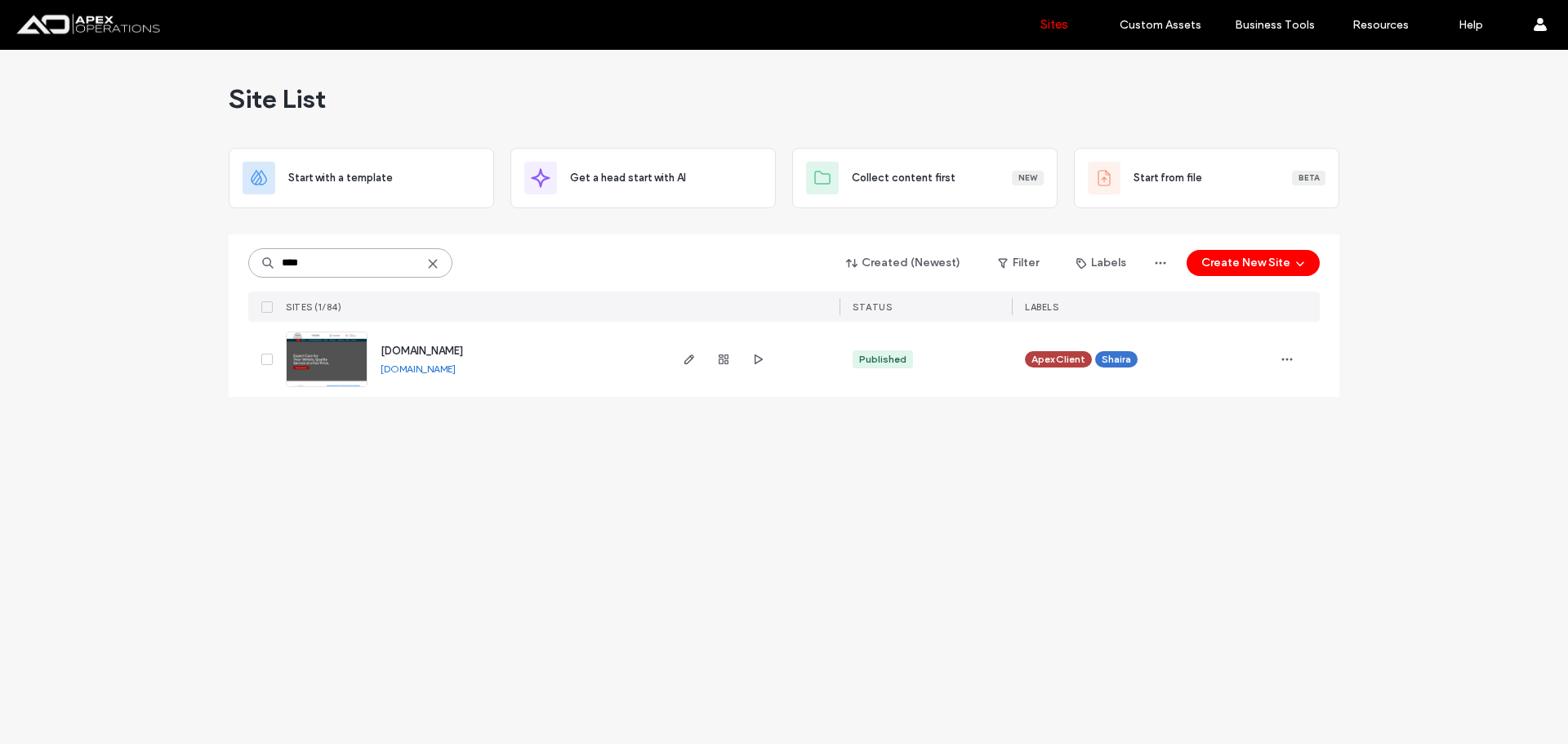
type input "****"
click at [456, 371] on link "[DOMAIN_NAME]" at bounding box center [418, 368] width 75 height 12
click at [429, 268] on icon at bounding box center [432, 264] width 13 height 13
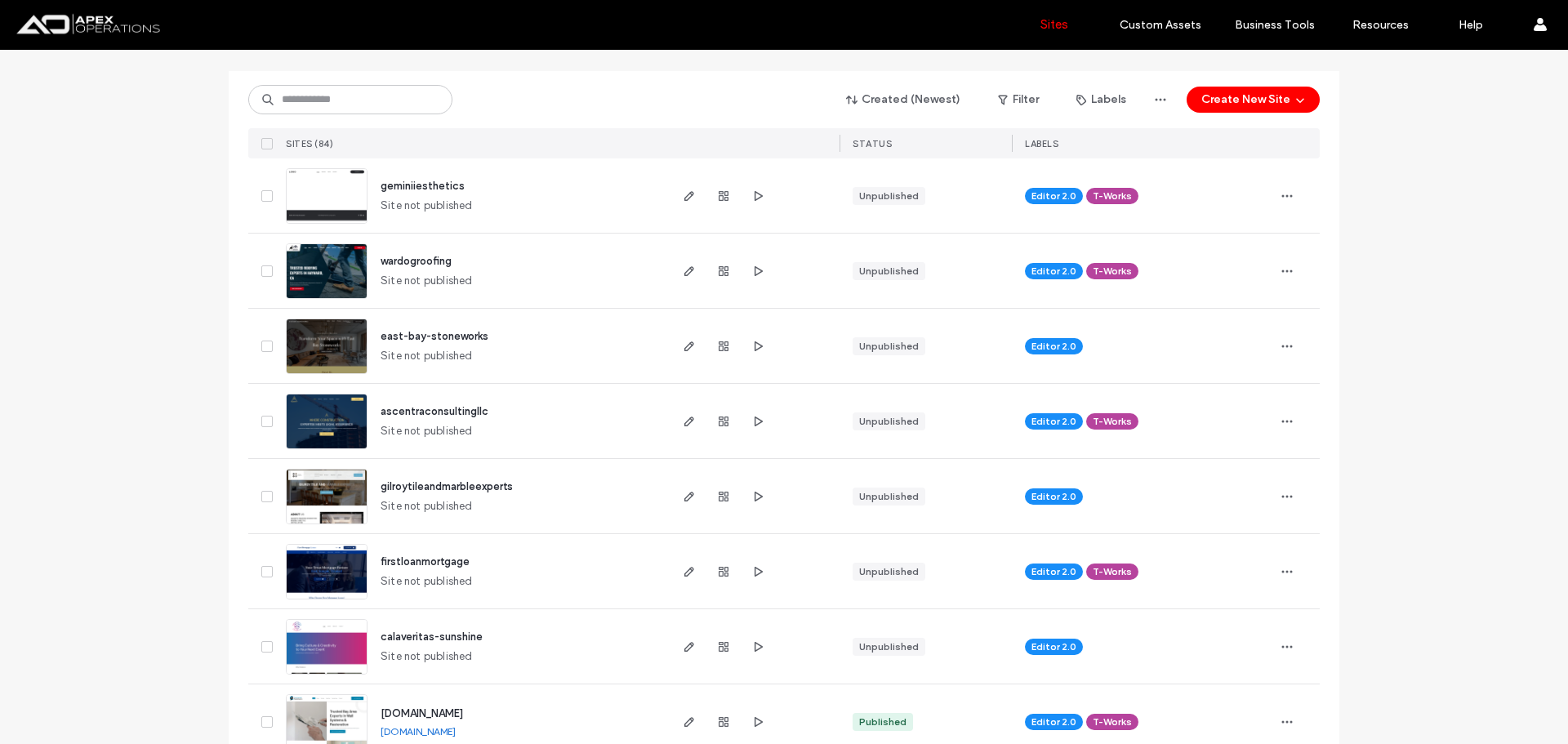
scroll to position [409, 0]
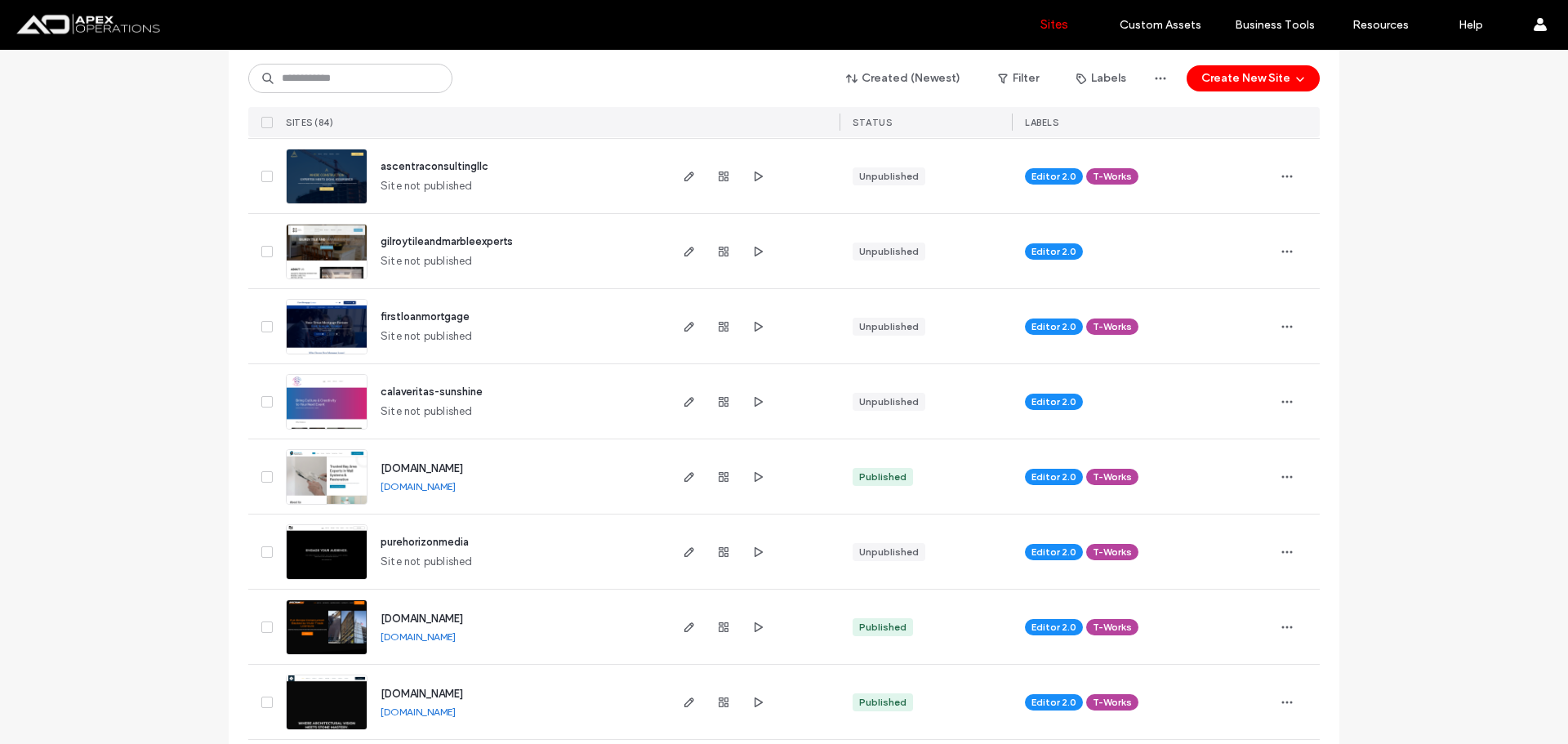
click at [456, 485] on link "[DOMAIN_NAME]" at bounding box center [418, 486] width 75 height 12
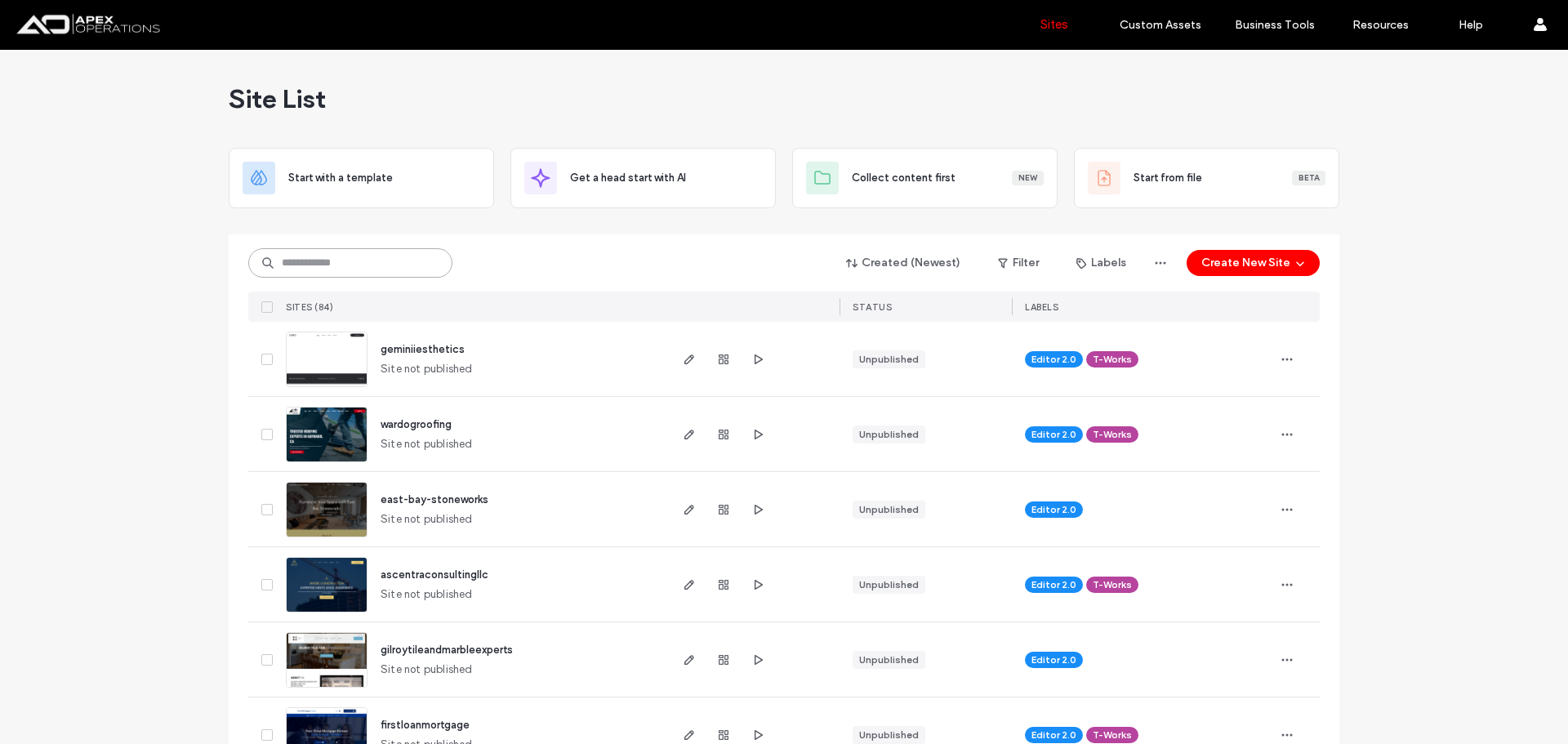
click at [361, 258] on input at bounding box center [350, 263] width 204 height 29
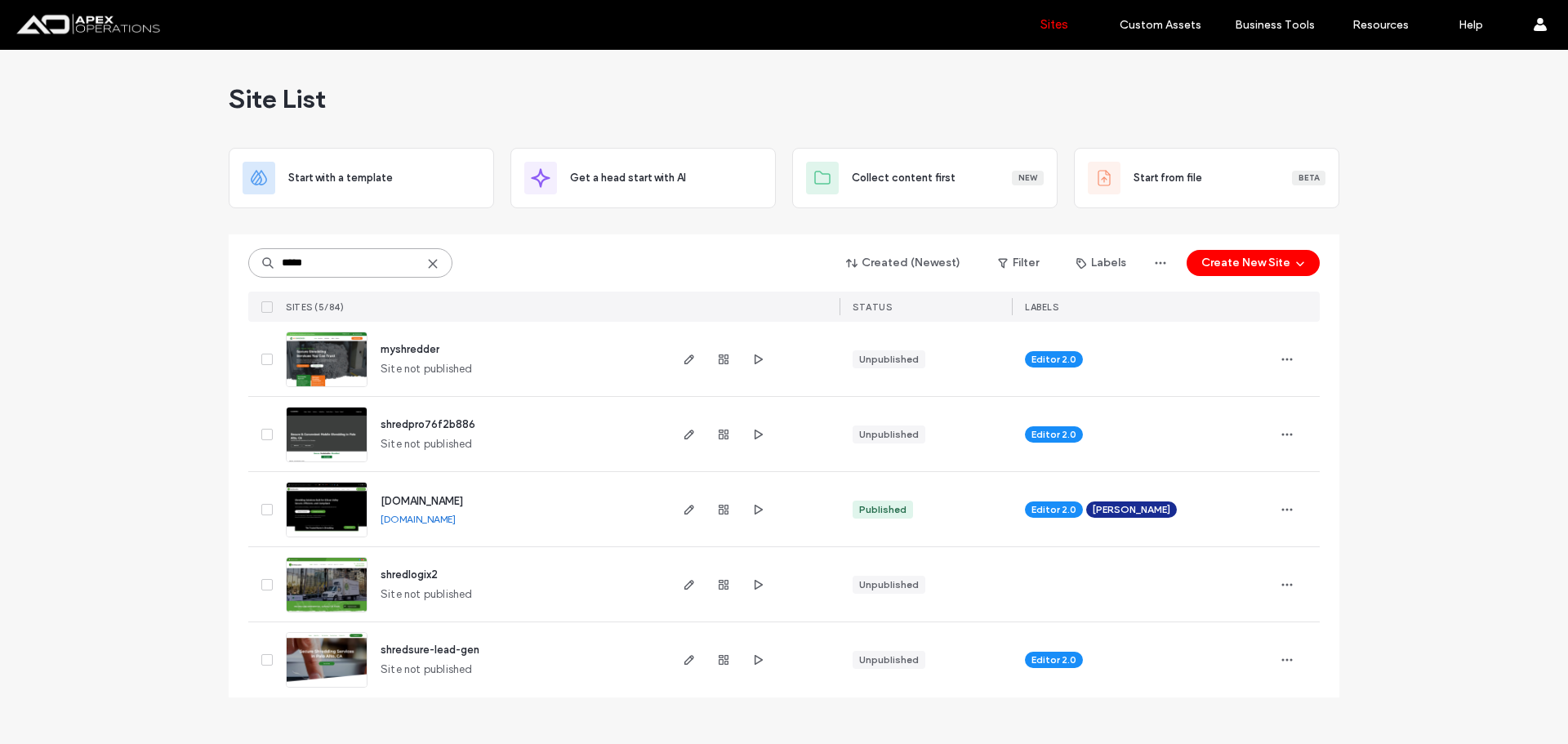
type input "*****"
click at [448, 520] on link "[DOMAIN_NAME]" at bounding box center [418, 519] width 75 height 12
